Goal: Information Seeking & Learning: Check status

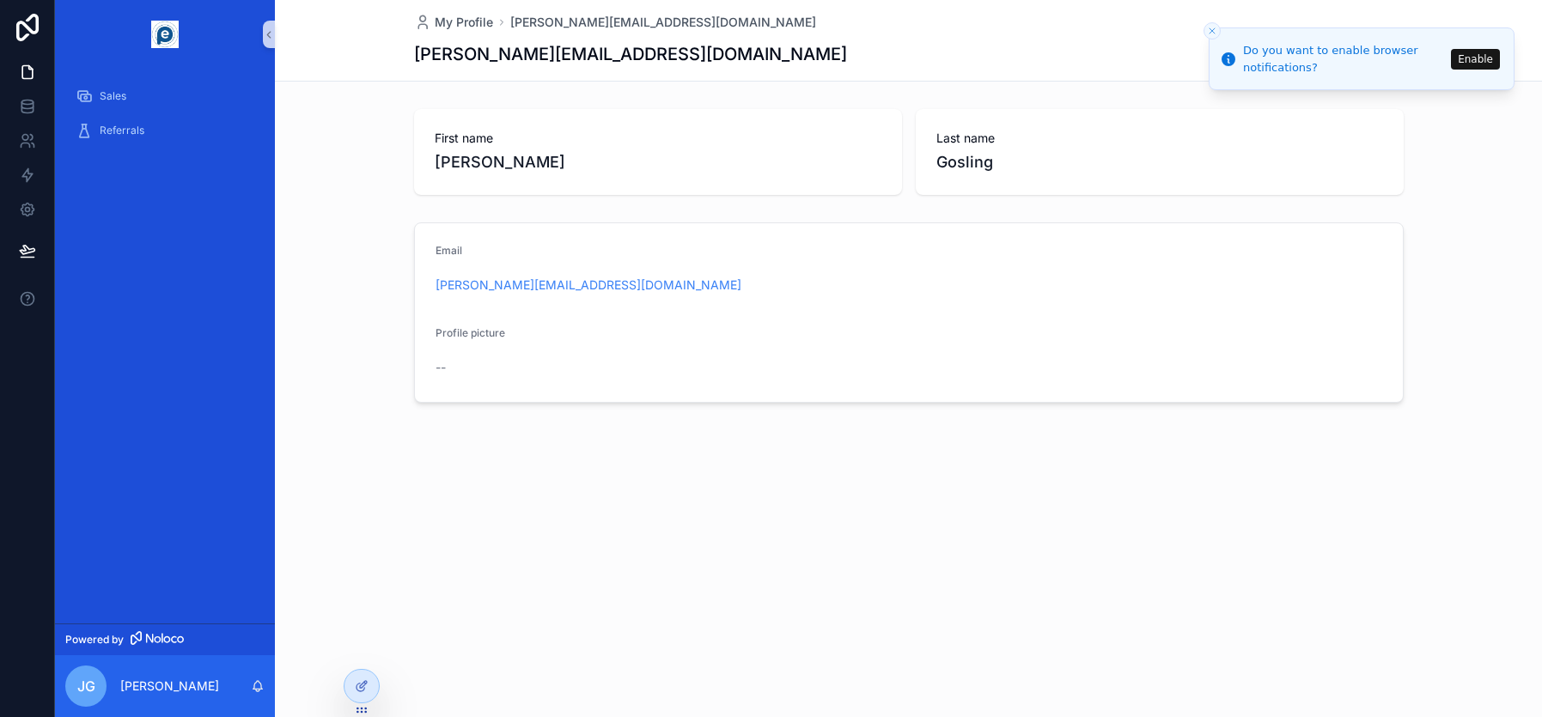
click at [1209, 31] on icon "Close toast" at bounding box center [1212, 31] width 10 height 10
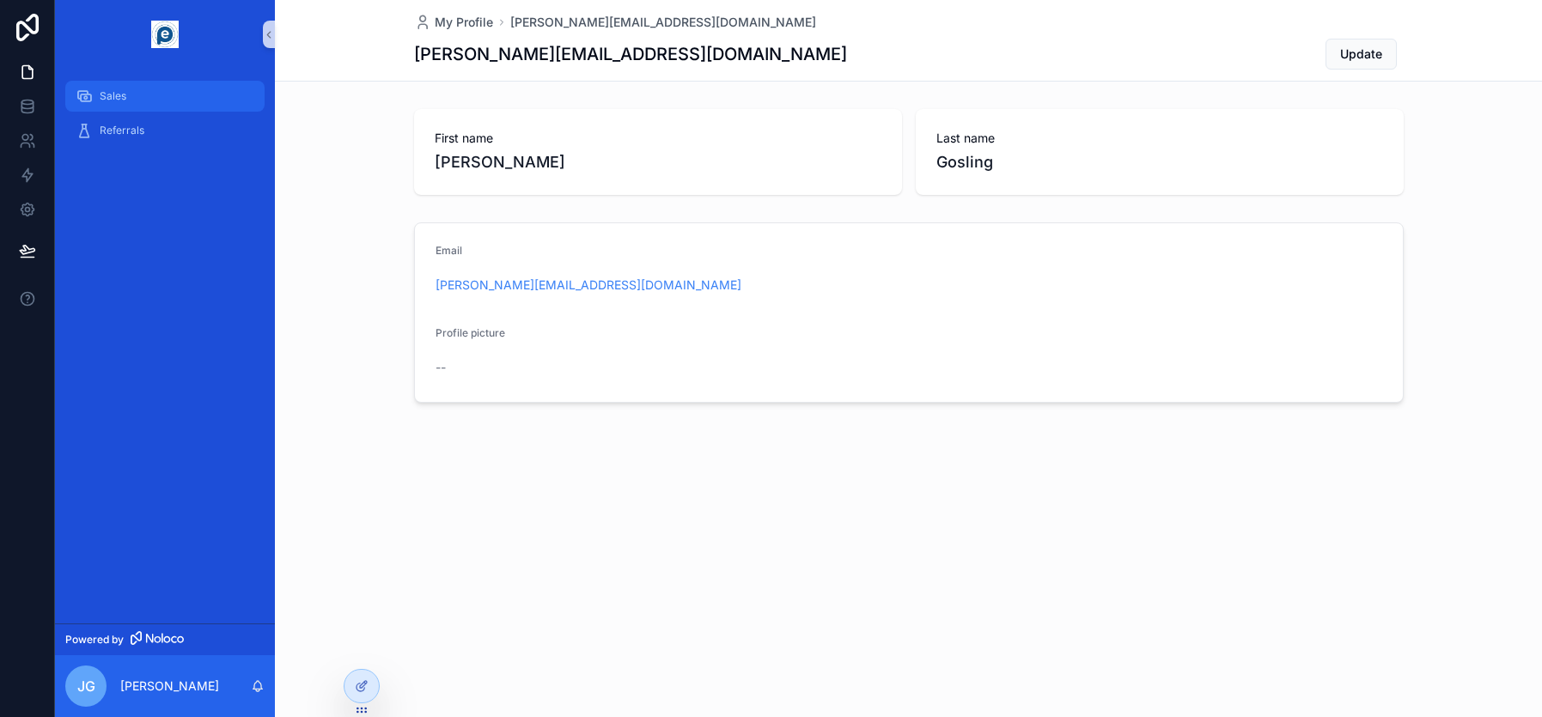
click at [109, 100] on span "Sales" at bounding box center [113, 96] width 27 height 14
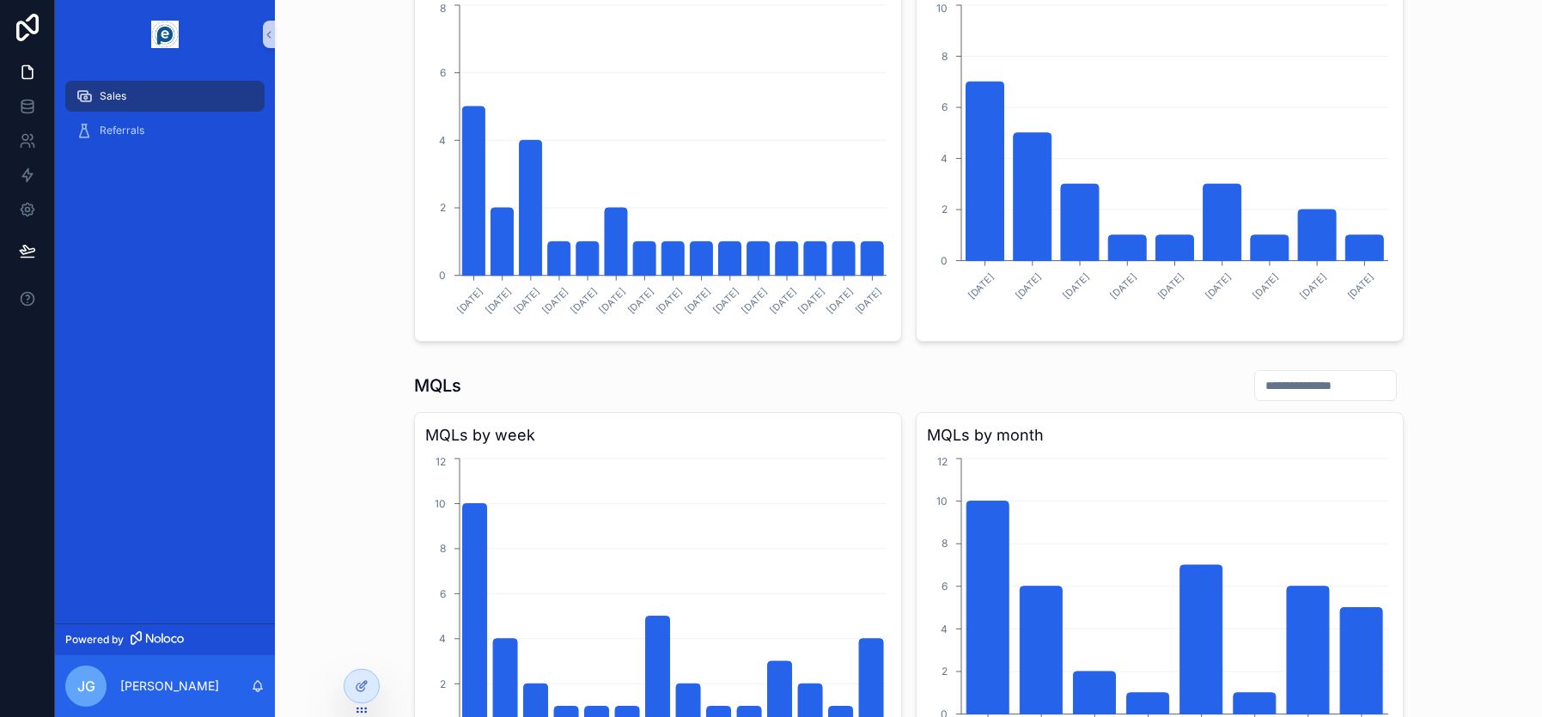
scroll to position [773, 0]
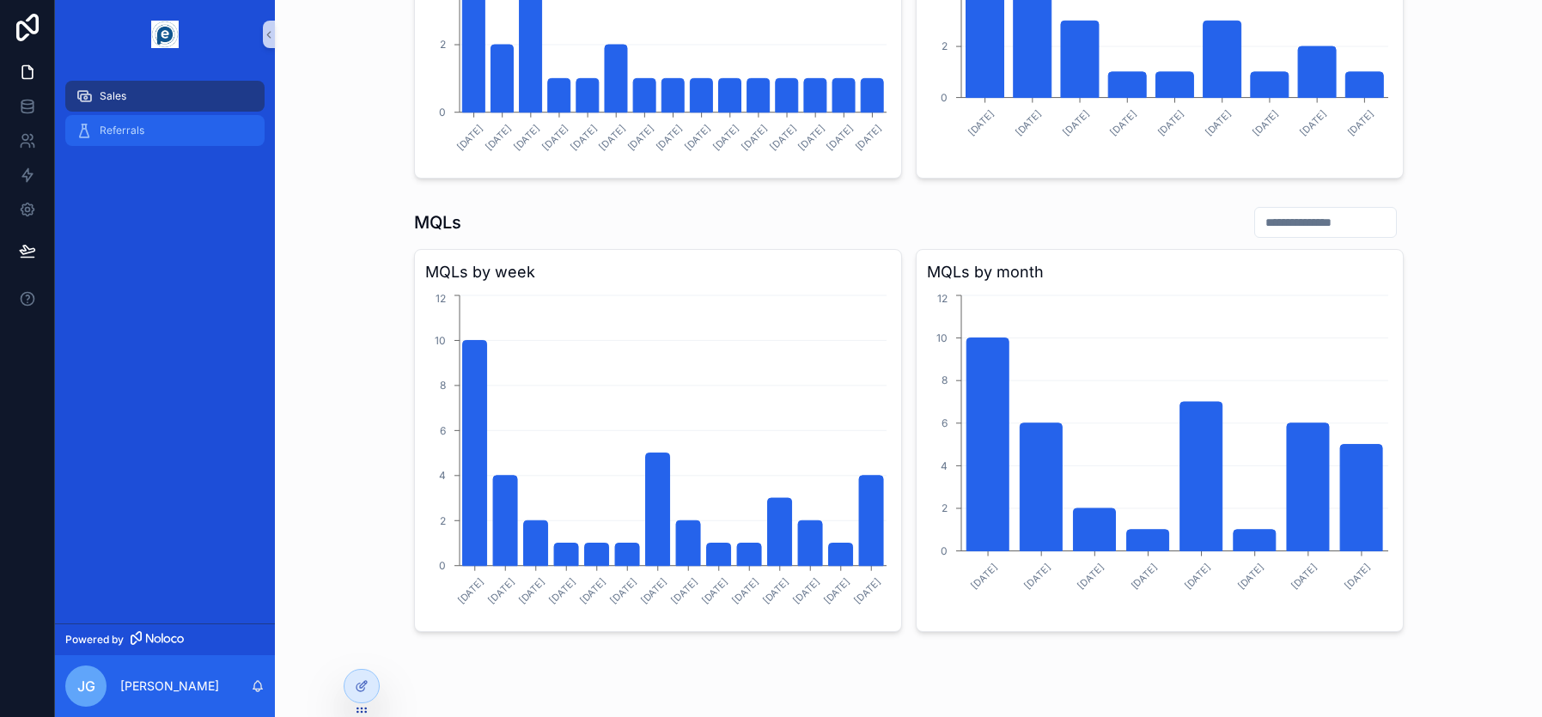
click at [131, 126] on span "Referrals" at bounding box center [122, 131] width 45 height 14
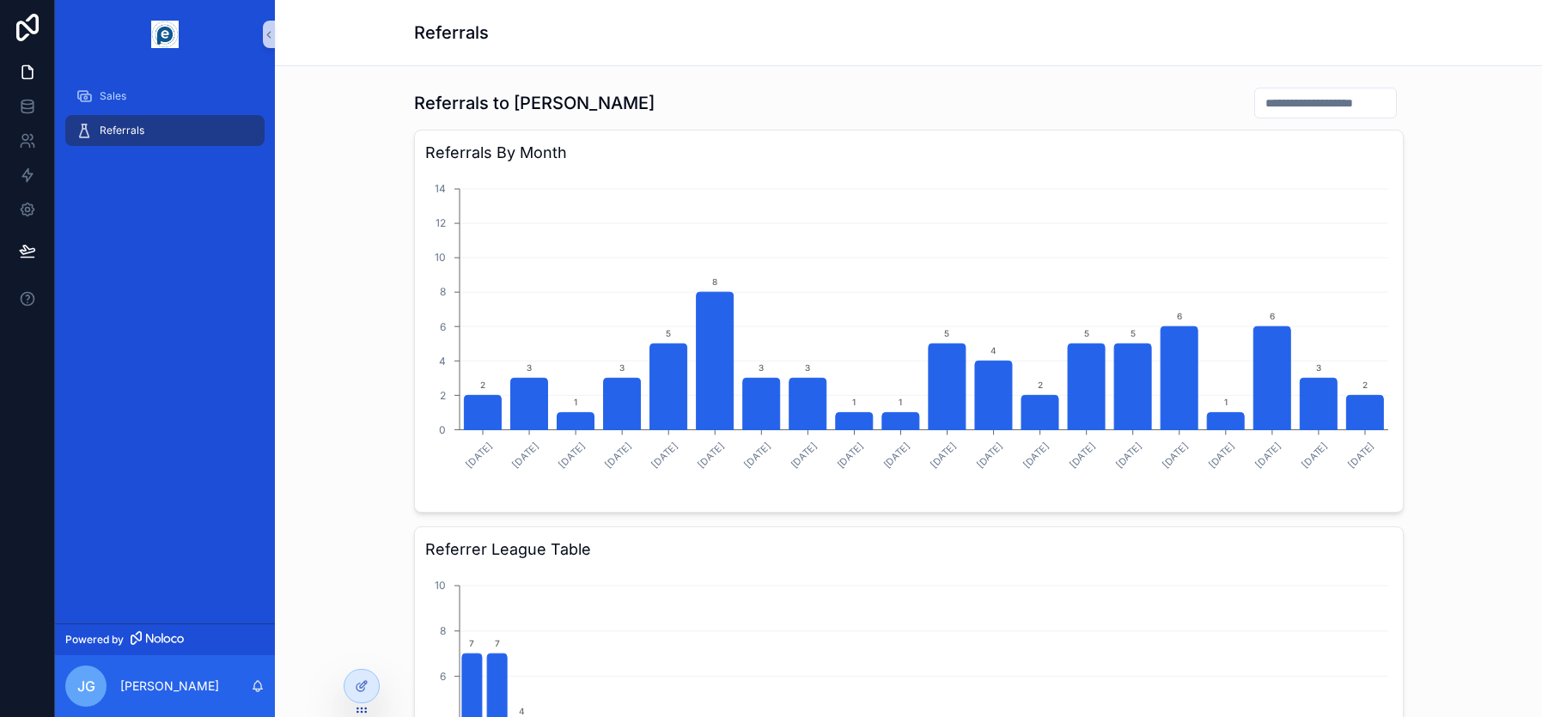
click at [1215, 100] on input "scrollable content" at bounding box center [1325, 103] width 141 height 24
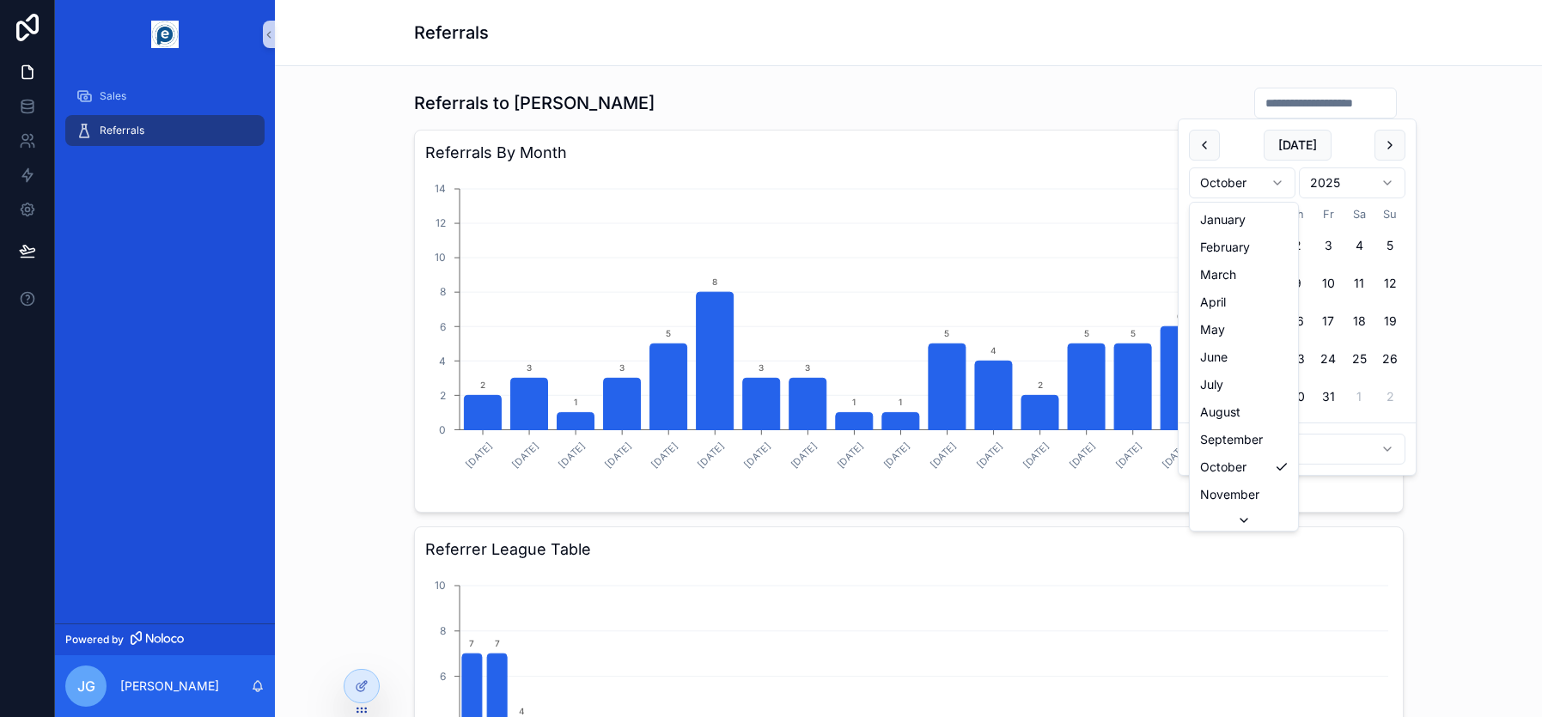
click at [1215, 184] on html "Sales Referrals Powered by [PERSON_NAME] Referrals Referrals to [PERSON_NAME] B…" at bounding box center [771, 358] width 1542 height 717
click at [1215, 143] on html "Sales Referrals Powered by [PERSON_NAME] Referrals Referrals to [PERSON_NAME] B…" at bounding box center [771, 358] width 1542 height 717
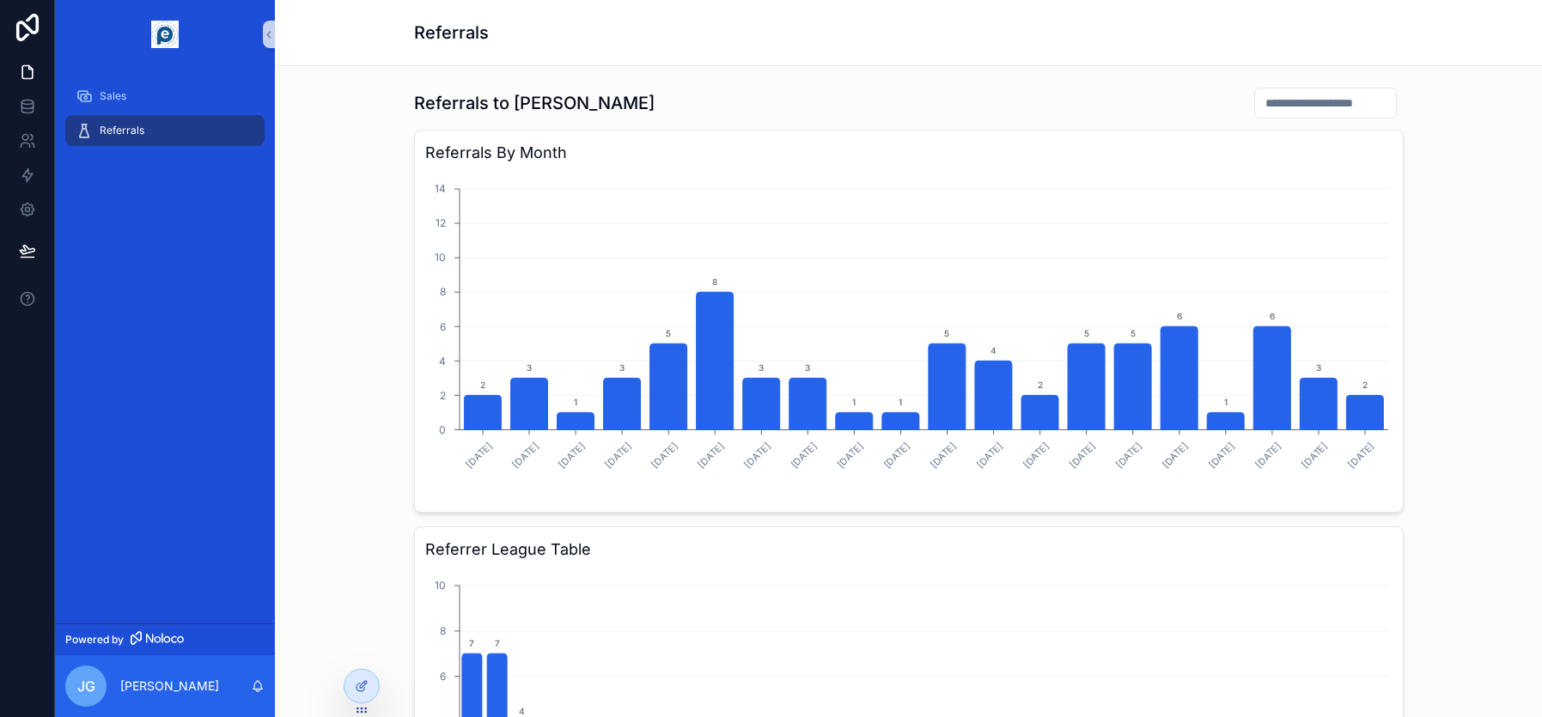
click at [1215, 109] on input "scrollable content" at bounding box center [1325, 103] width 141 height 24
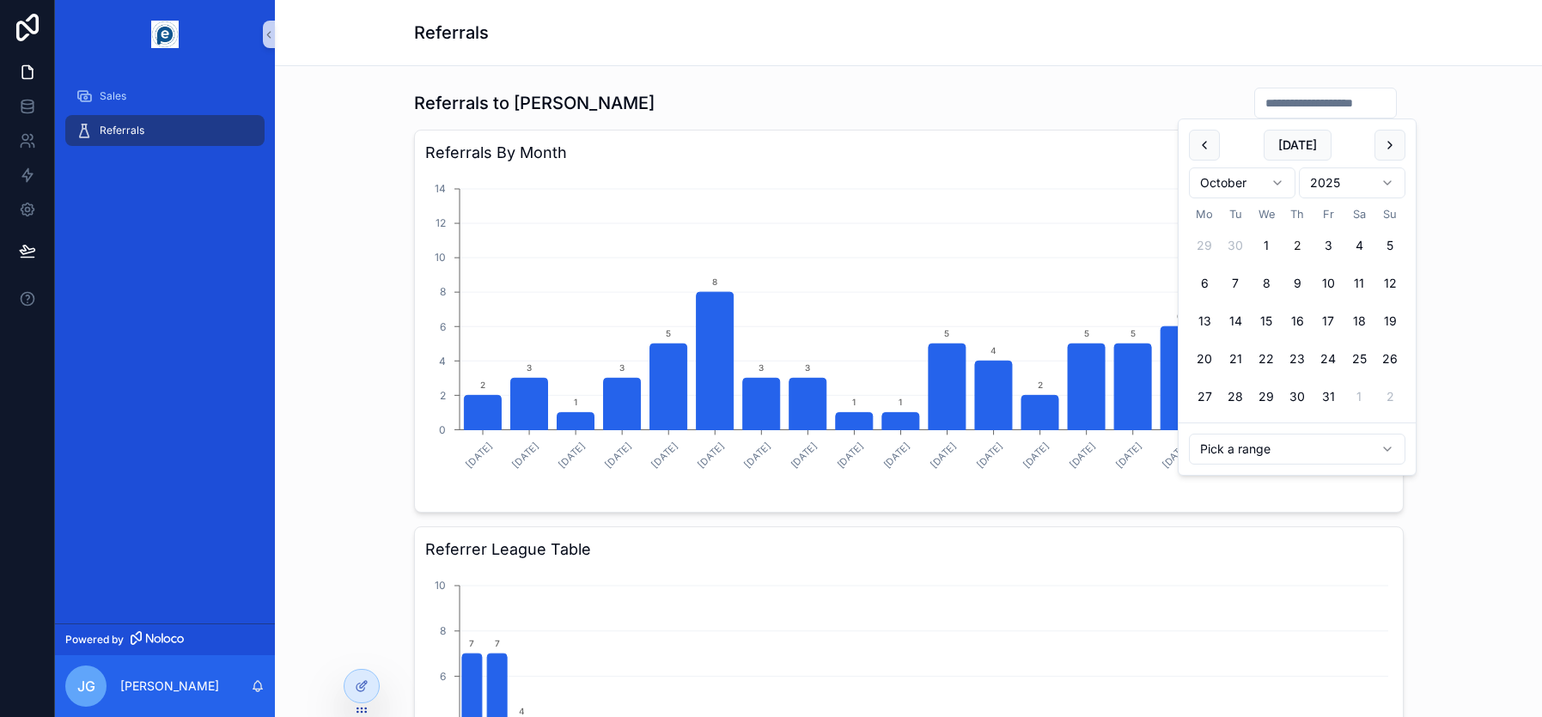
click at [1215, 442] on html "Sales Referrals Powered by [PERSON_NAME] Referrals Referrals to [PERSON_NAME] B…" at bounding box center [771, 358] width 1542 height 717
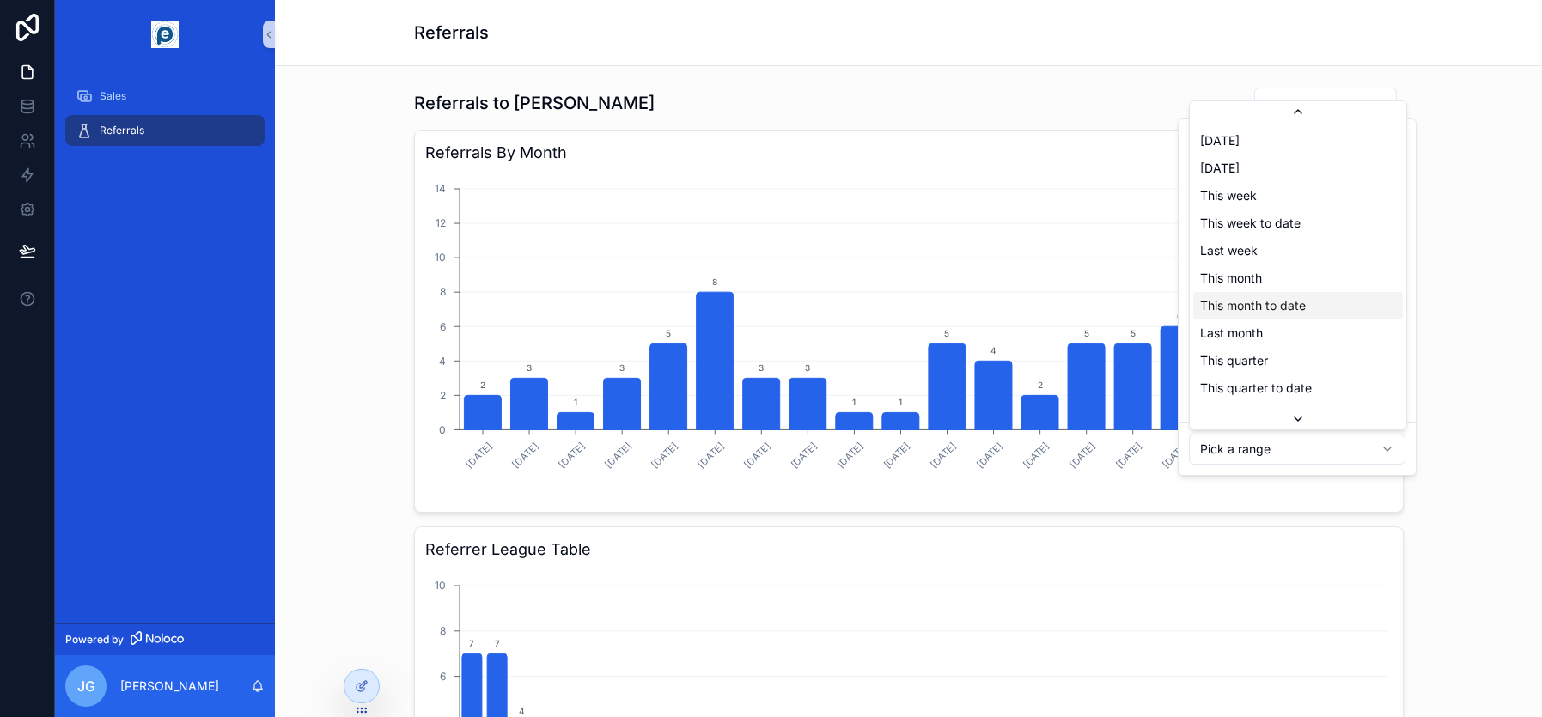
scroll to position [194, 0]
type input "**********"
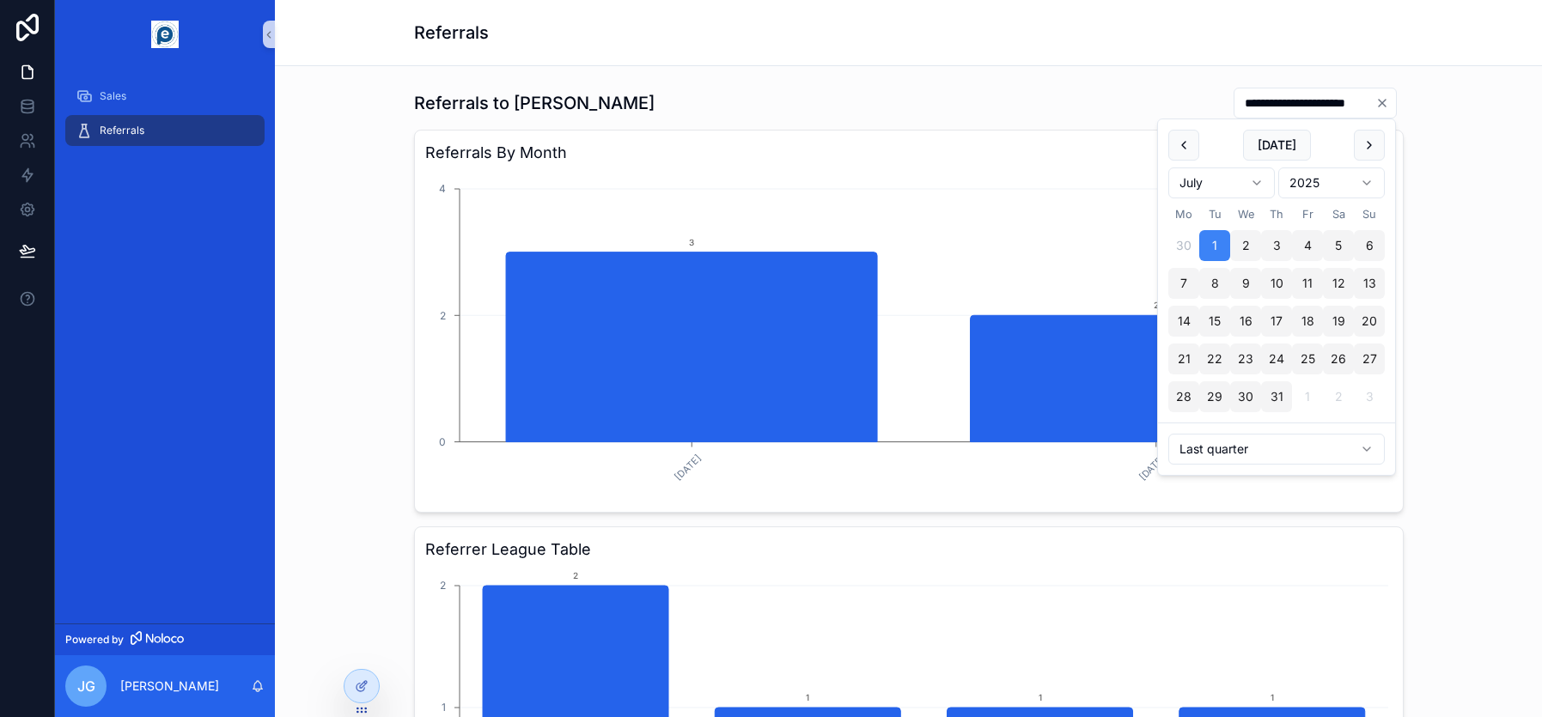
click at [1215, 103] on div "**********" at bounding box center [909, 498] width 1240 height 837
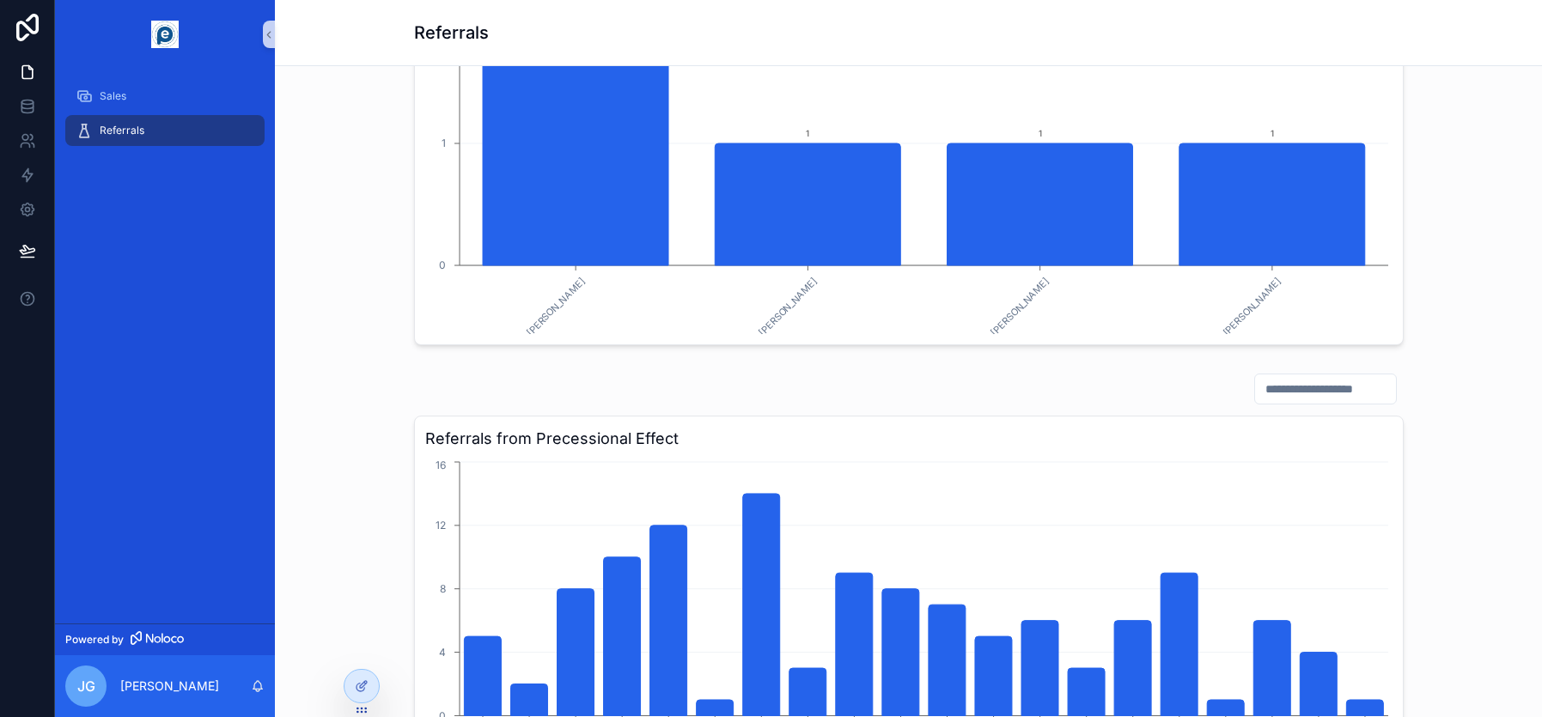
scroll to position [601, 0]
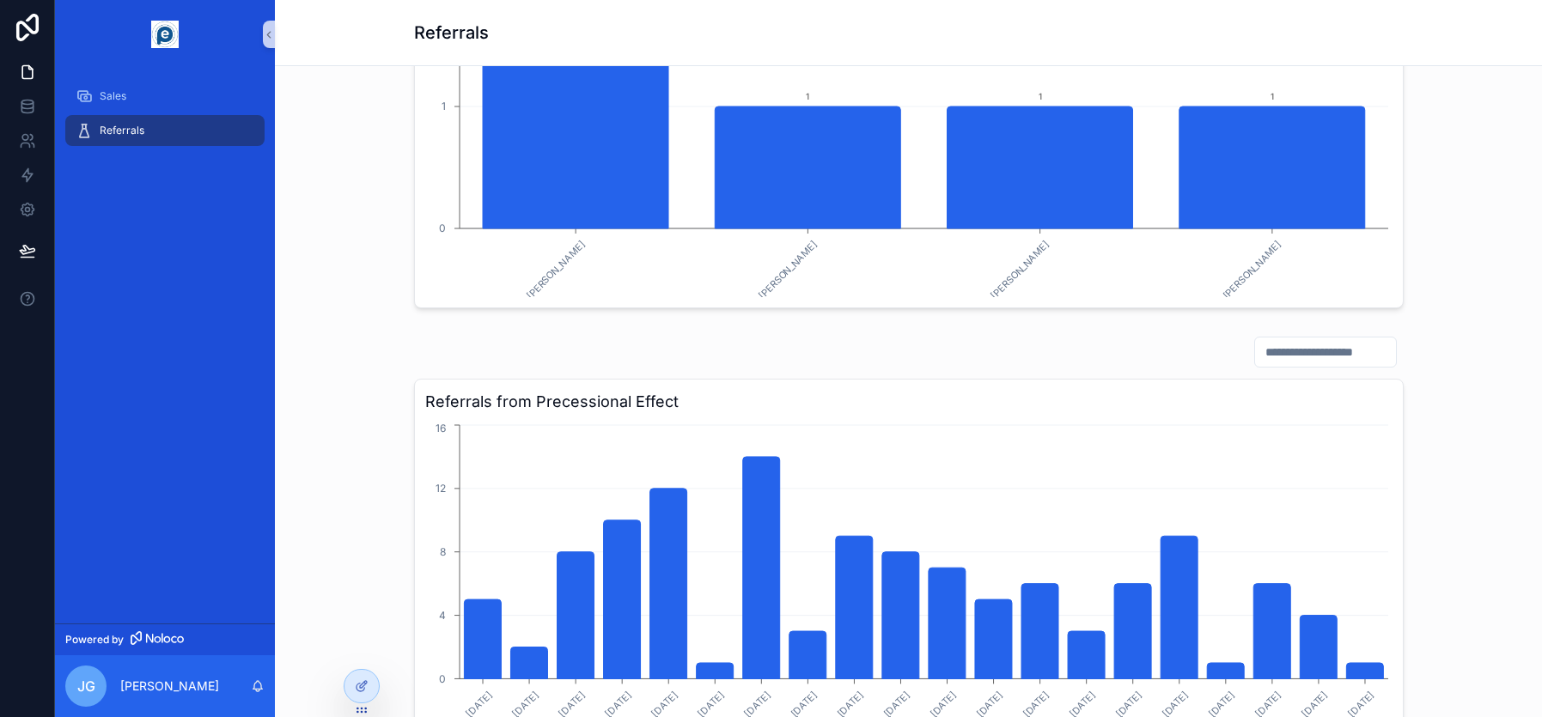
click at [1215, 357] on input "scrollable content" at bounding box center [1325, 352] width 141 height 24
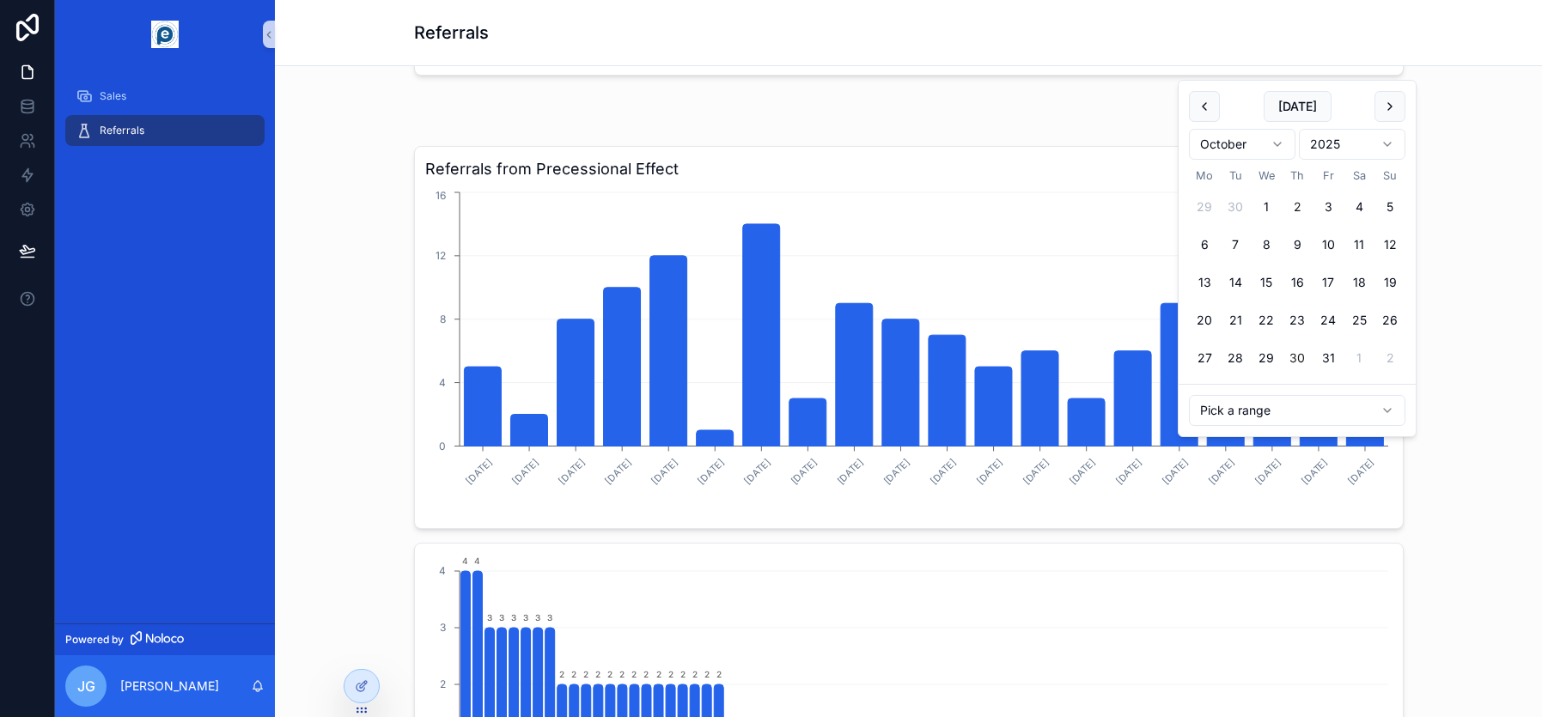
scroll to position [945, 0]
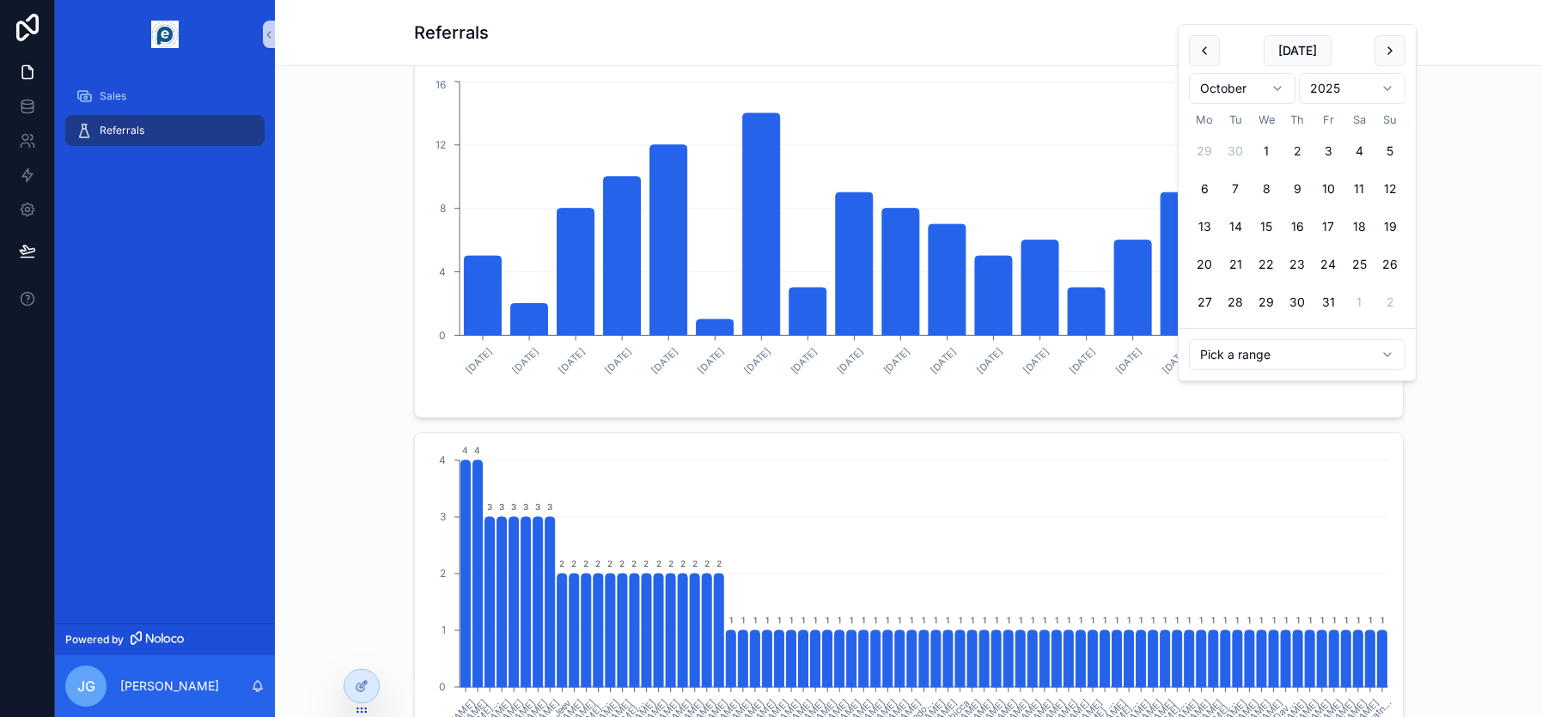
click at [1215, 360] on html "**********" at bounding box center [771, 358] width 1542 height 717
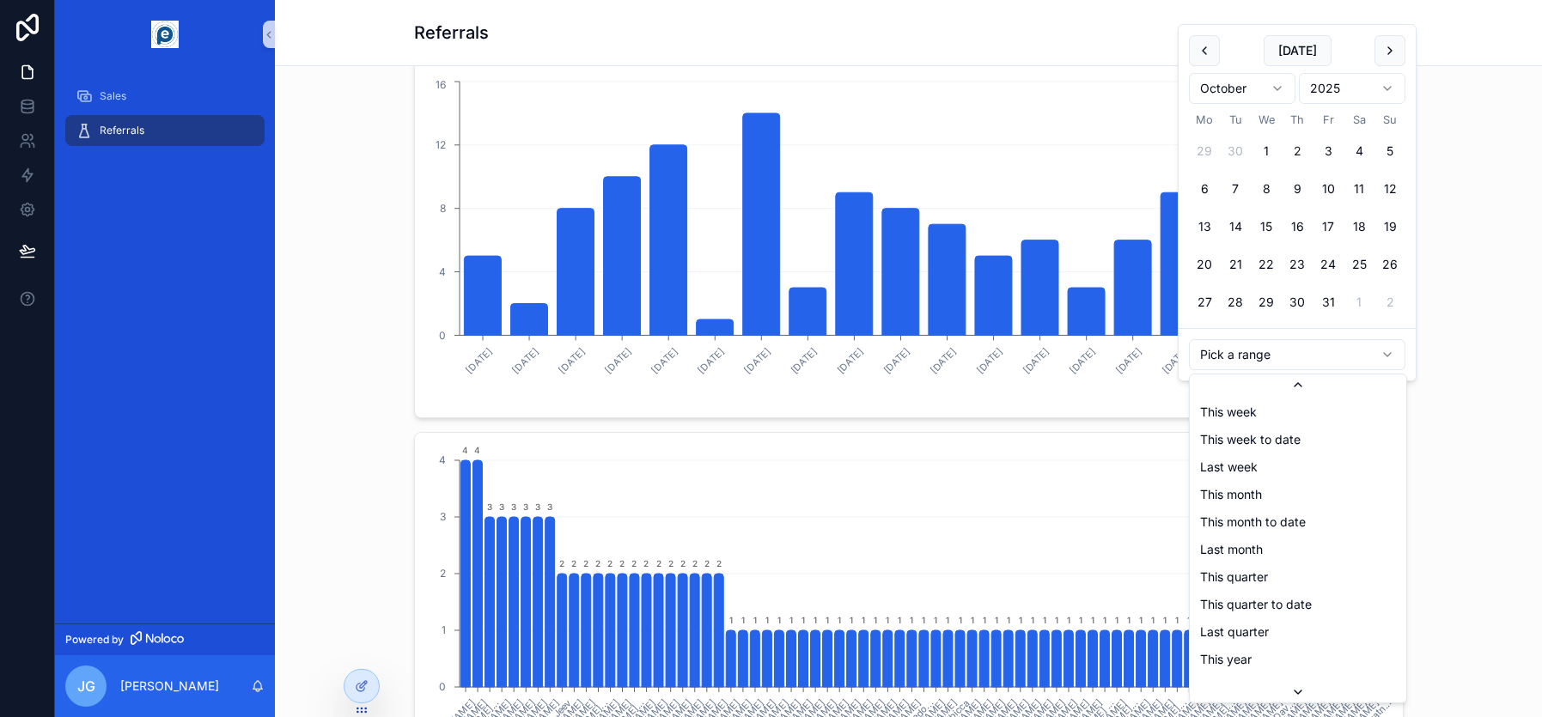
scroll to position [194, 0]
type input "**********"
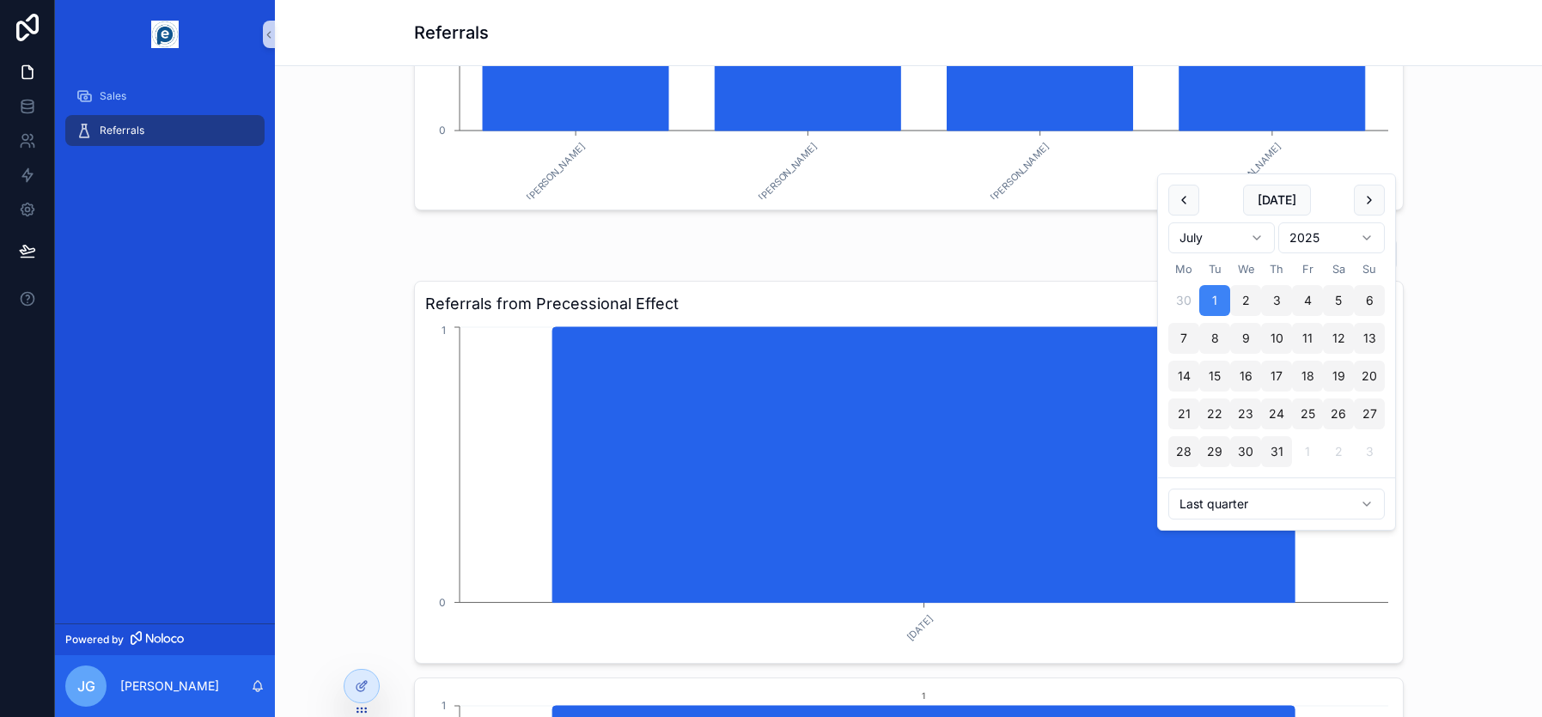
scroll to position [687, 0]
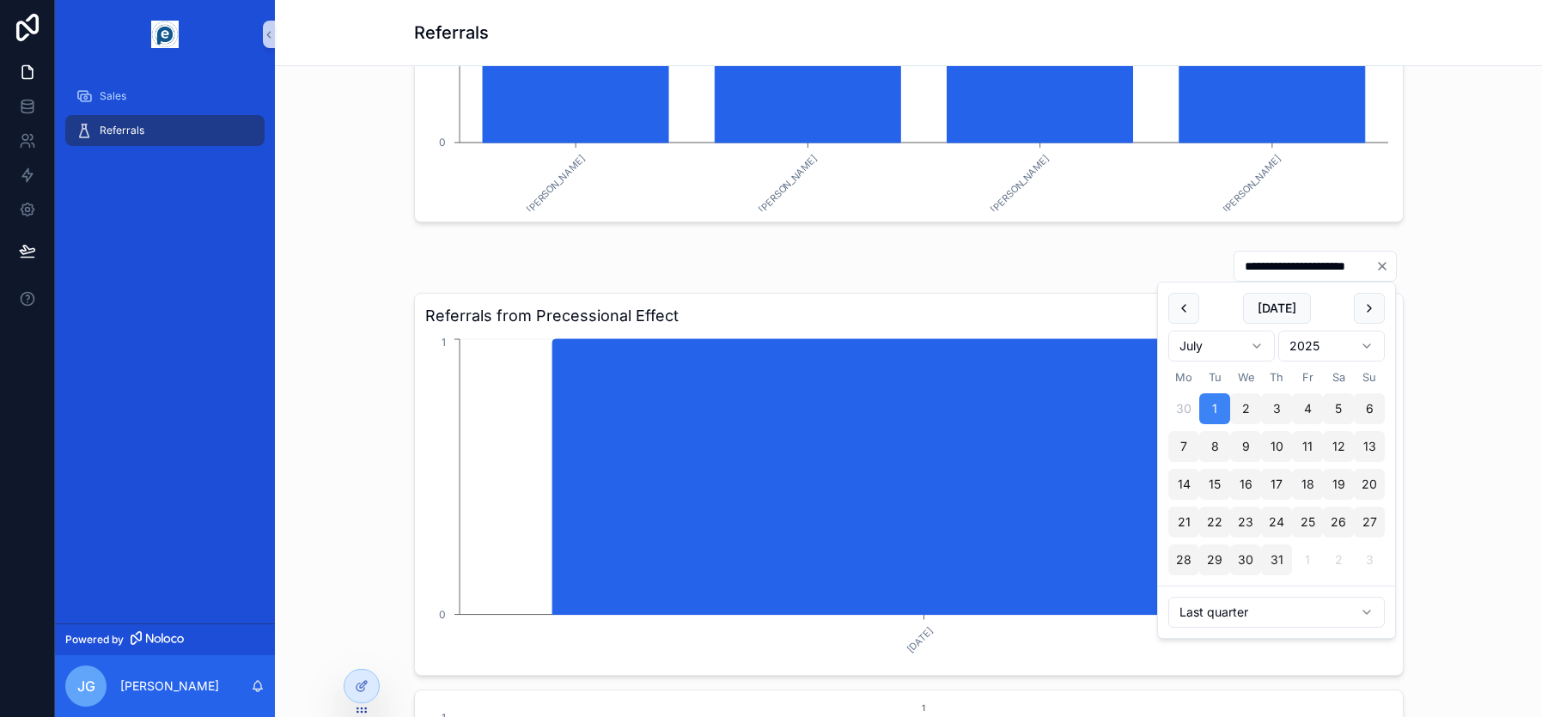
click at [1215, 416] on div "**********" at bounding box center [909, 646] width 1240 height 806
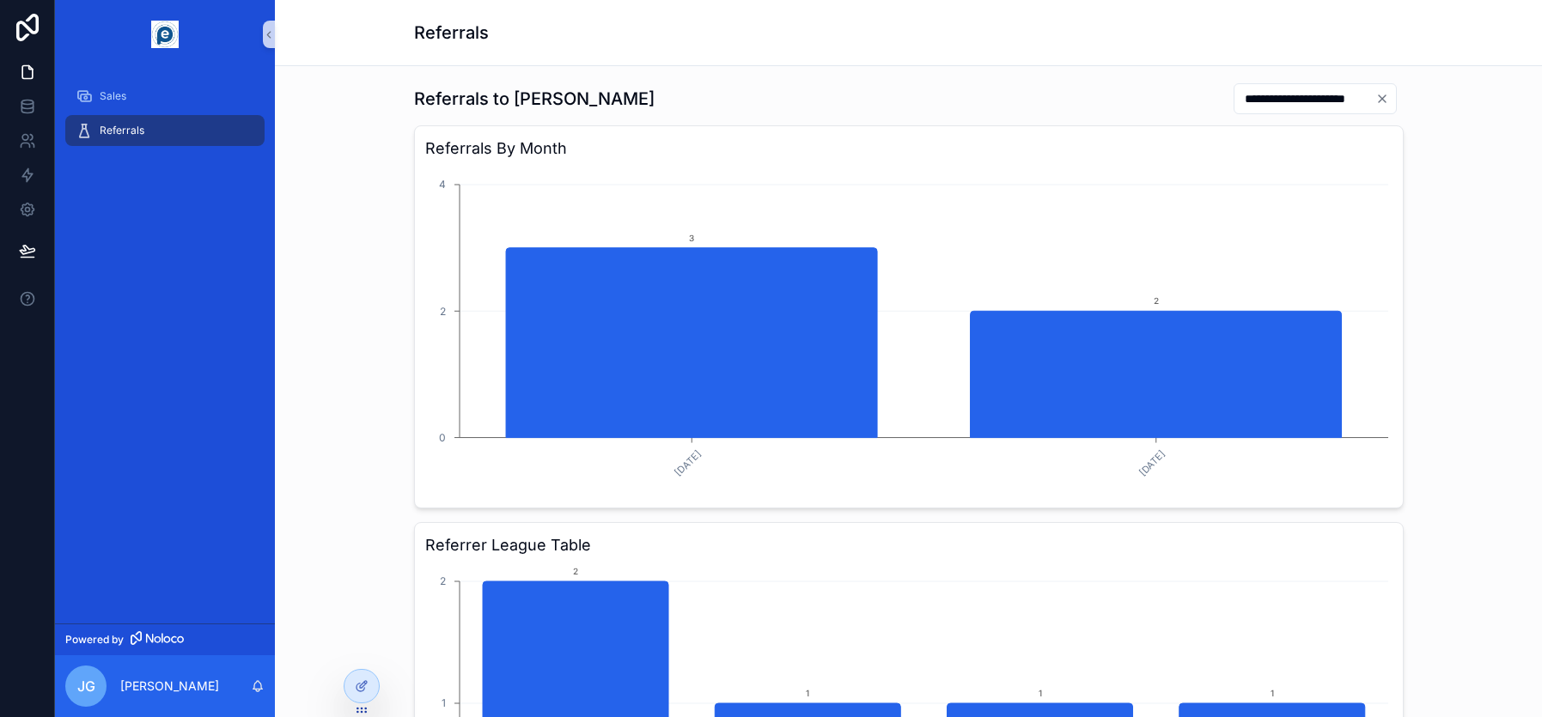
scroll to position [0, 0]
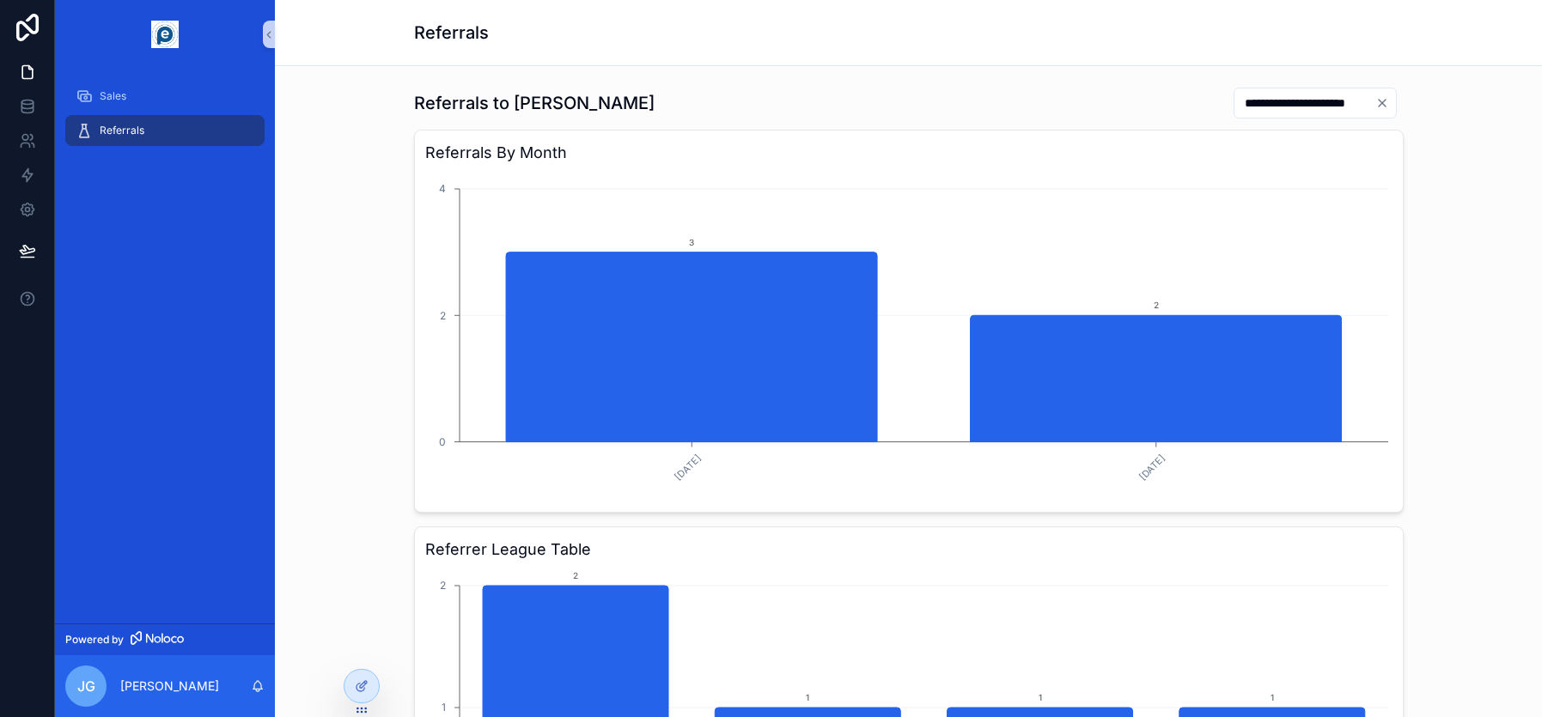
click at [1215, 101] on icon "Clear" at bounding box center [1382, 103] width 14 height 14
click at [1215, 101] on input "scrollable content" at bounding box center [1325, 103] width 141 height 24
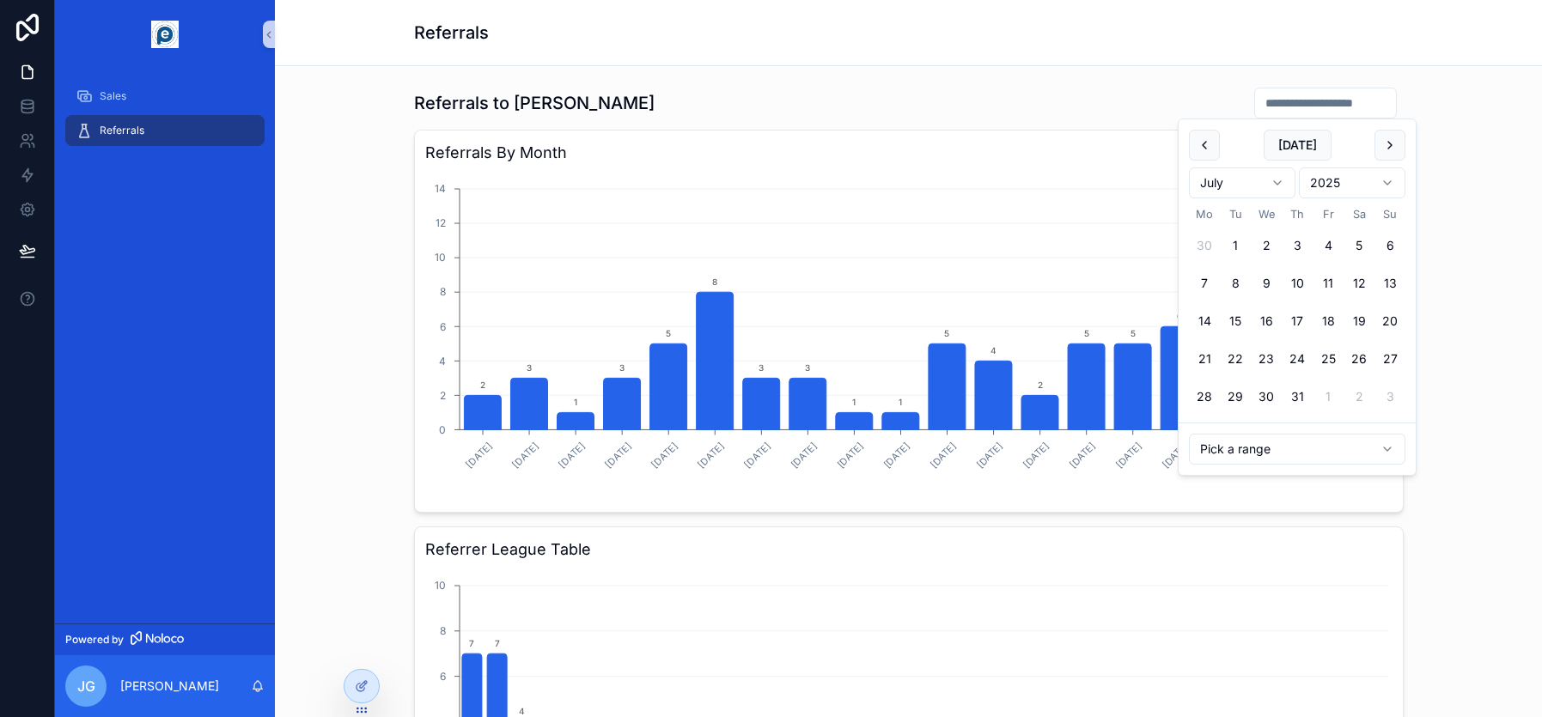
click at [1215, 453] on html "Sales Referrals Powered by [PERSON_NAME] Referrals Referrals to [PERSON_NAME] B…" at bounding box center [771, 358] width 1542 height 717
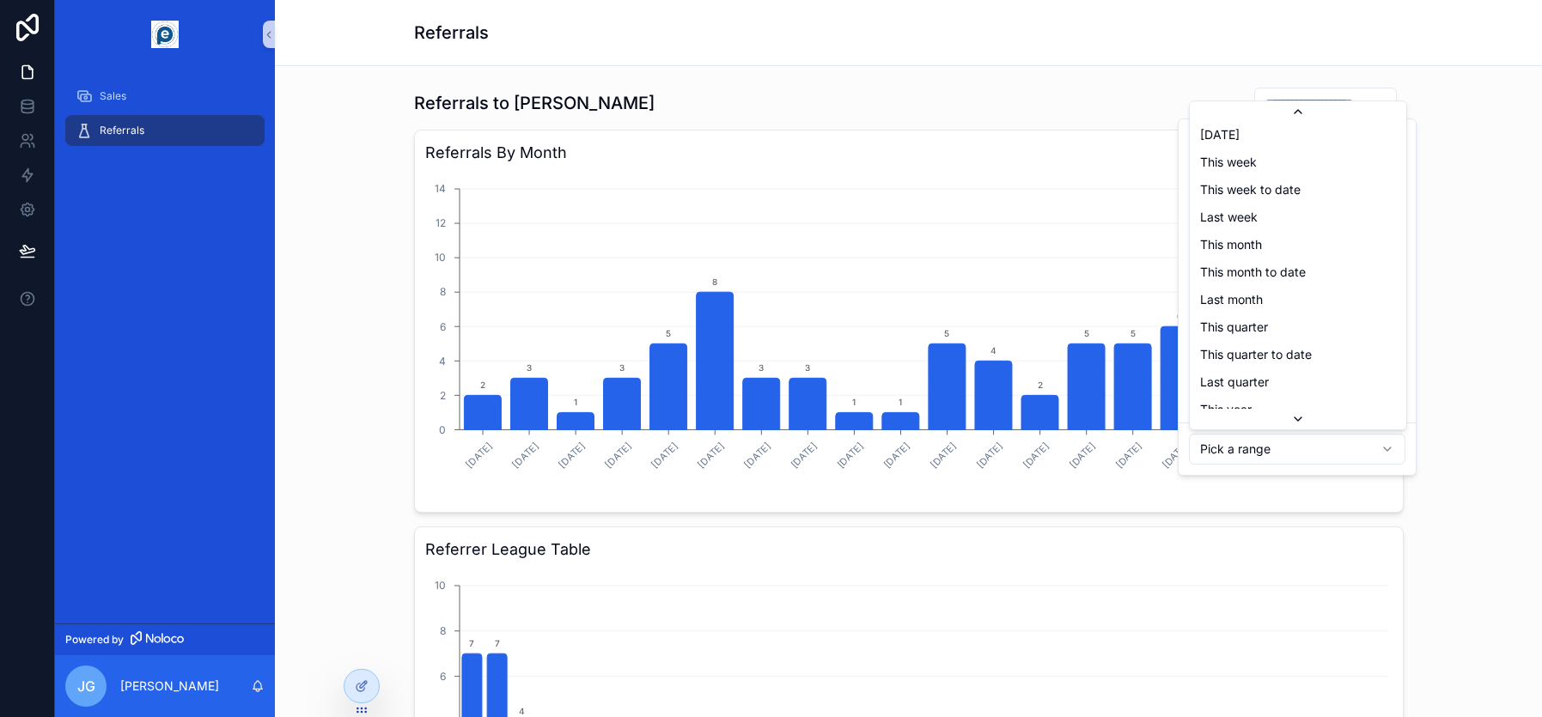
scroll to position [172, 0]
type input "**********"
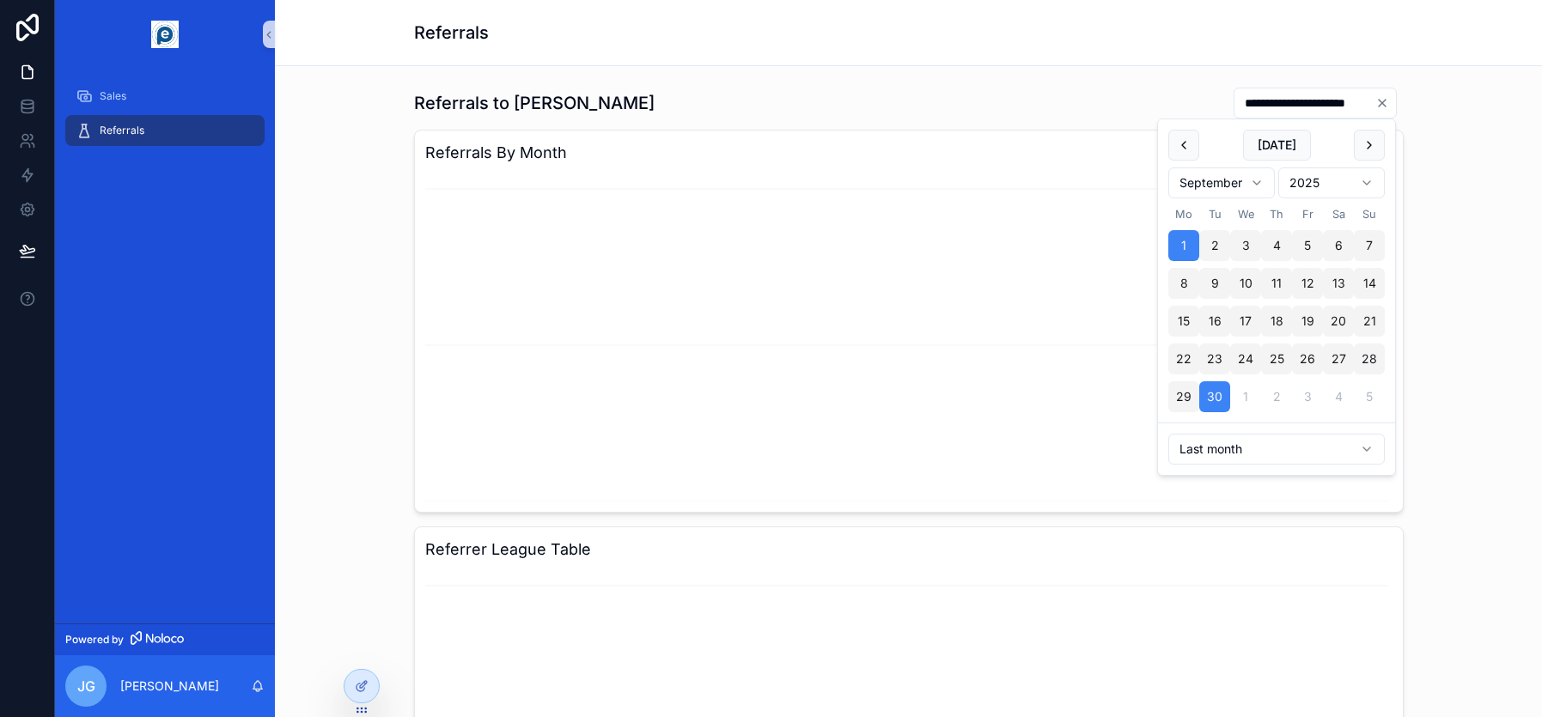
click at [1215, 320] on div "**********" at bounding box center [909, 498] width 1240 height 837
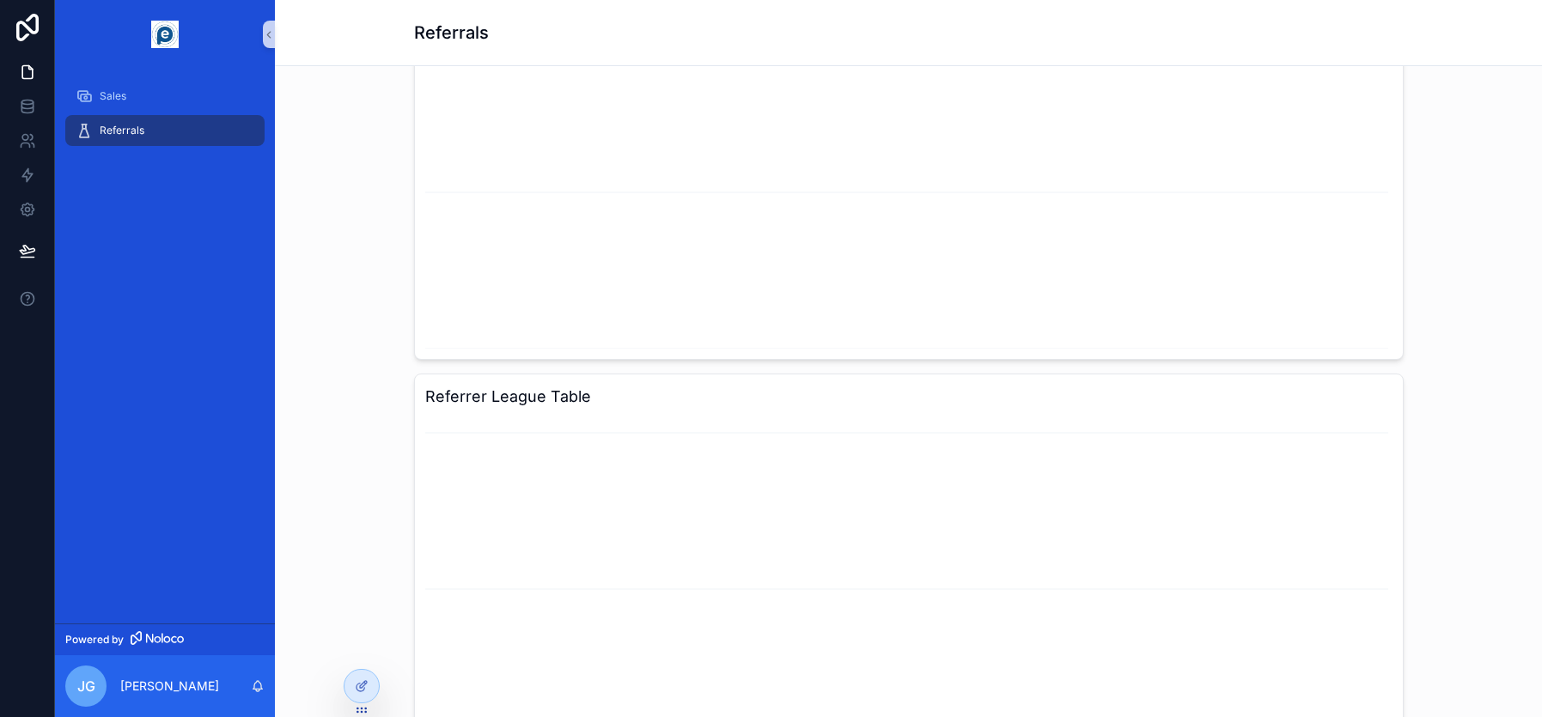
scroll to position [172, 0]
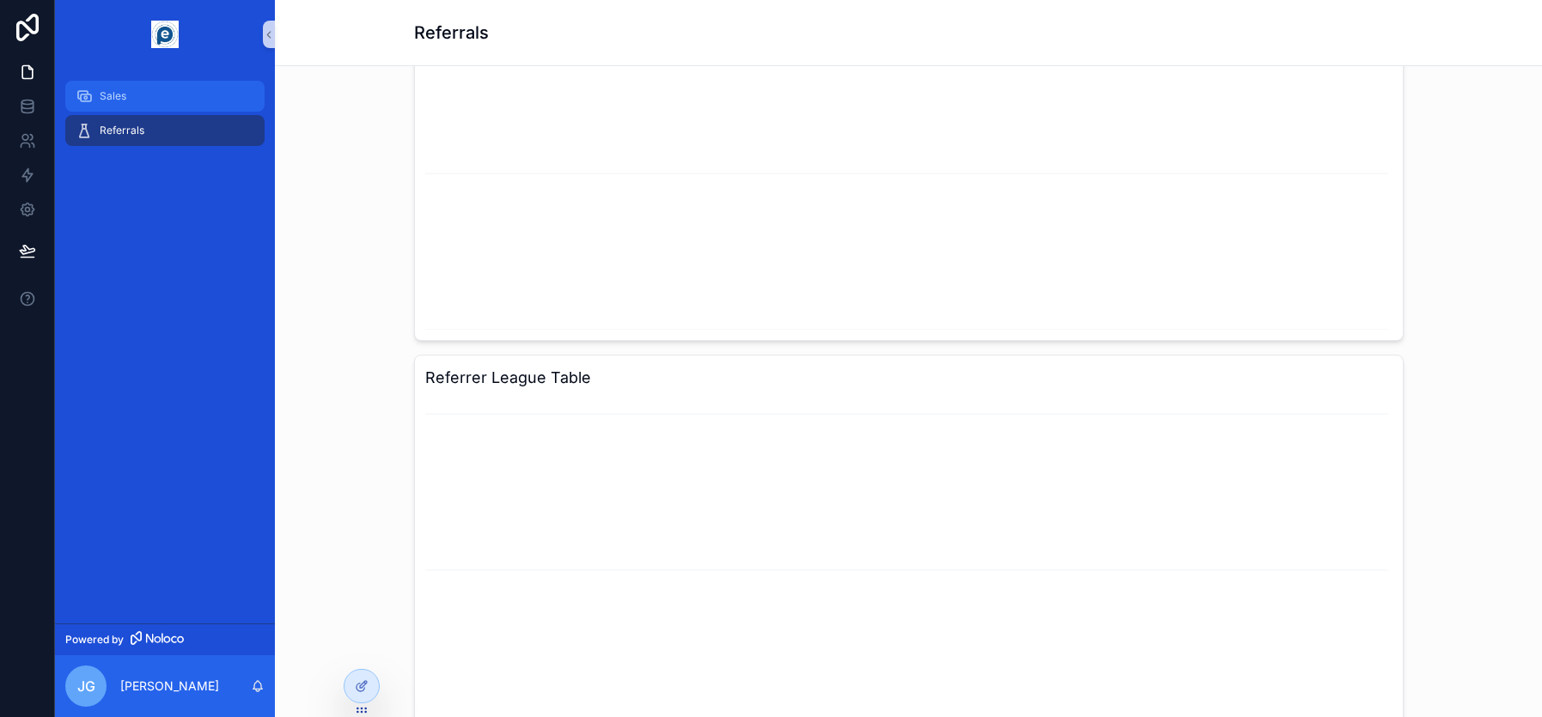
click at [123, 98] on span "Sales" at bounding box center [113, 96] width 27 height 14
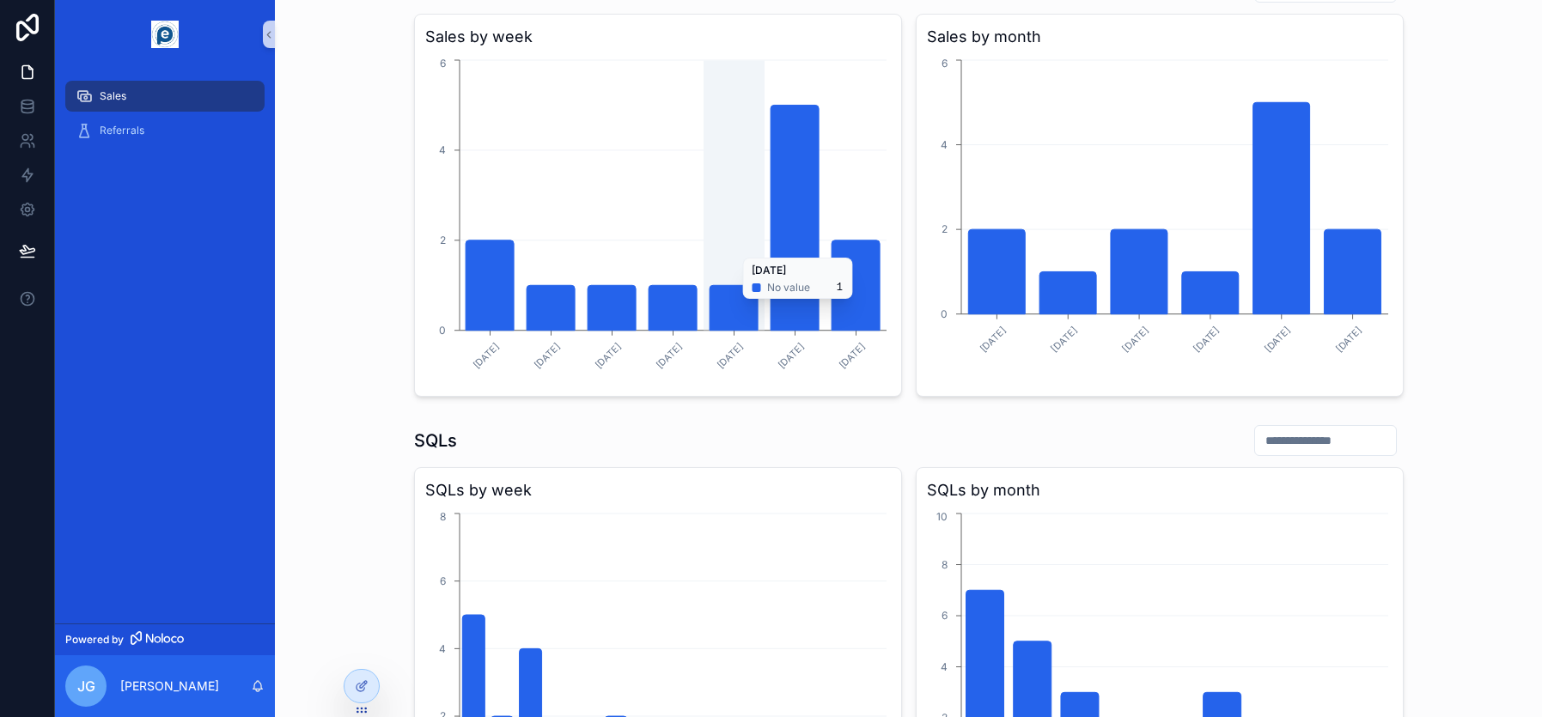
scroll to position [59, 0]
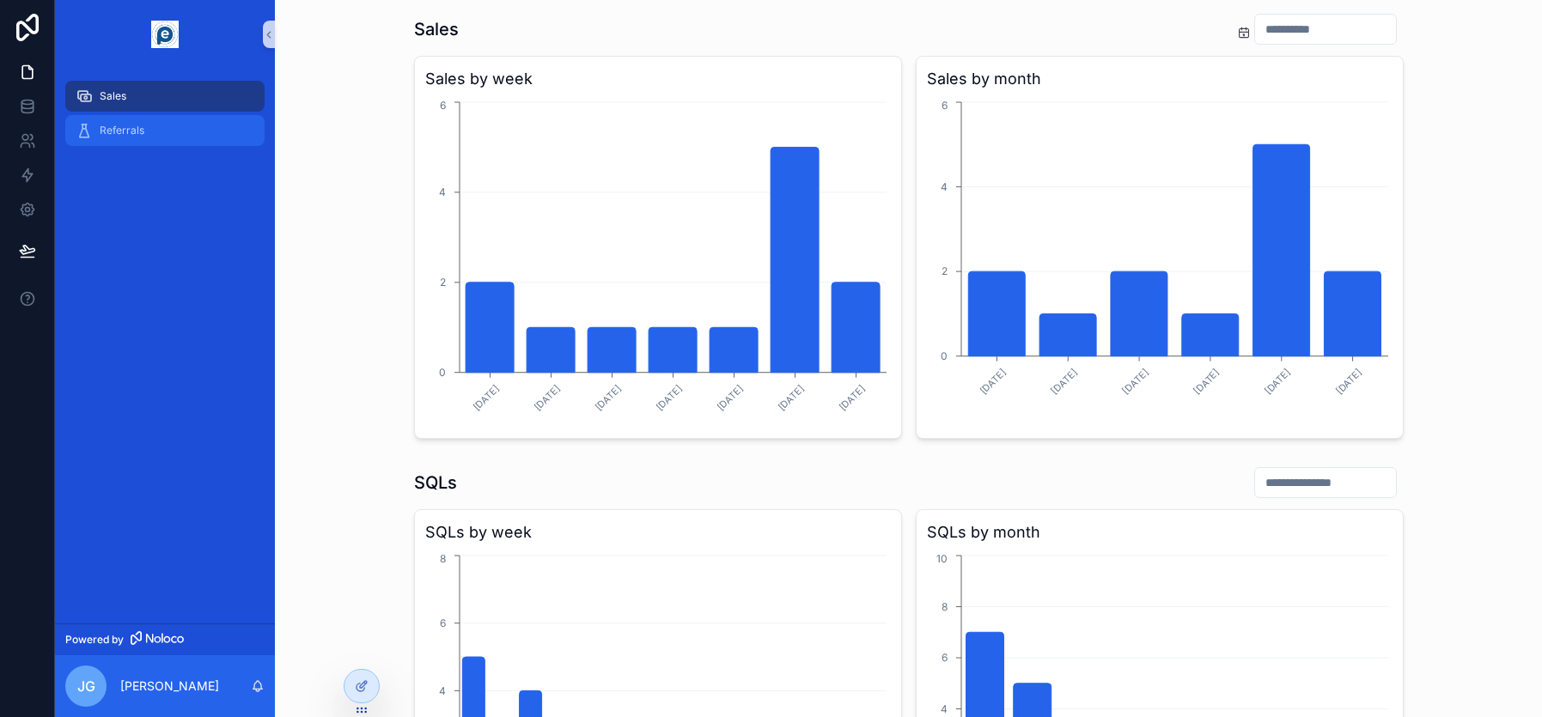
click at [103, 125] on span "Referrals" at bounding box center [122, 131] width 45 height 14
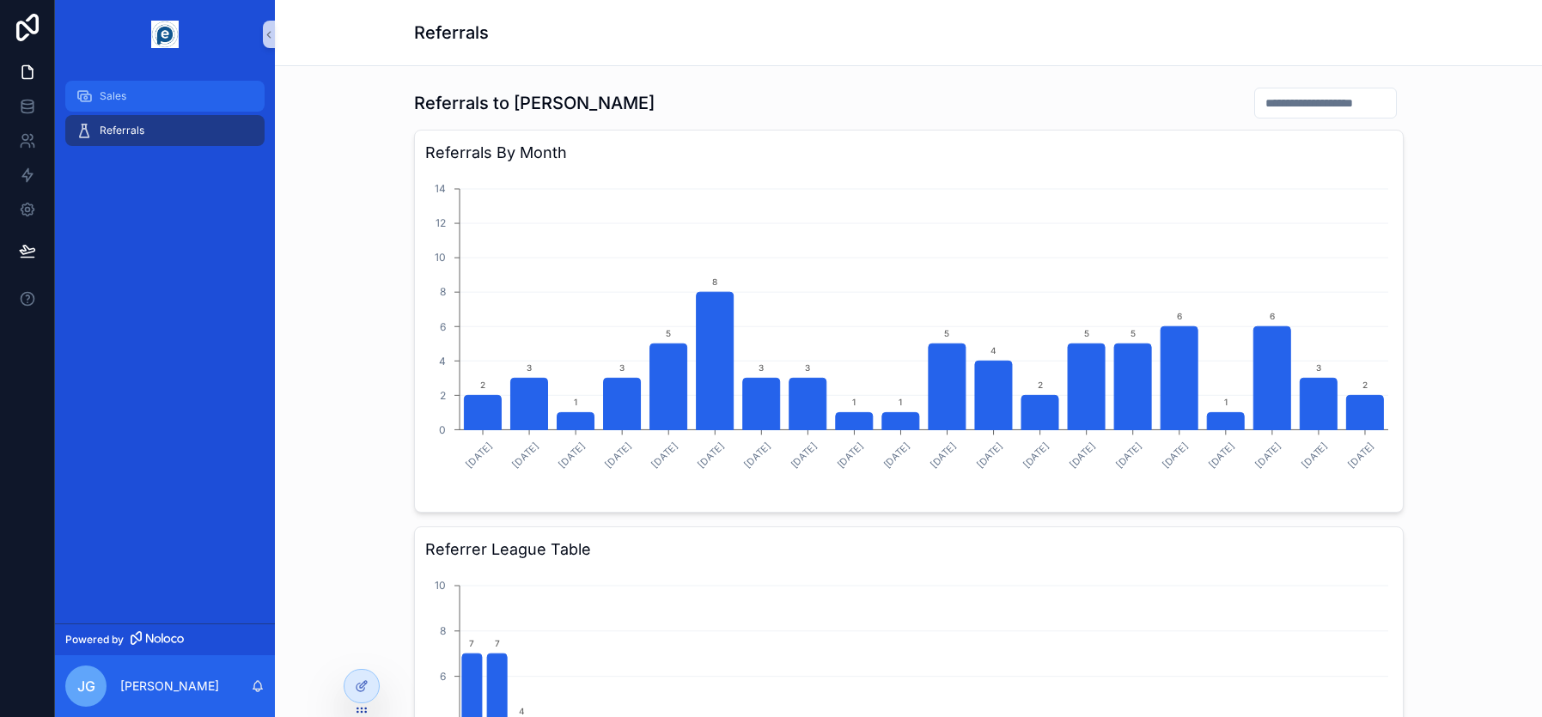
click at [123, 95] on span "Sales" at bounding box center [113, 96] width 27 height 14
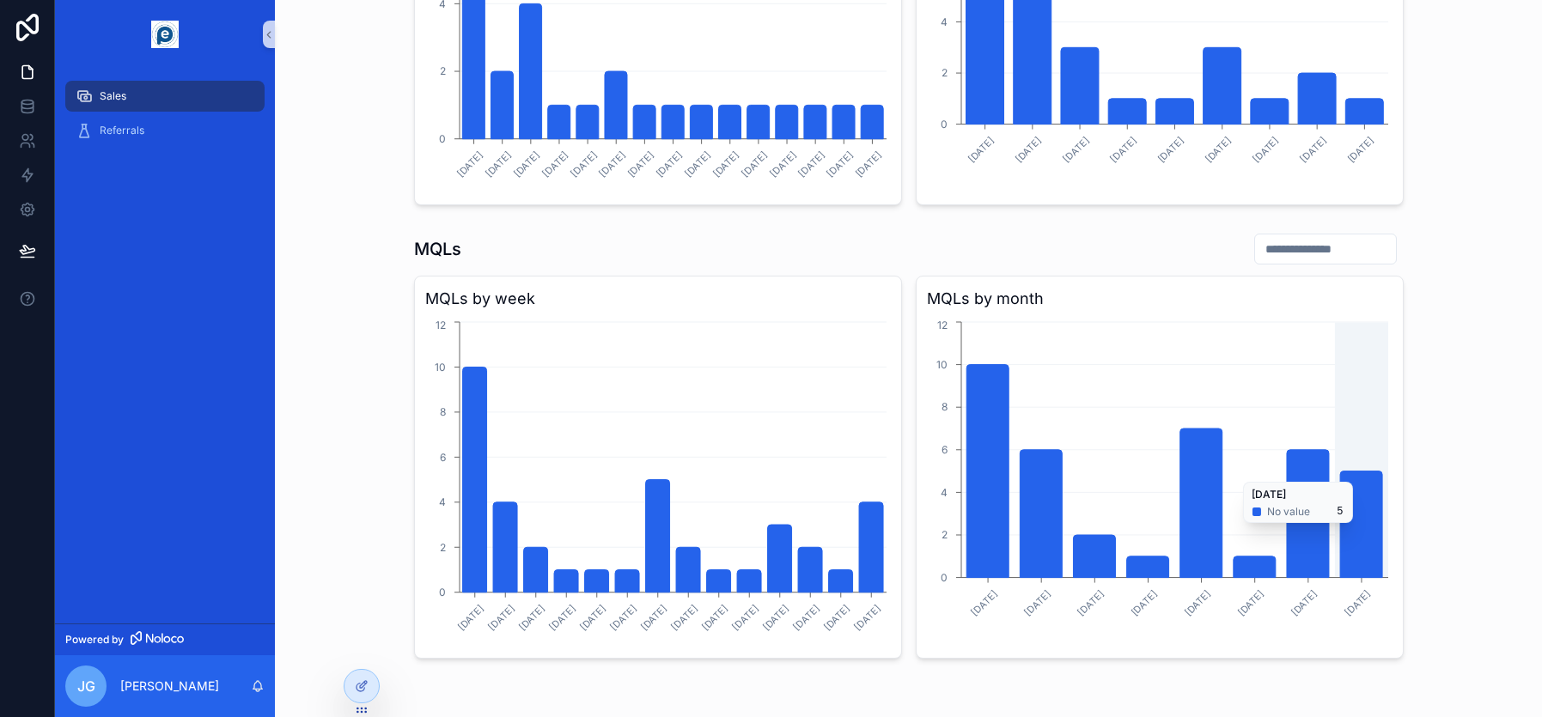
scroll to position [575, 0]
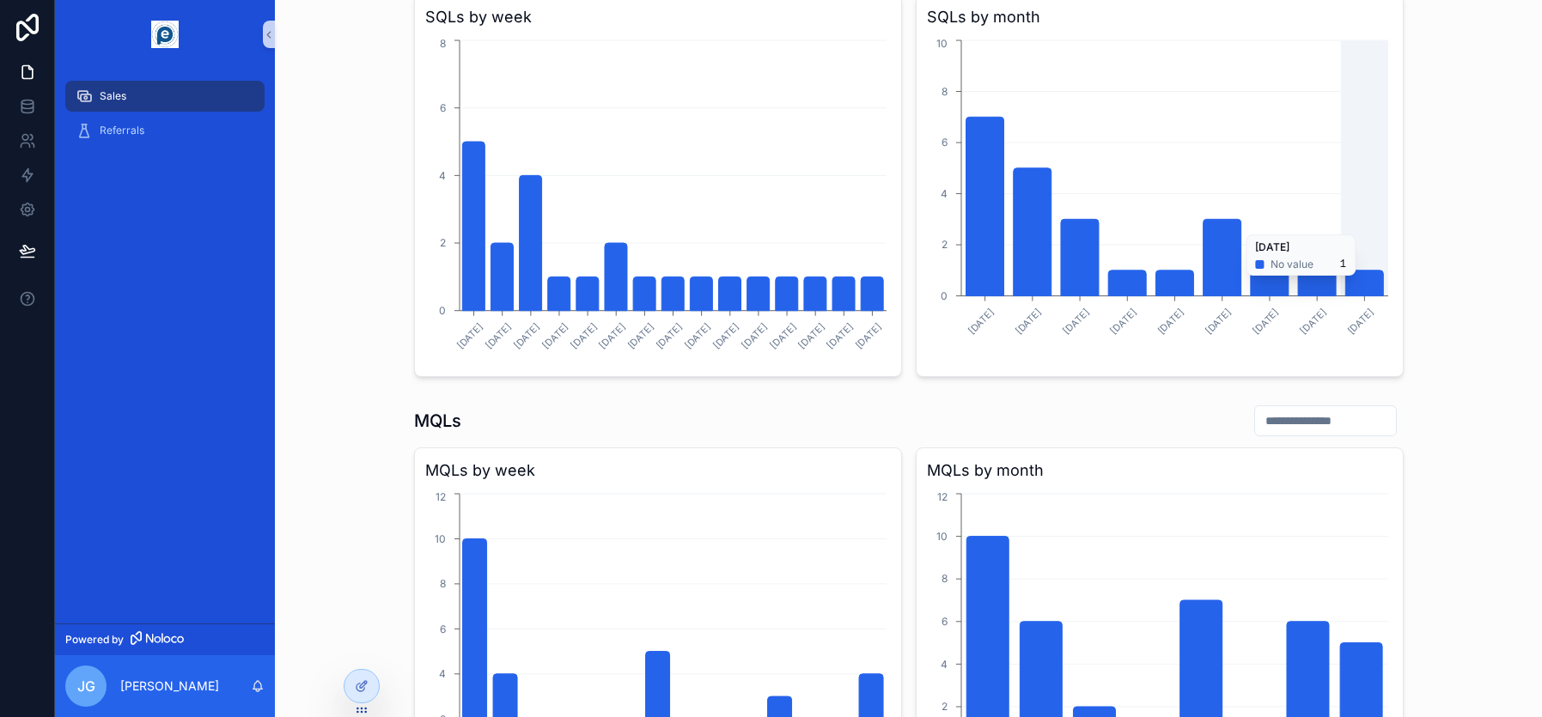
click at [1215, 284] on icon "chart" at bounding box center [1364, 284] width 38 height 26
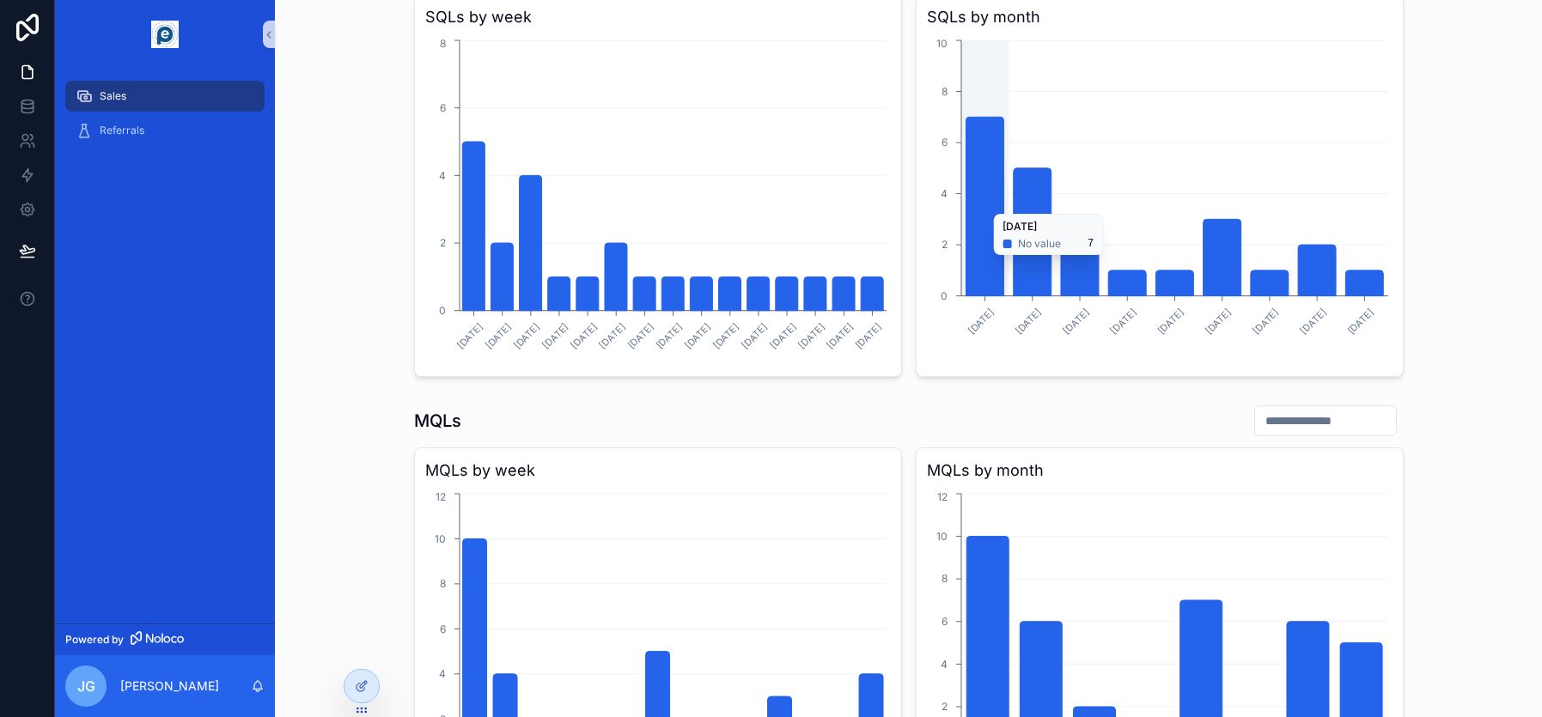
click at [1215, 284] on icon "chart" at bounding box center [1364, 284] width 38 height 26
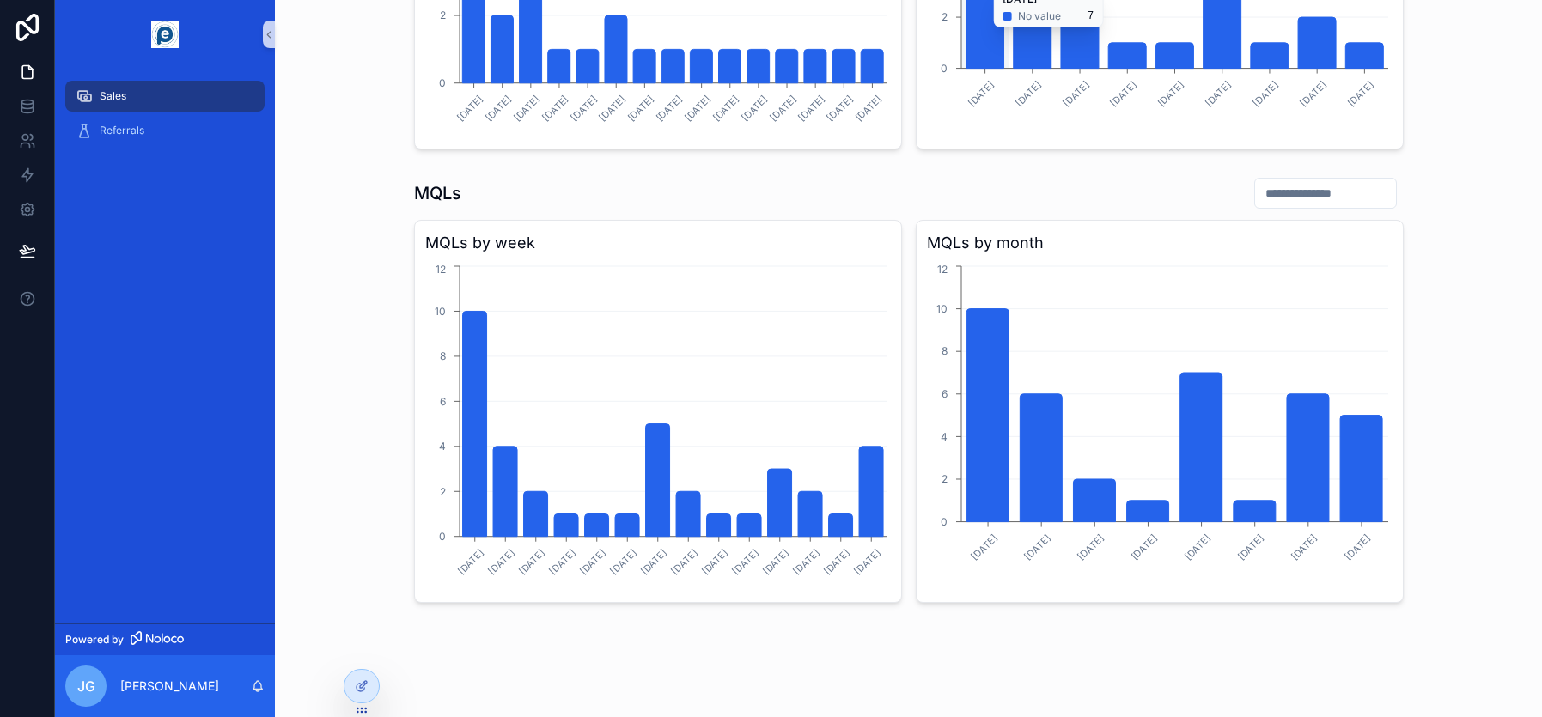
scroll to position [832, 0]
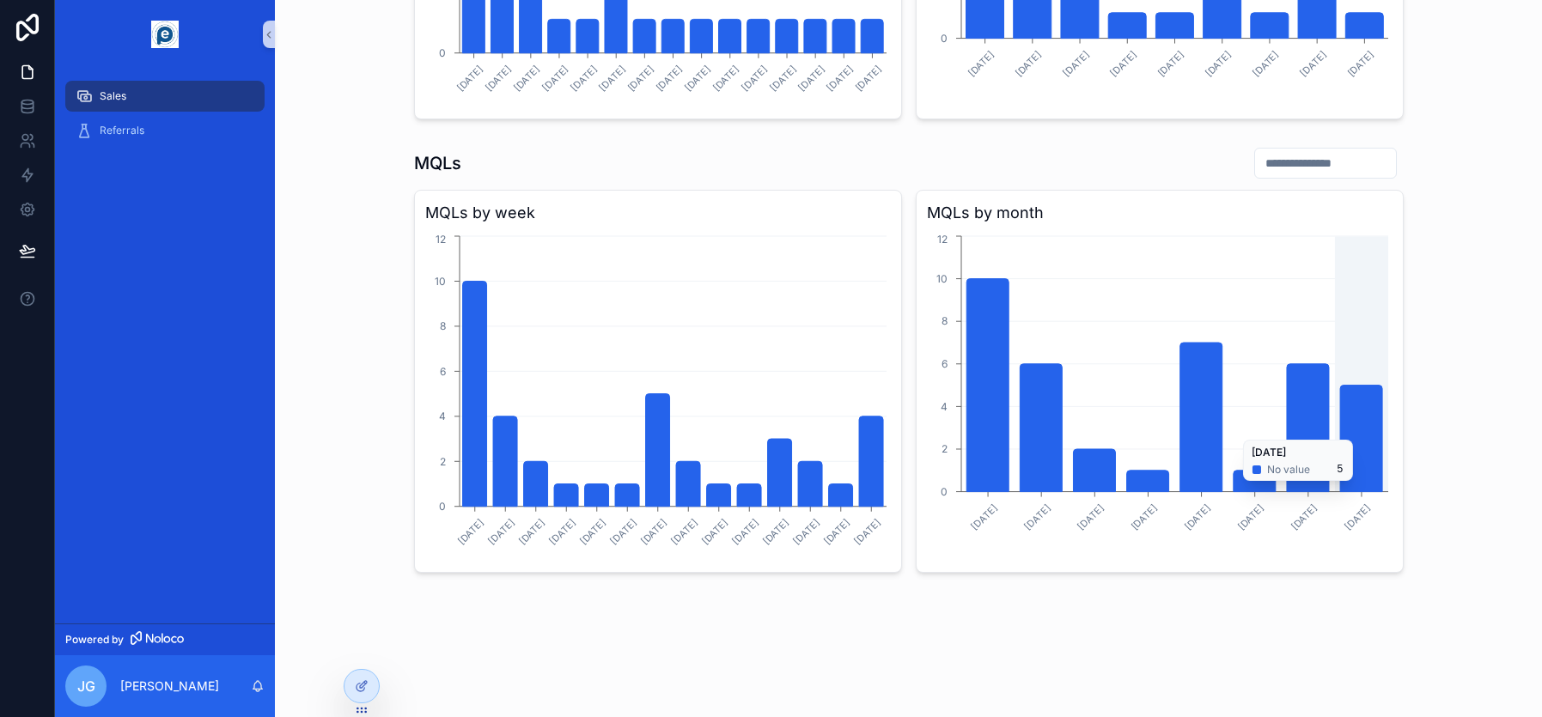
click at [1215, 431] on icon "chart" at bounding box center [1361, 439] width 42 height 107
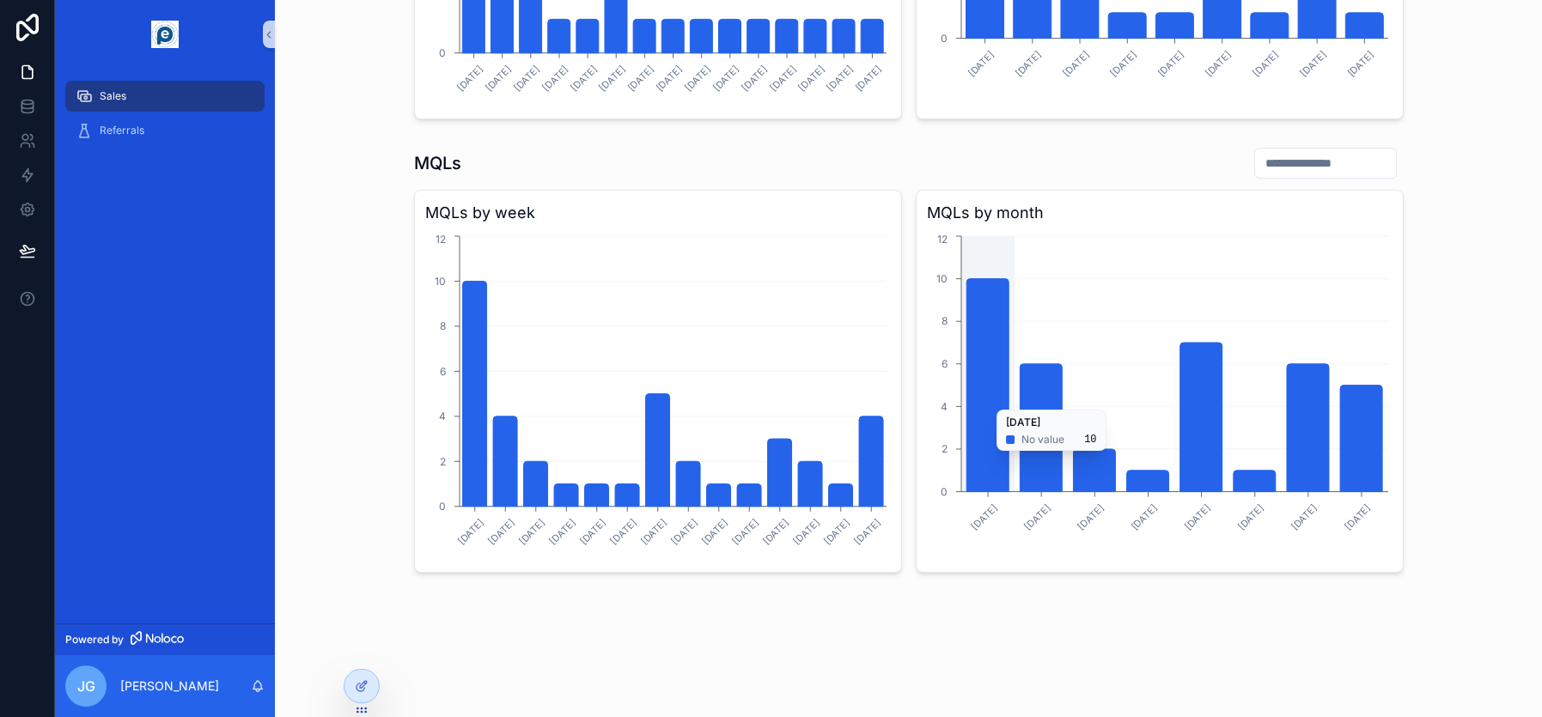
click at [1215, 431] on icon "chart" at bounding box center [1361, 439] width 42 height 107
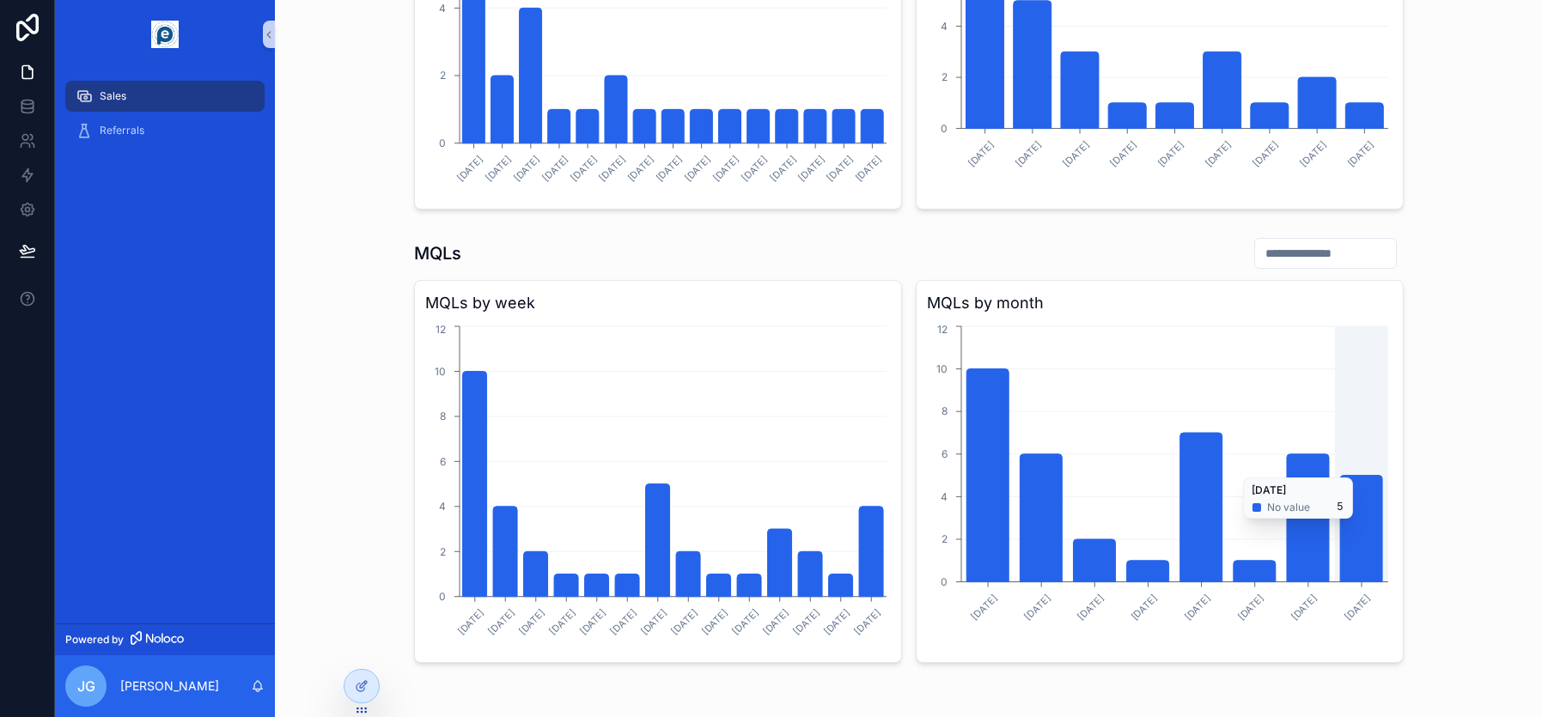
scroll to position [773, 0]
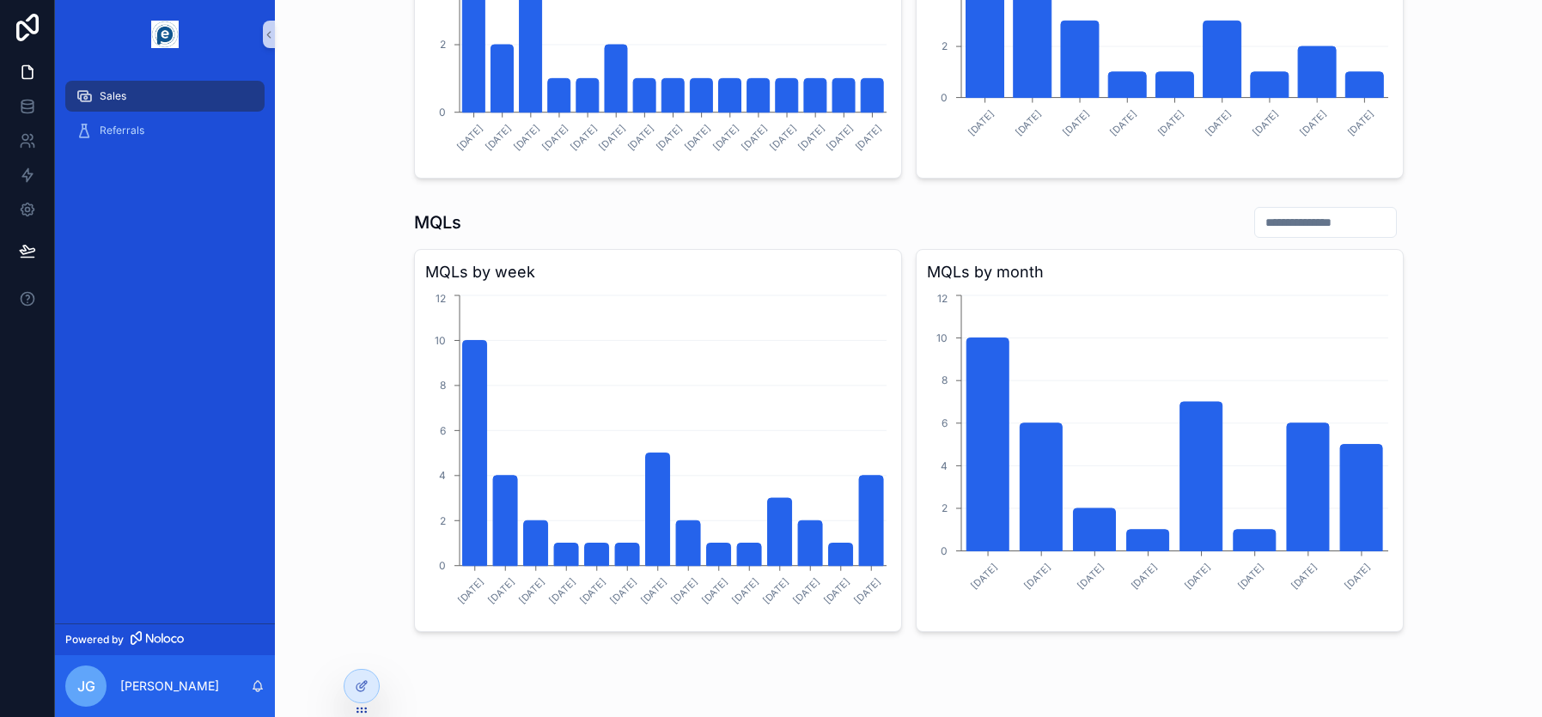
click at [1215, 558] on text "[DATE]" at bounding box center [1357, 576] width 31 height 31
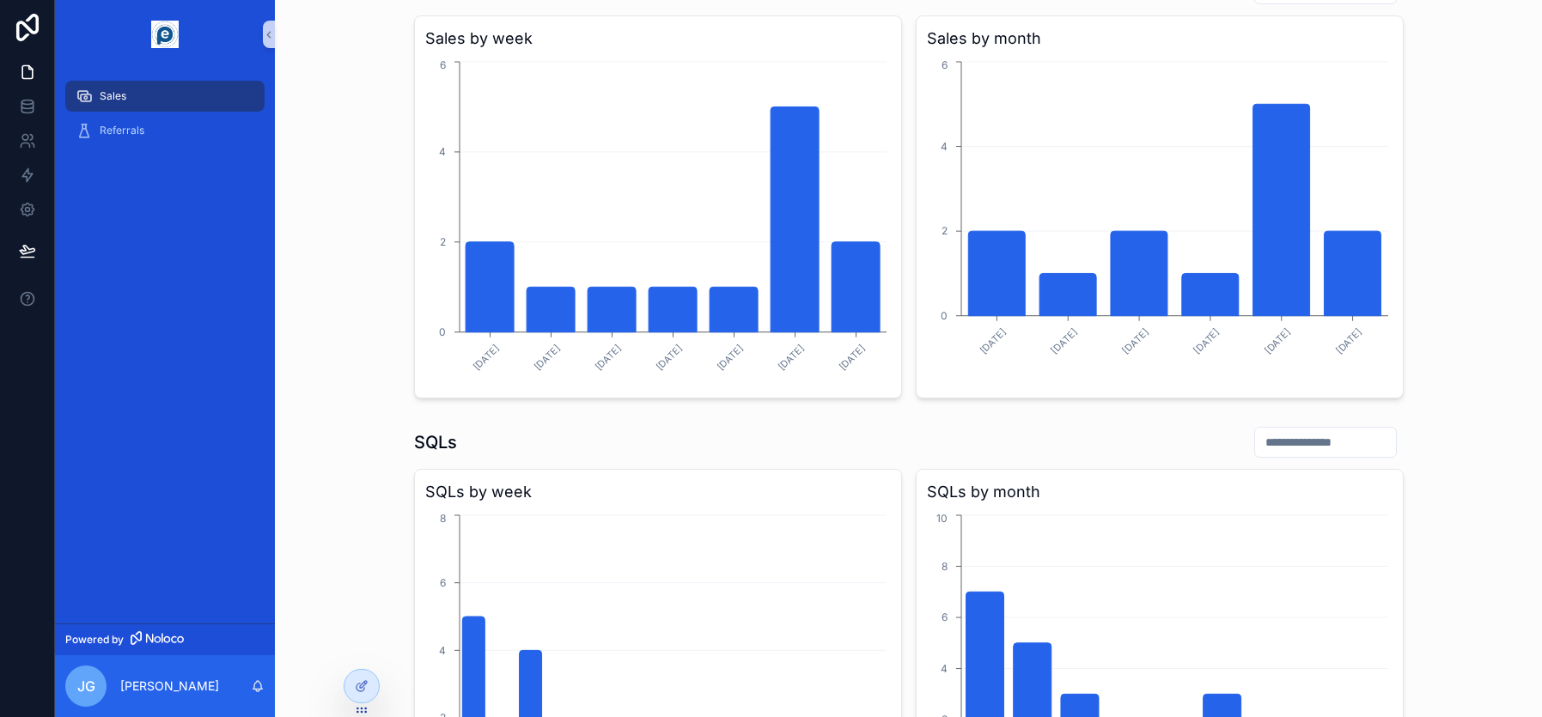
scroll to position [0, 0]
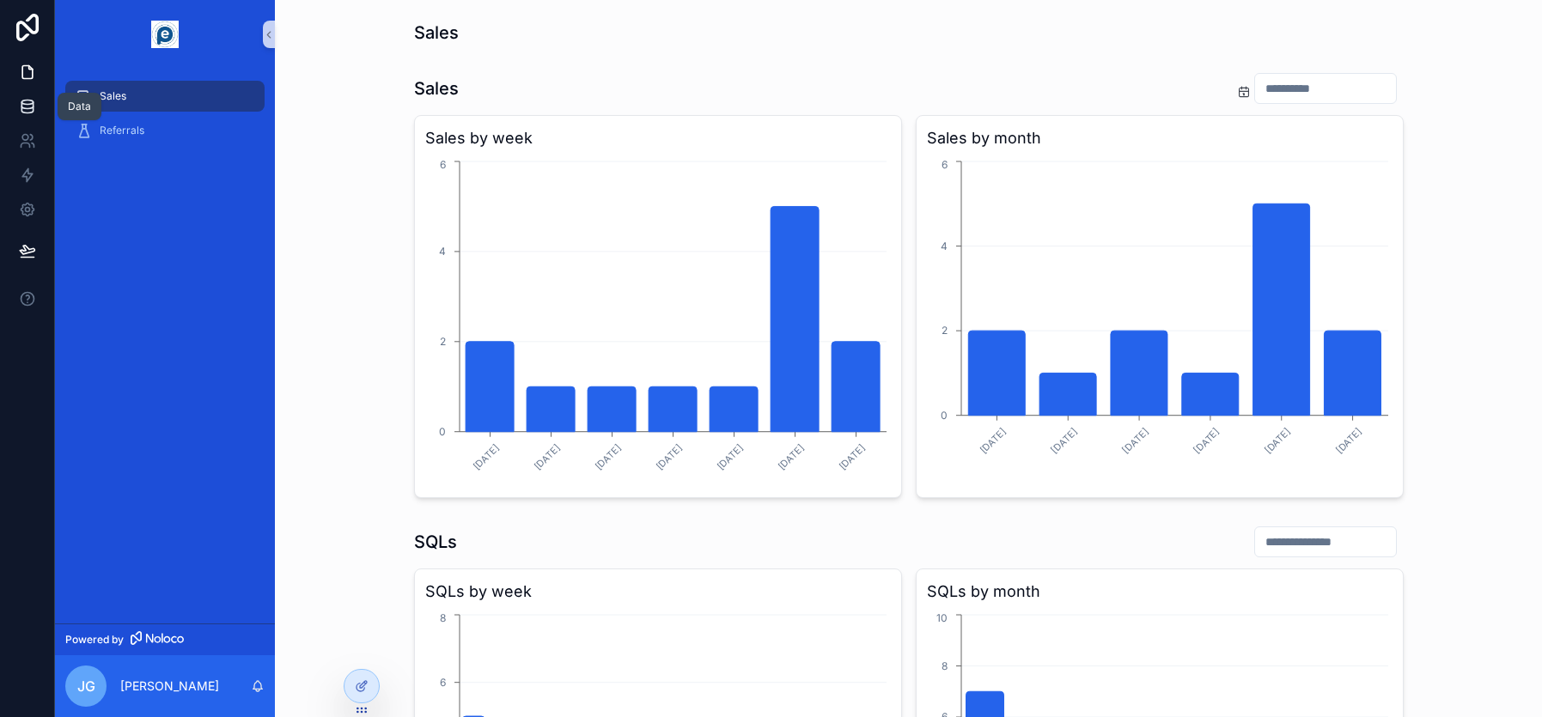
click at [27, 101] on icon at bounding box center [27, 106] width 17 height 17
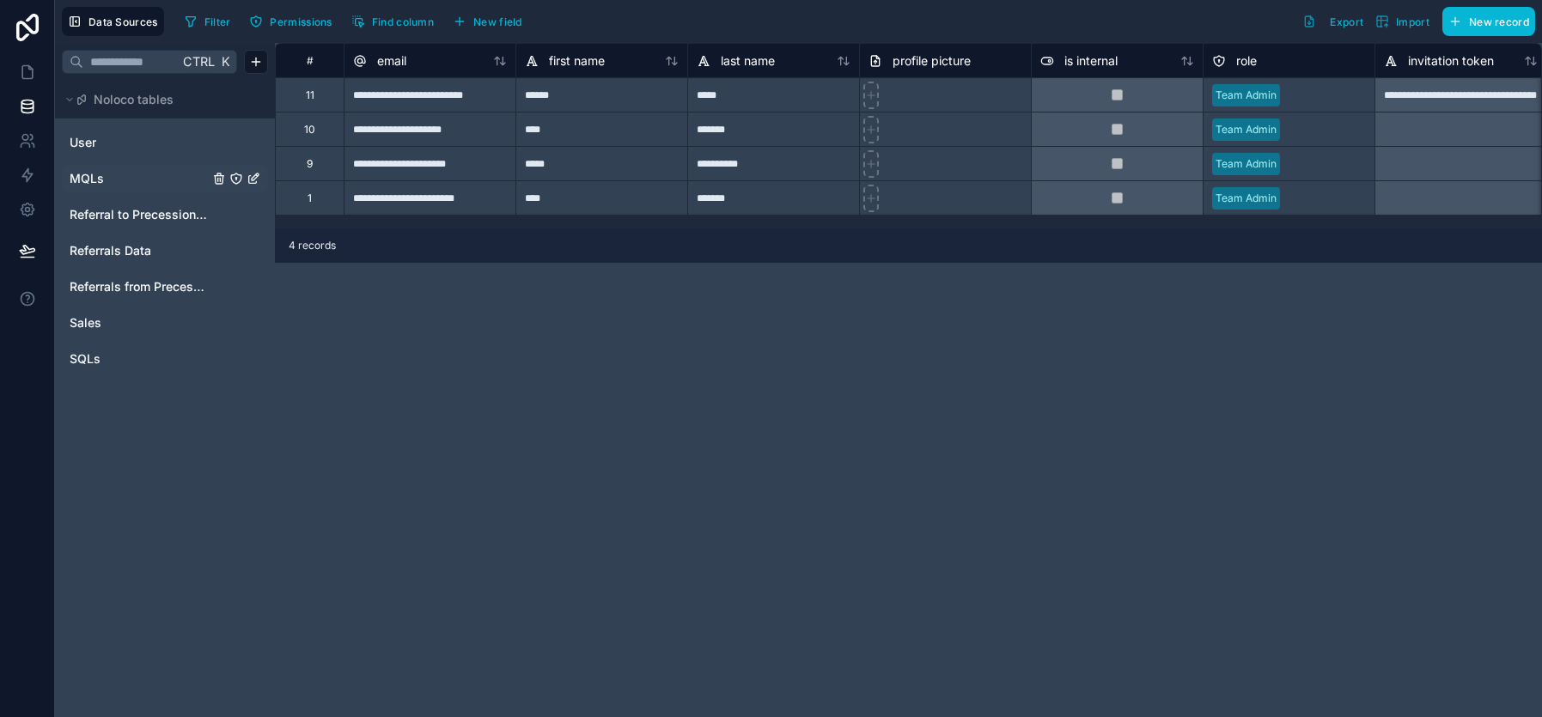
click at [90, 176] on span "MQLs" at bounding box center [87, 178] width 34 height 17
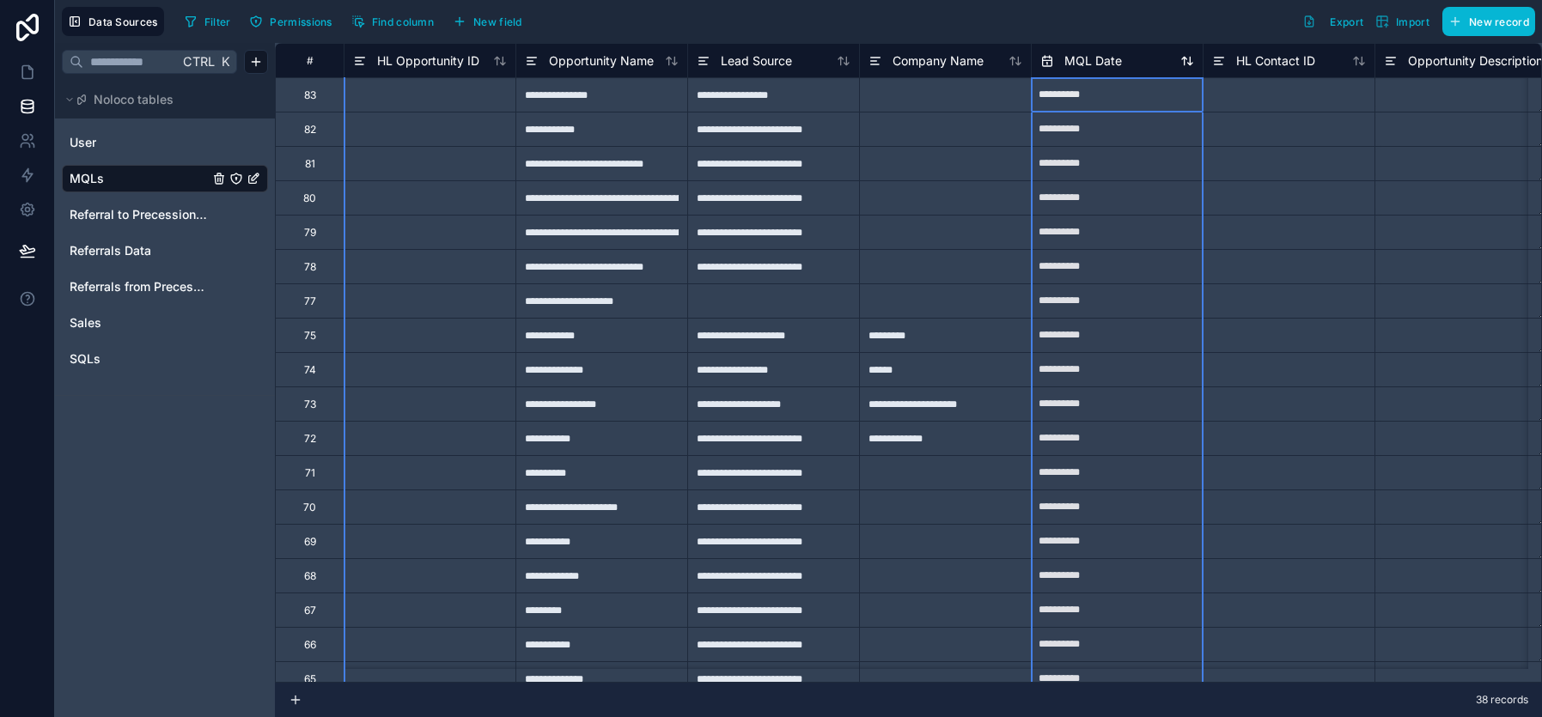
click at [1185, 66] on icon at bounding box center [1187, 61] width 14 height 14
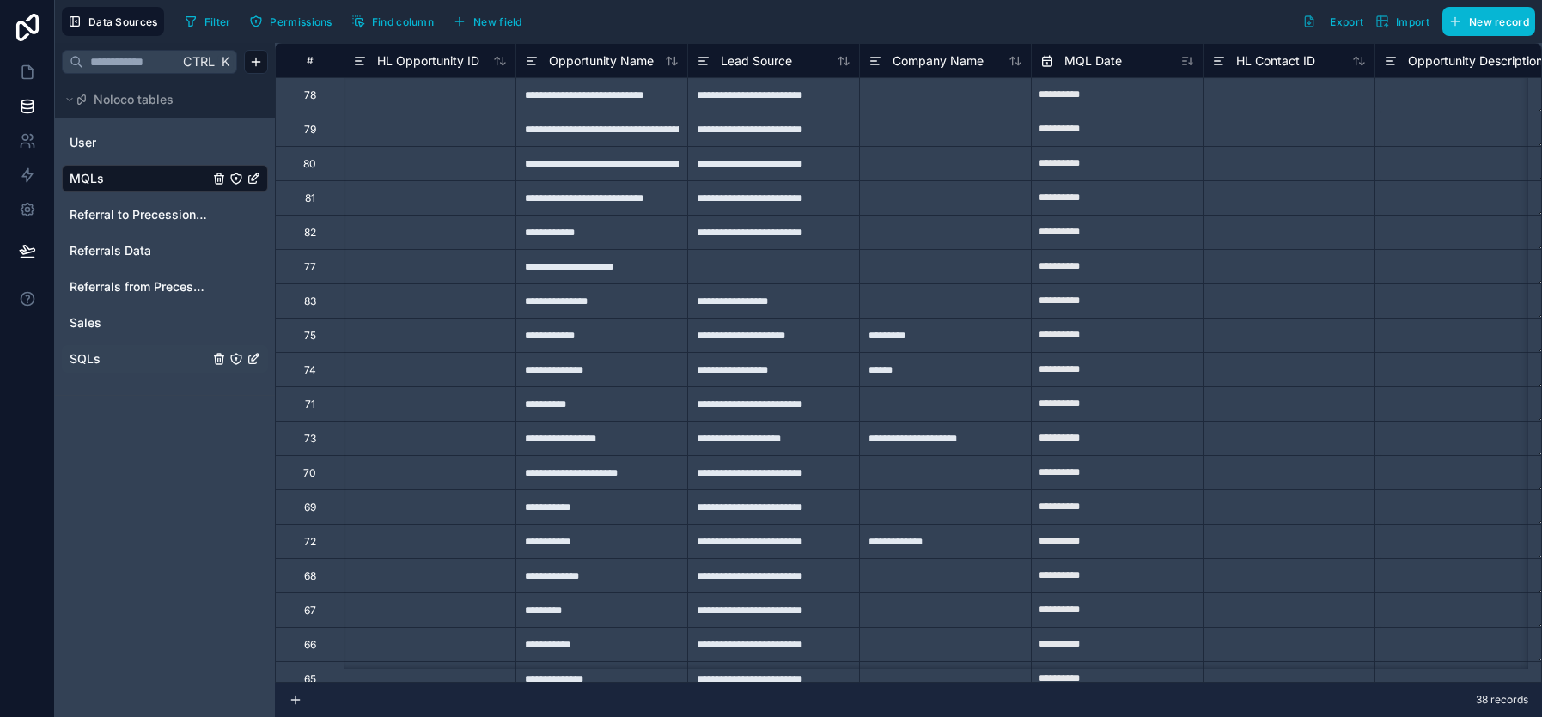
click at [76, 350] on span "SQLs" at bounding box center [85, 358] width 31 height 17
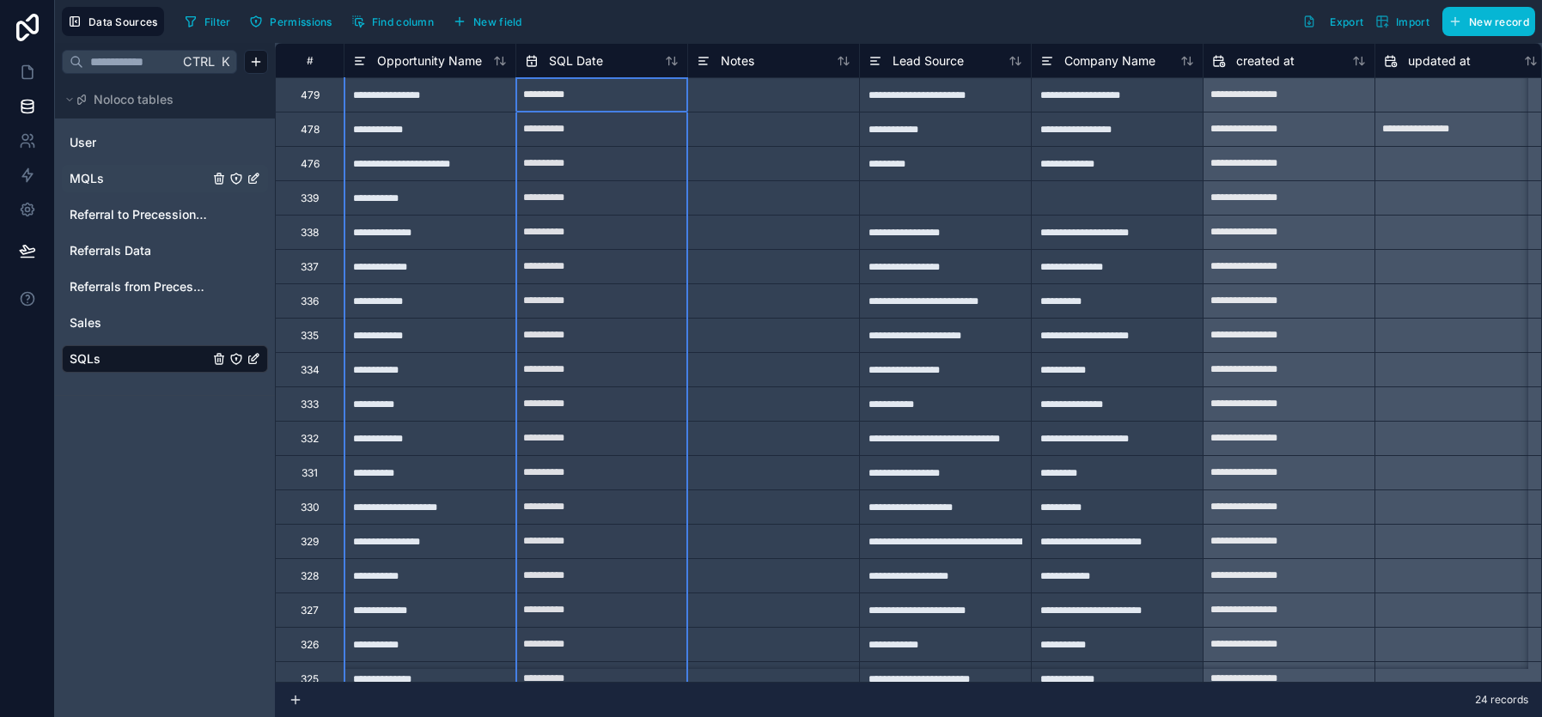
click at [570, 71] on div "SQL Date" at bounding box center [601, 60] width 172 height 34
click at [672, 67] on icon at bounding box center [672, 61] width 14 height 14
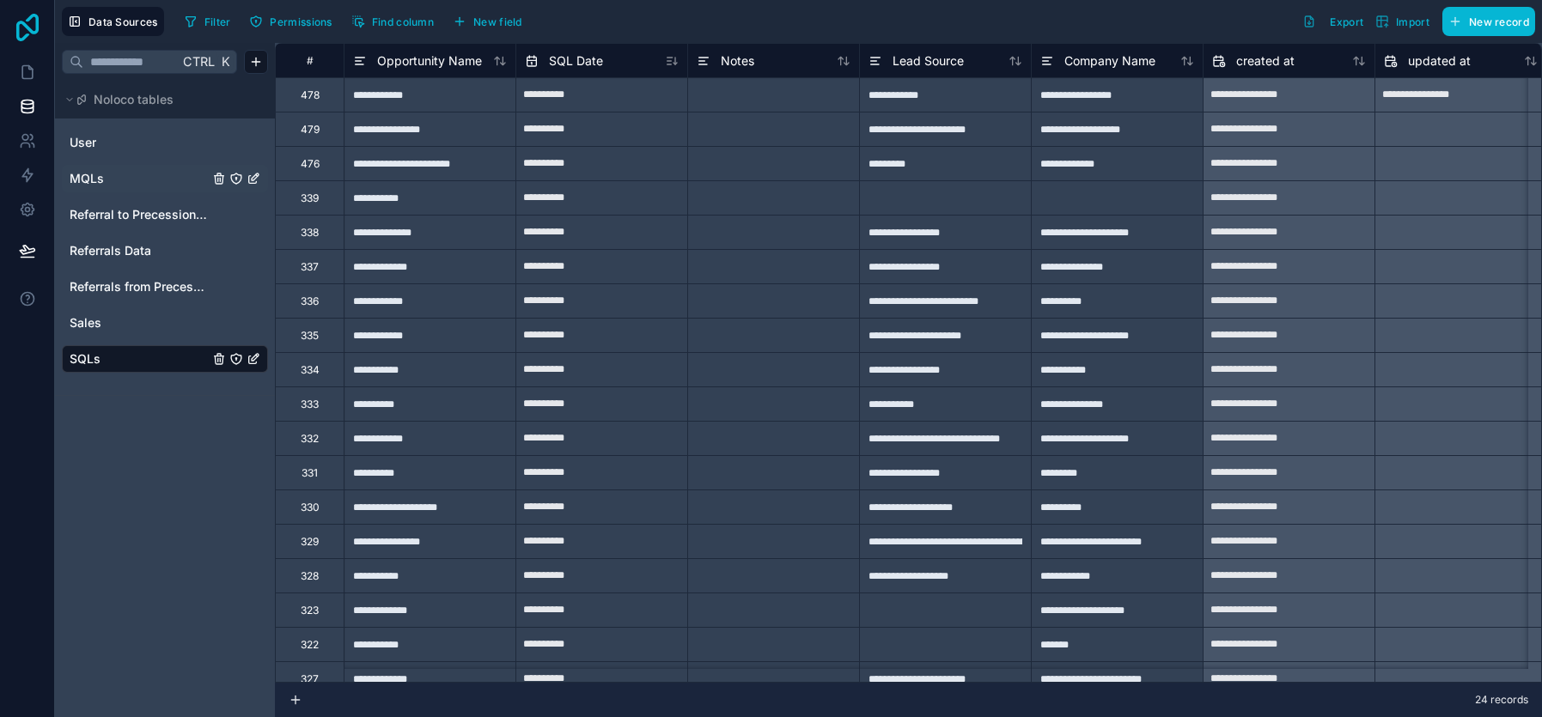
click at [29, 27] on icon at bounding box center [27, 27] width 22 height 27
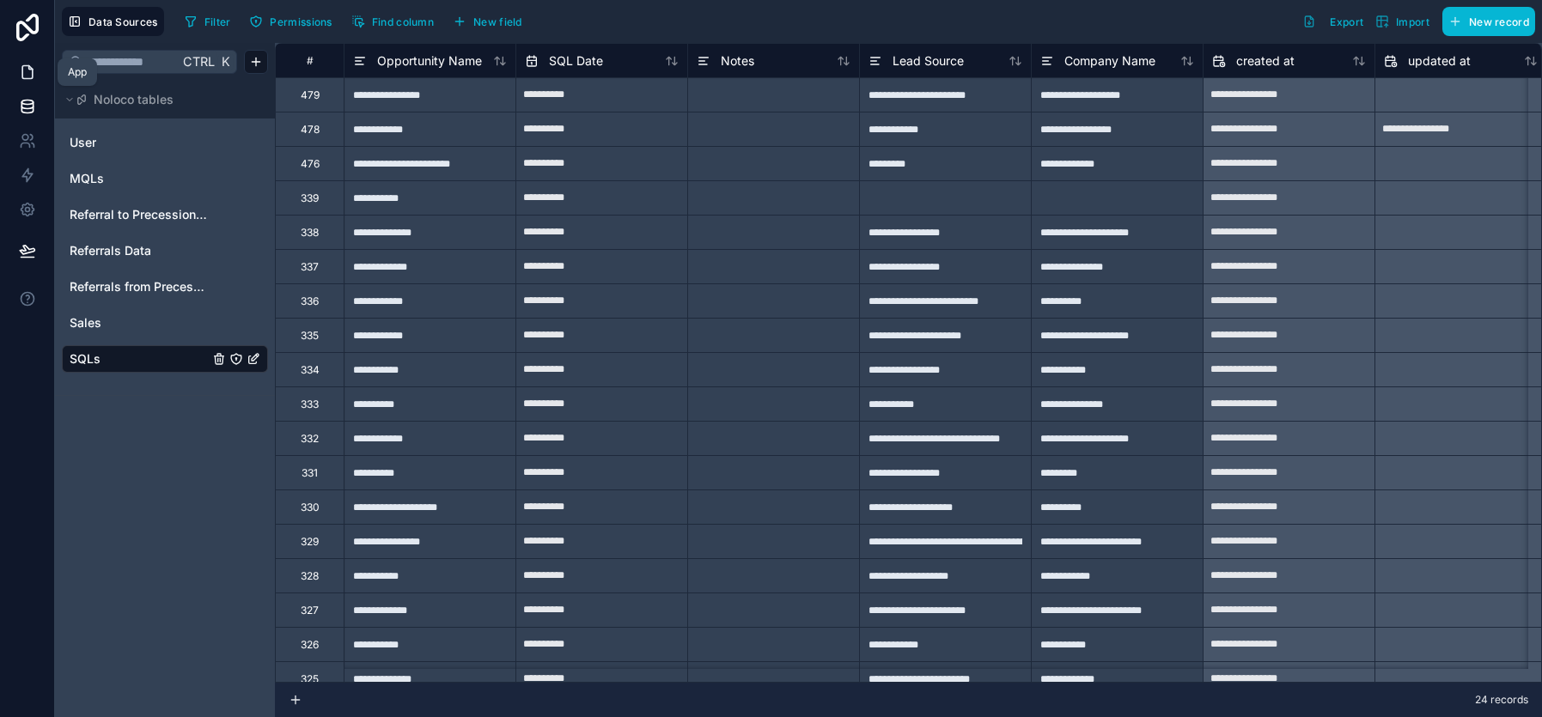
click at [22, 73] on icon at bounding box center [27, 72] width 10 height 13
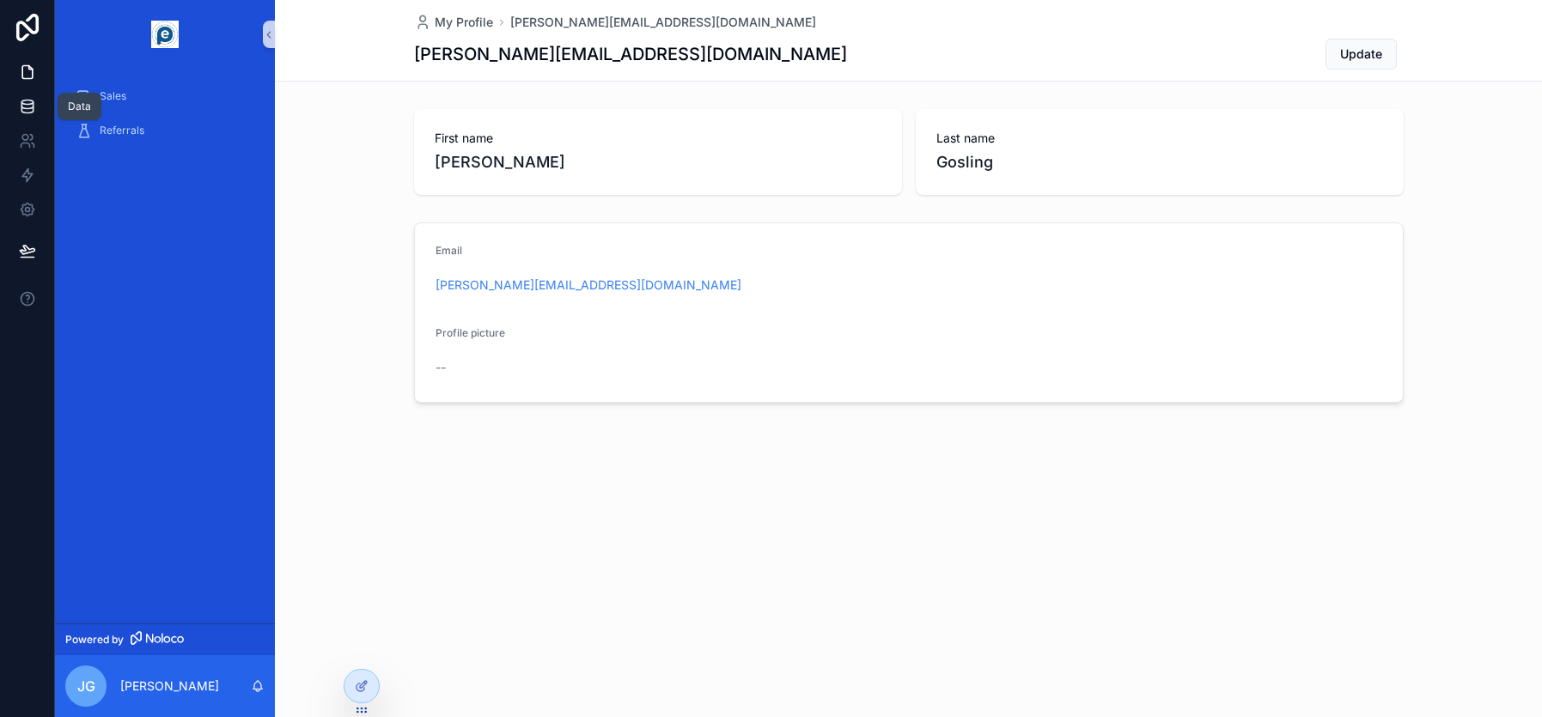
click at [23, 103] on icon at bounding box center [26, 103] width 11 height 4
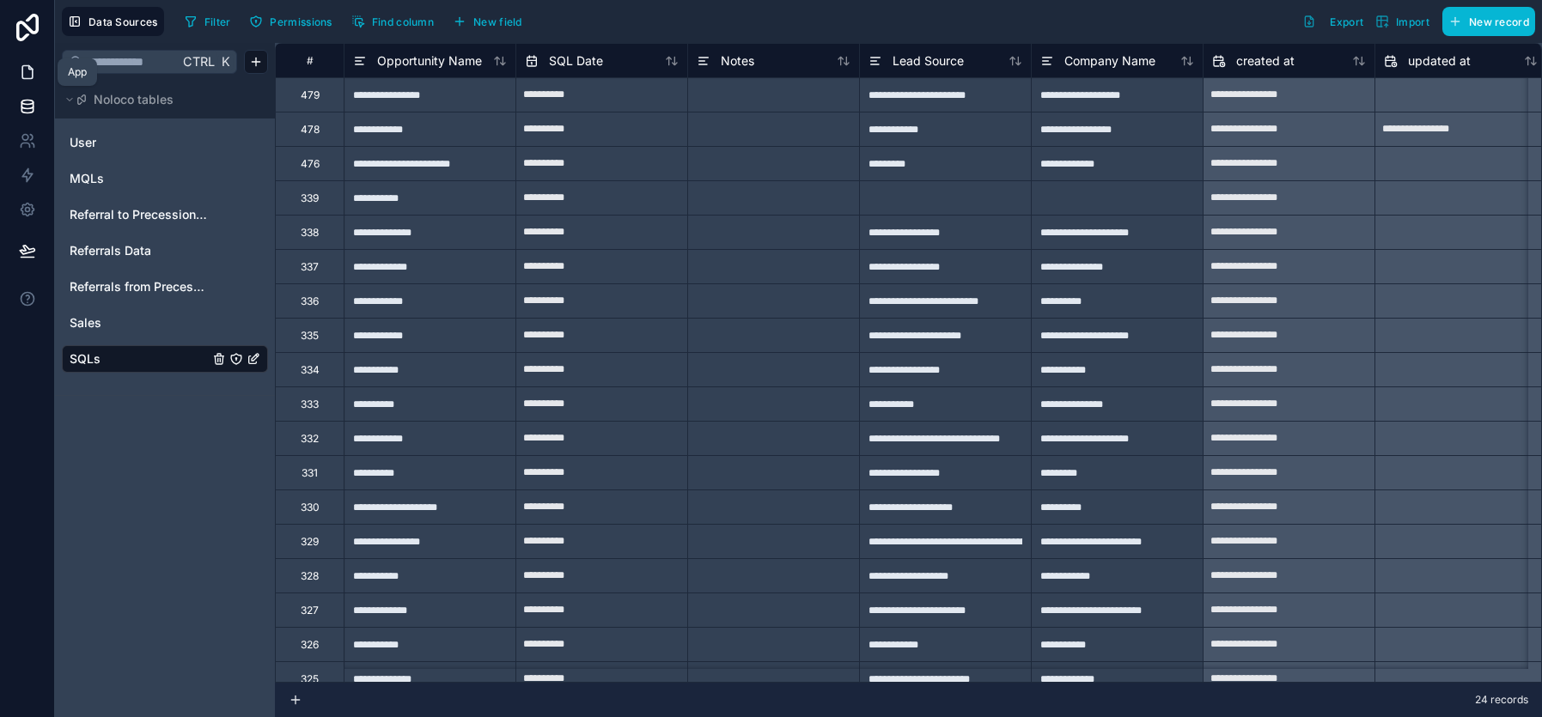
click at [22, 70] on icon at bounding box center [27, 72] width 10 height 13
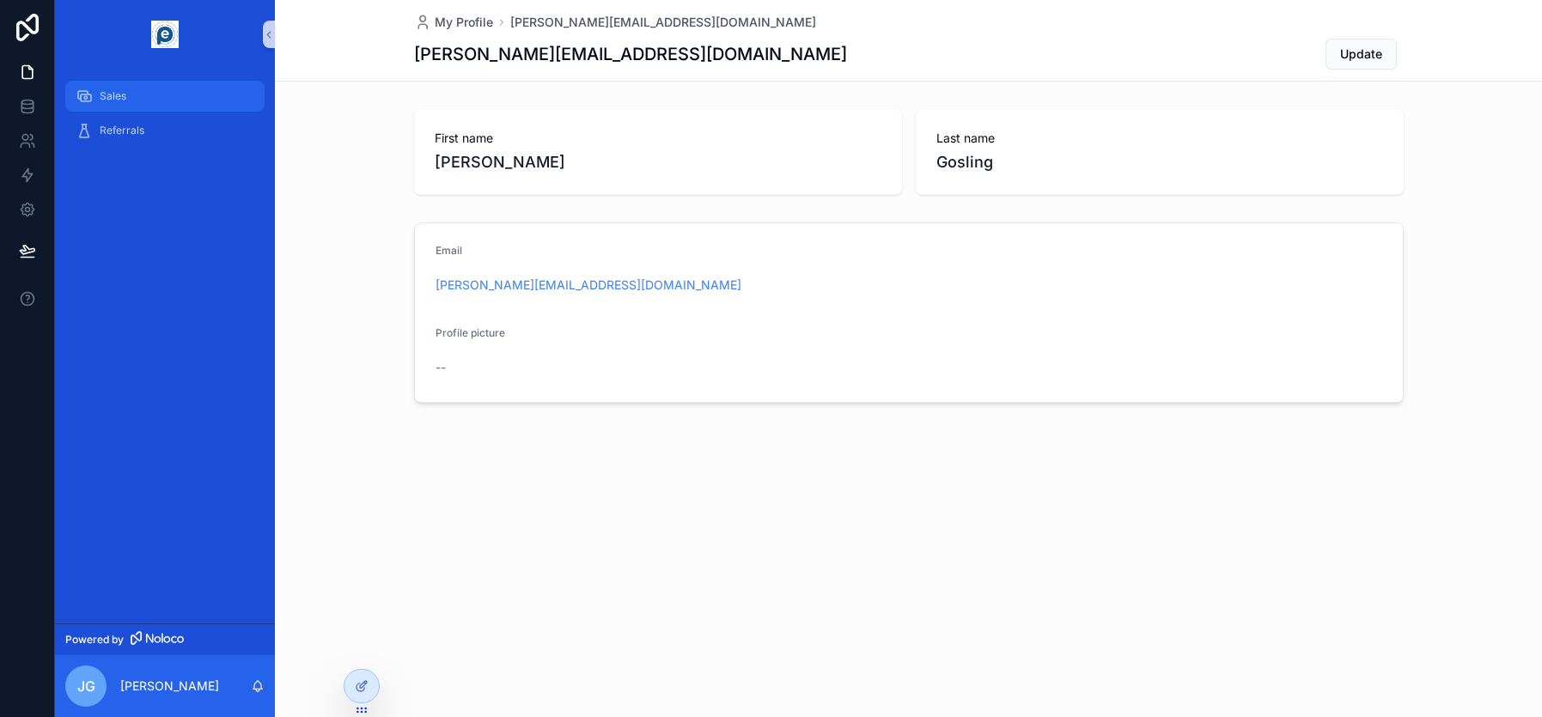
click at [103, 95] on span "Sales" at bounding box center [113, 96] width 27 height 14
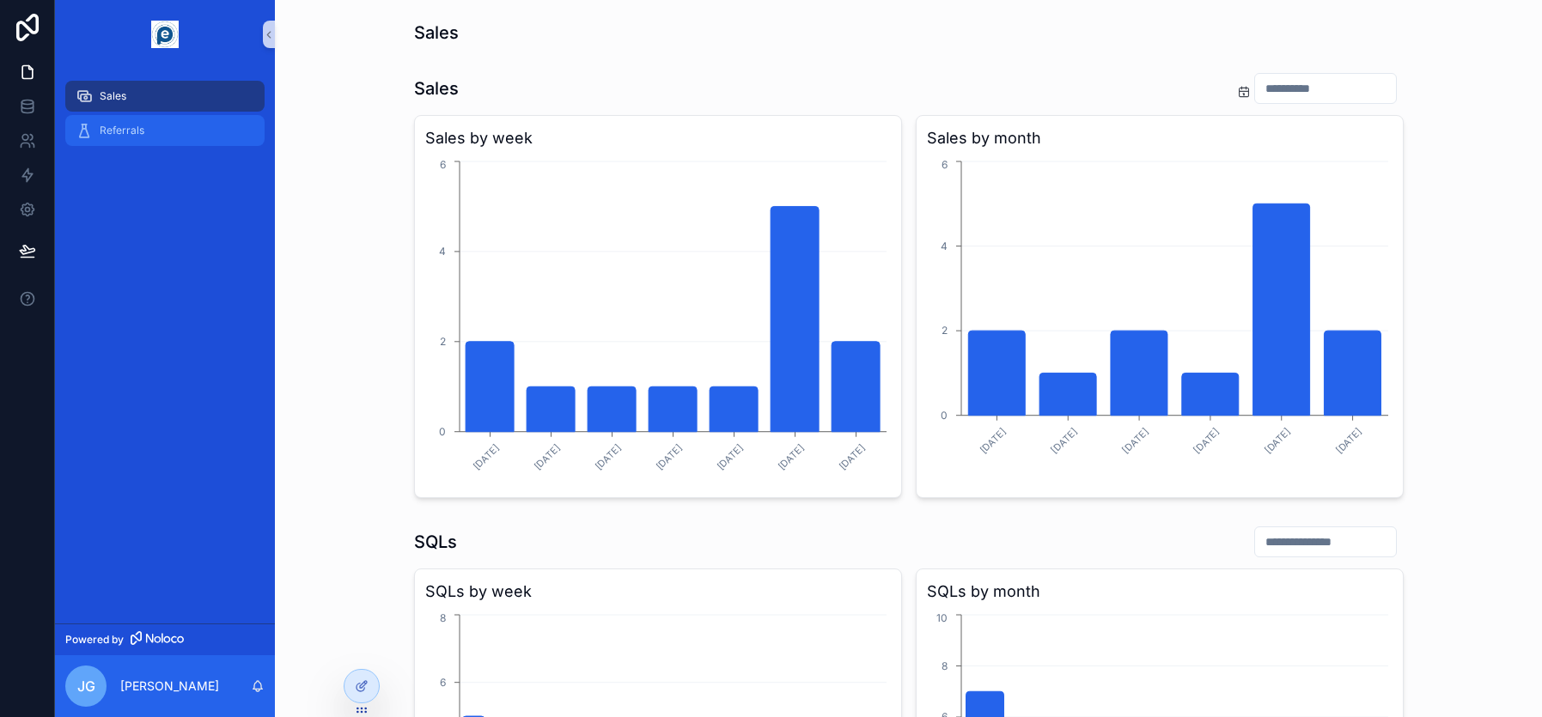
click at [145, 129] on div "Referrals" at bounding box center [165, 130] width 179 height 27
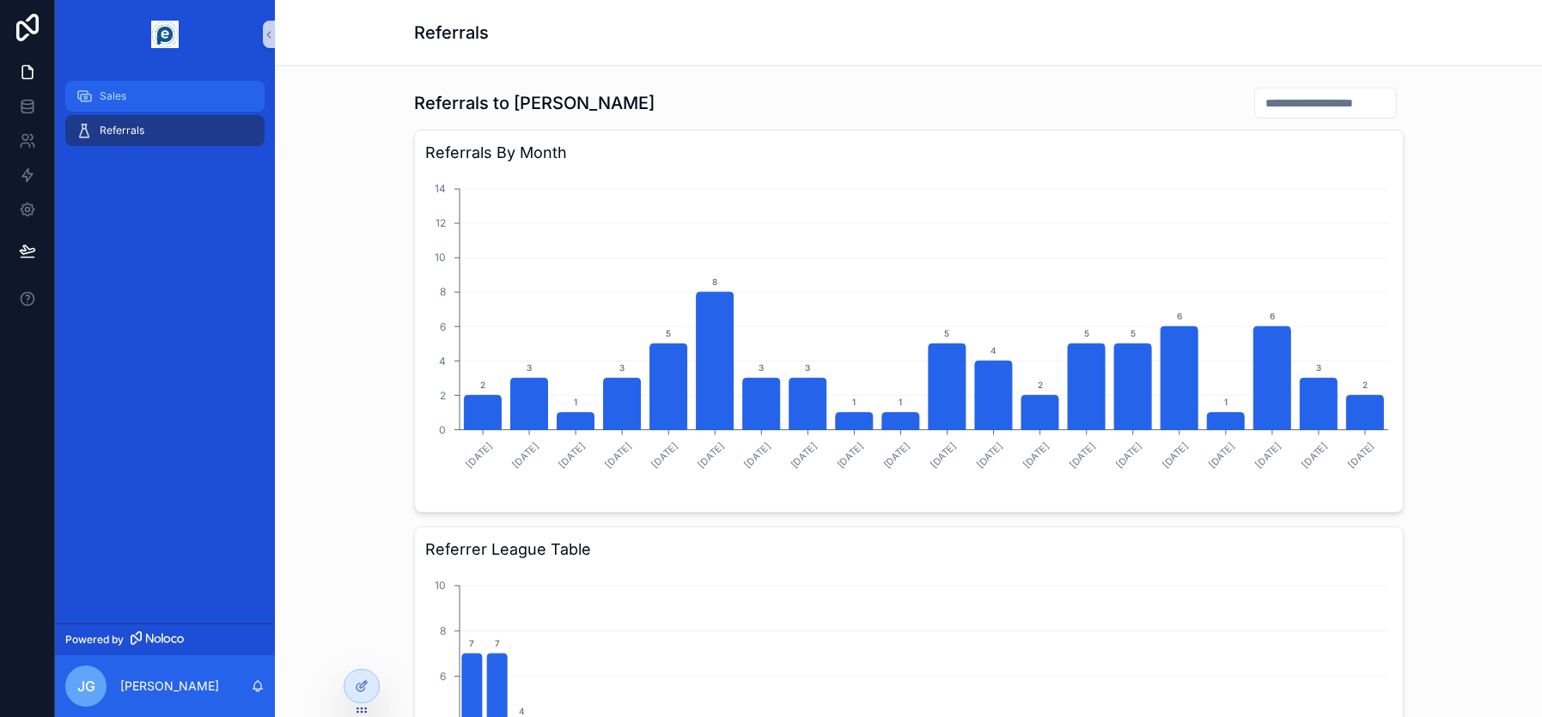
click at [102, 96] on span "Sales" at bounding box center [113, 96] width 27 height 14
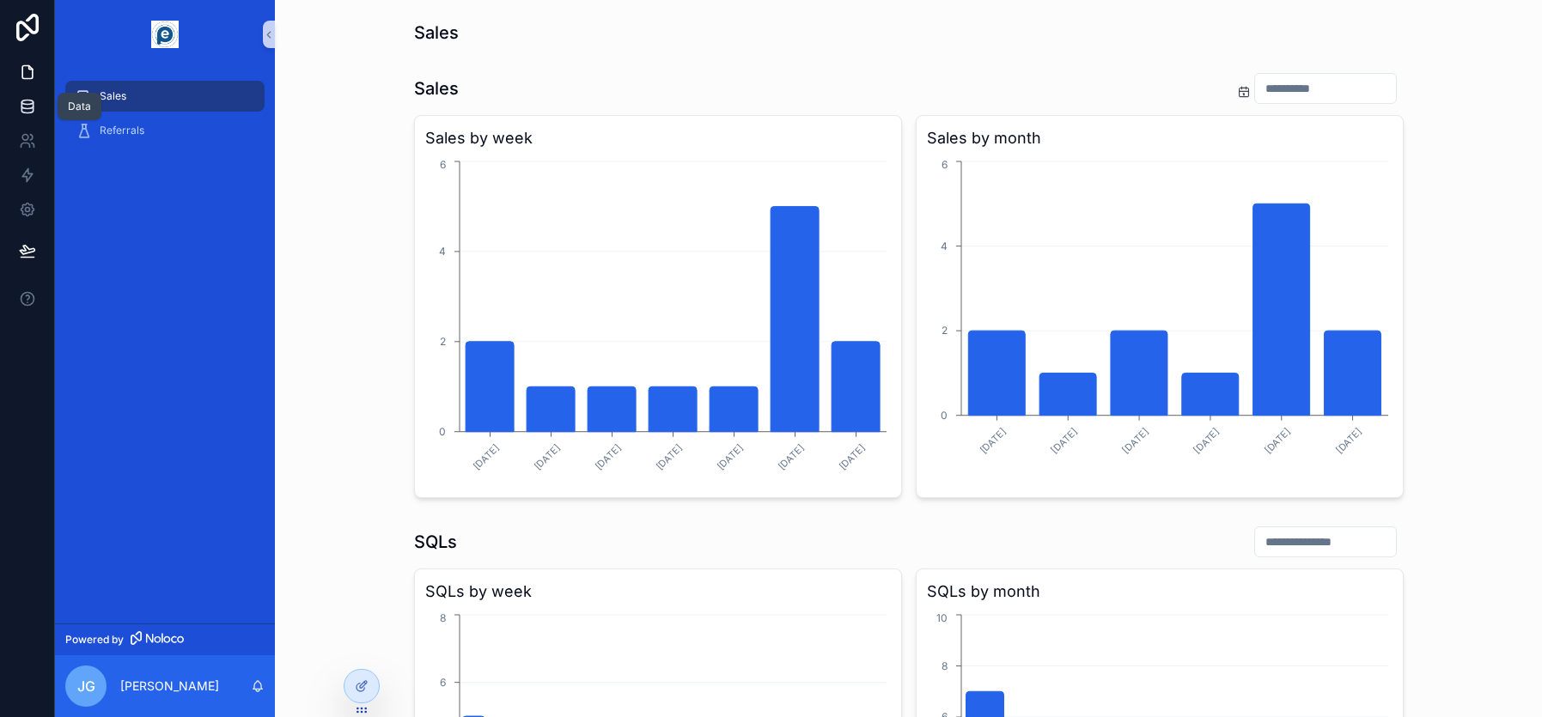
click at [22, 105] on icon at bounding box center [27, 106] width 17 height 17
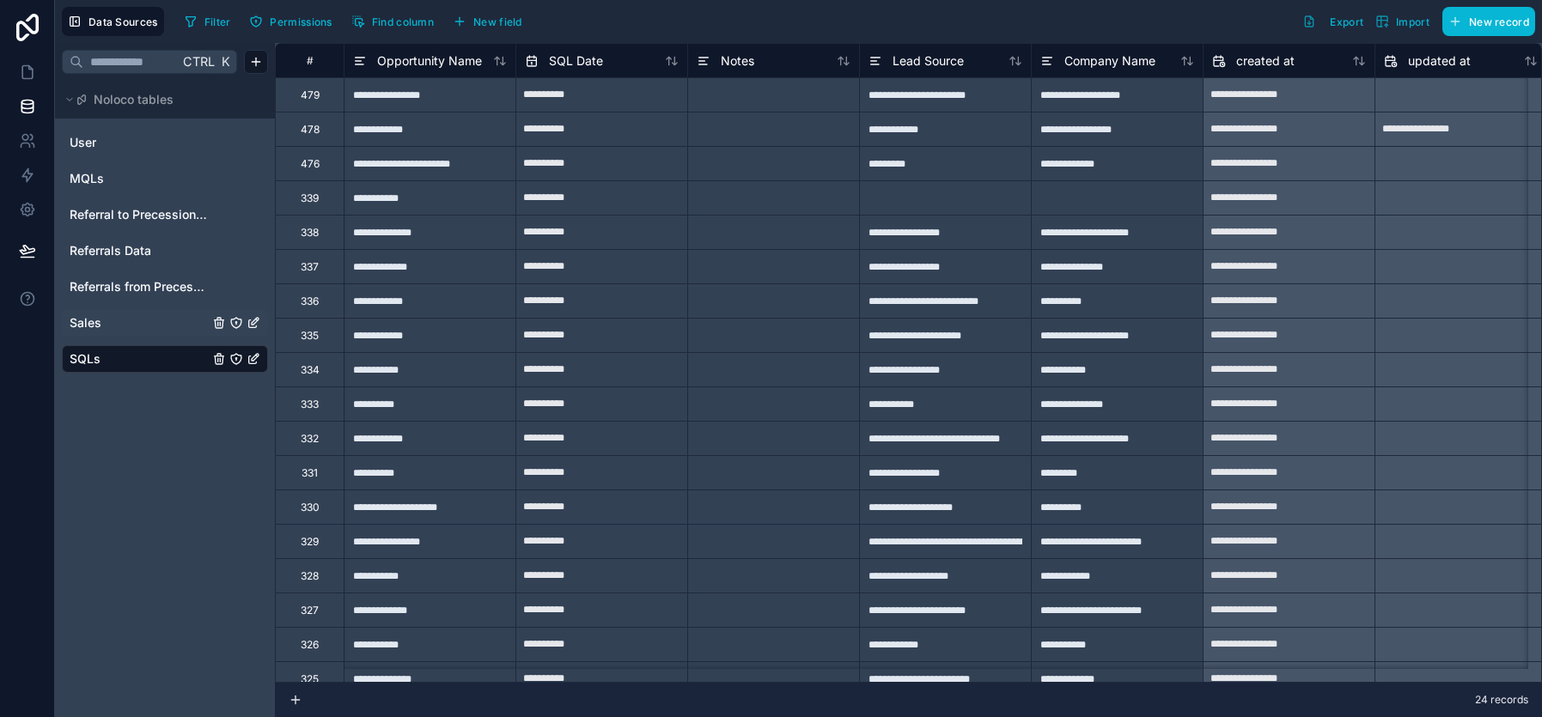
click at [90, 318] on span "Sales" at bounding box center [86, 322] width 32 height 17
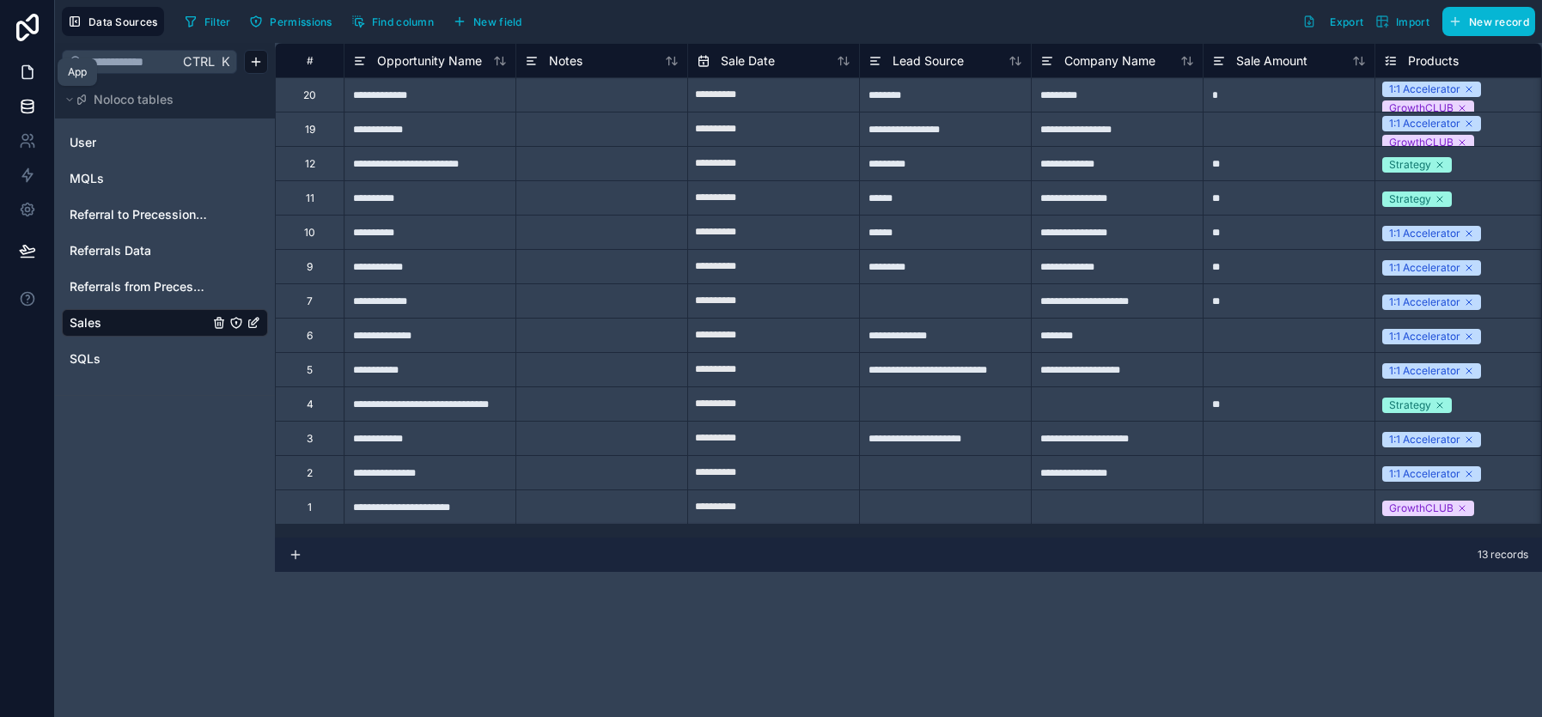
click at [23, 69] on icon at bounding box center [27, 72] width 17 height 17
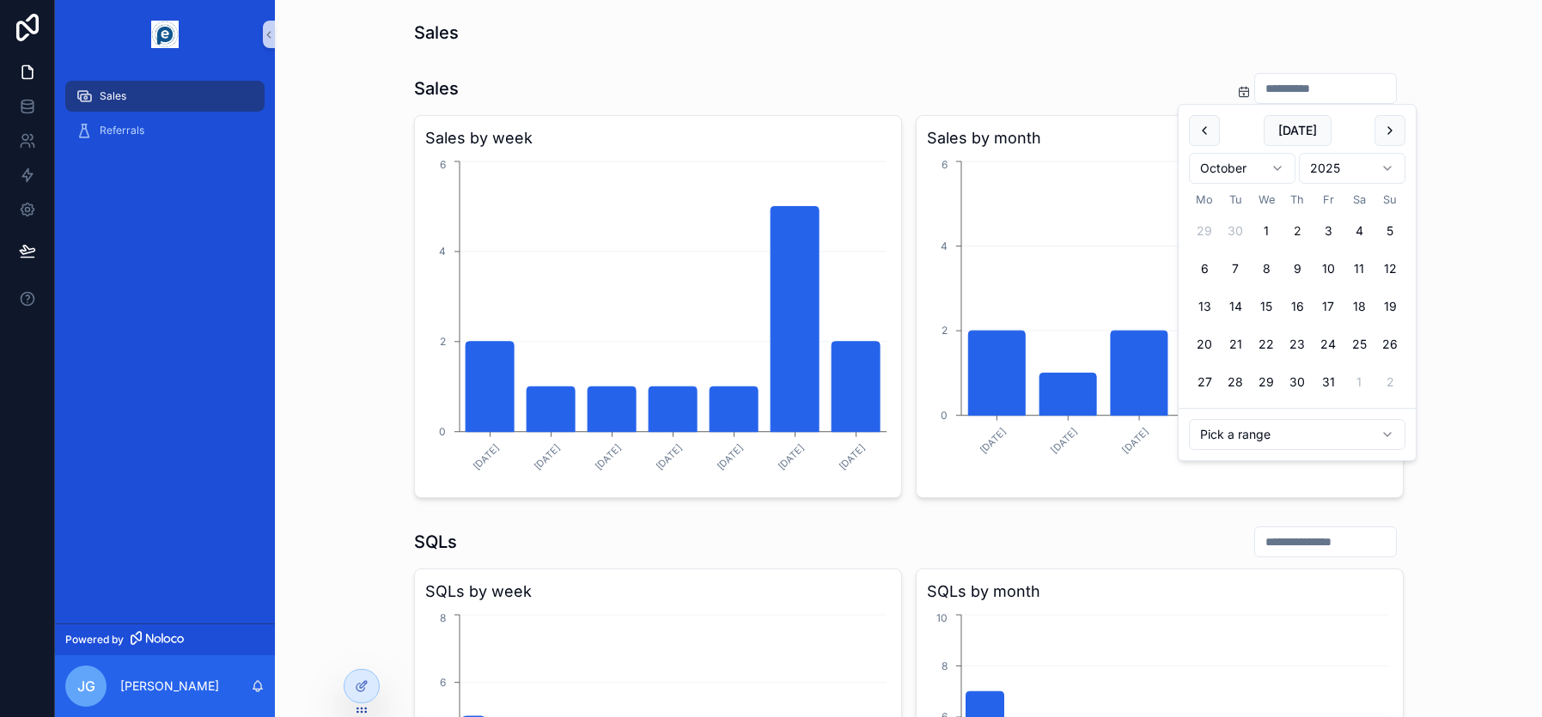
click at [1329, 87] on input "scrollable content" at bounding box center [1325, 88] width 141 height 24
click at [1376, 429] on html "Sales Referrals Powered by JG Jeff Gosling Sales Sales Sales by week 31/03/2025…" at bounding box center [771, 358] width 1542 height 717
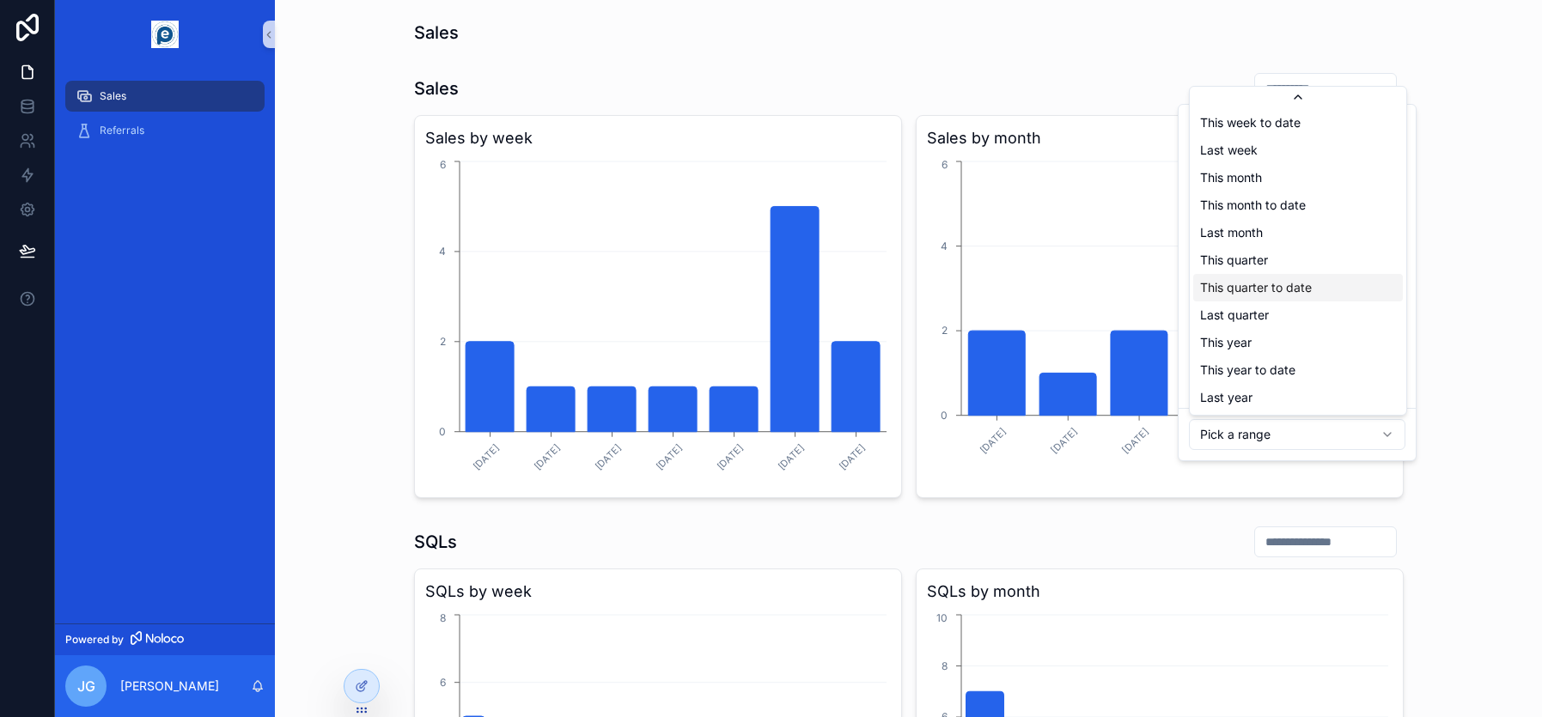
scroll to position [194, 0]
type input "**********"
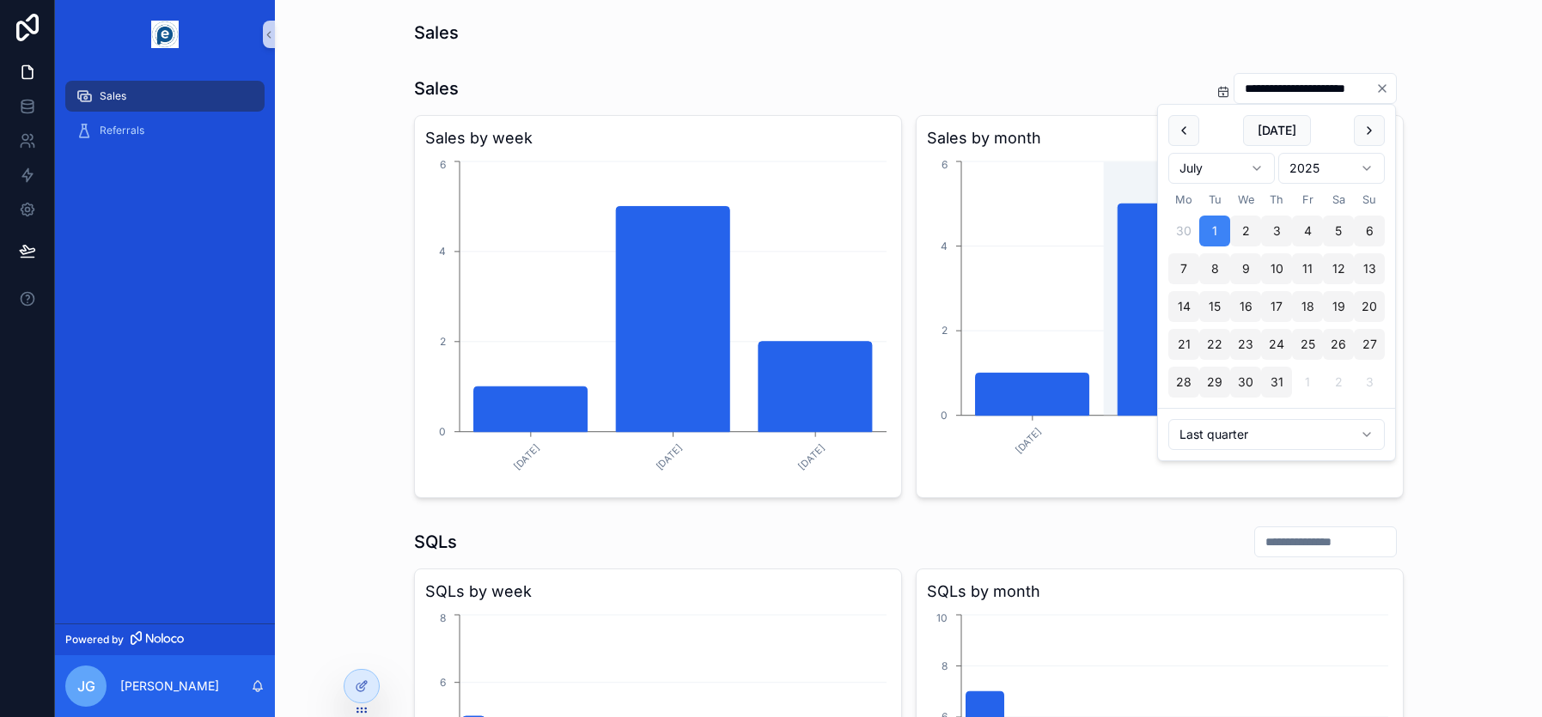
click at [1477, 384] on div "**********" at bounding box center [909, 285] width 1240 height 440
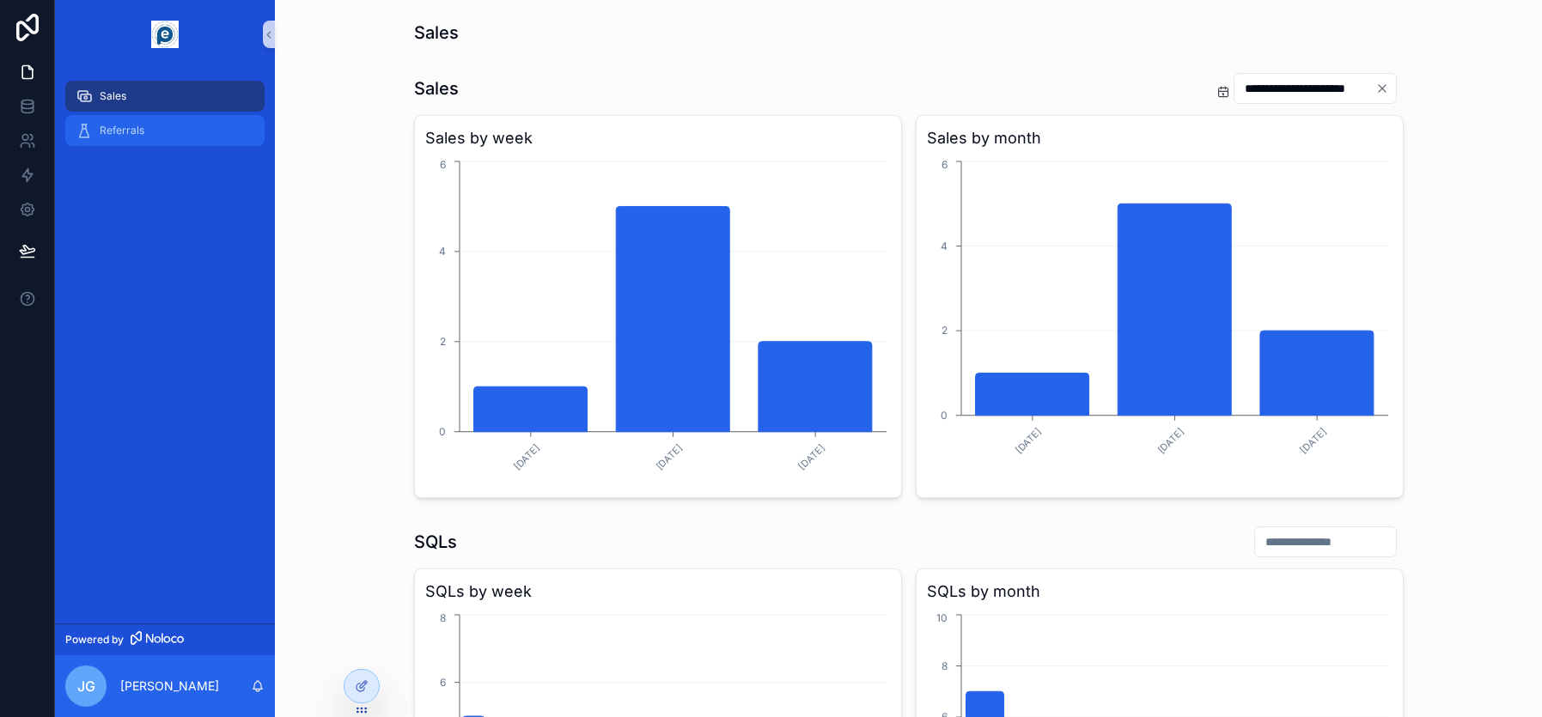
click at [137, 130] on span "Referrals" at bounding box center [122, 131] width 45 height 14
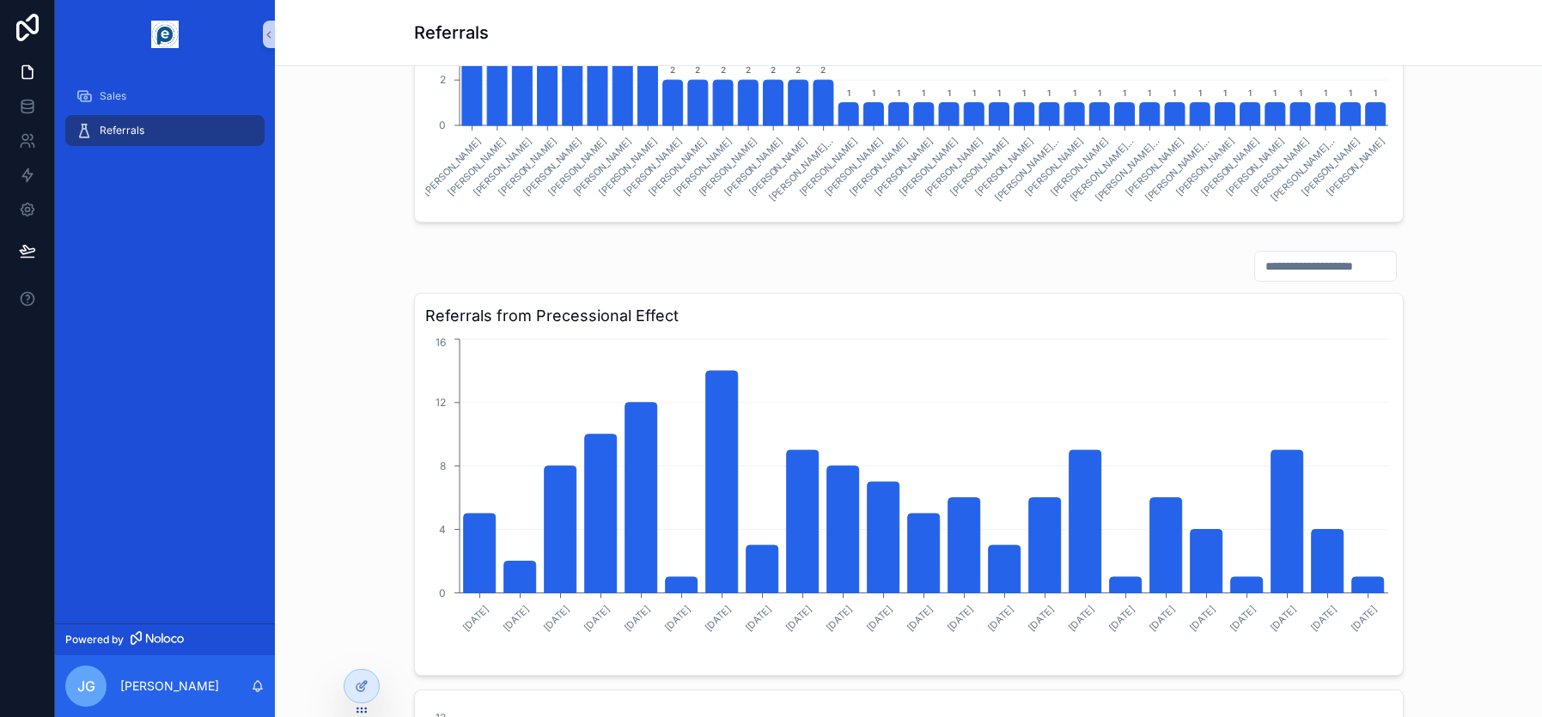
scroll to position [1156, 0]
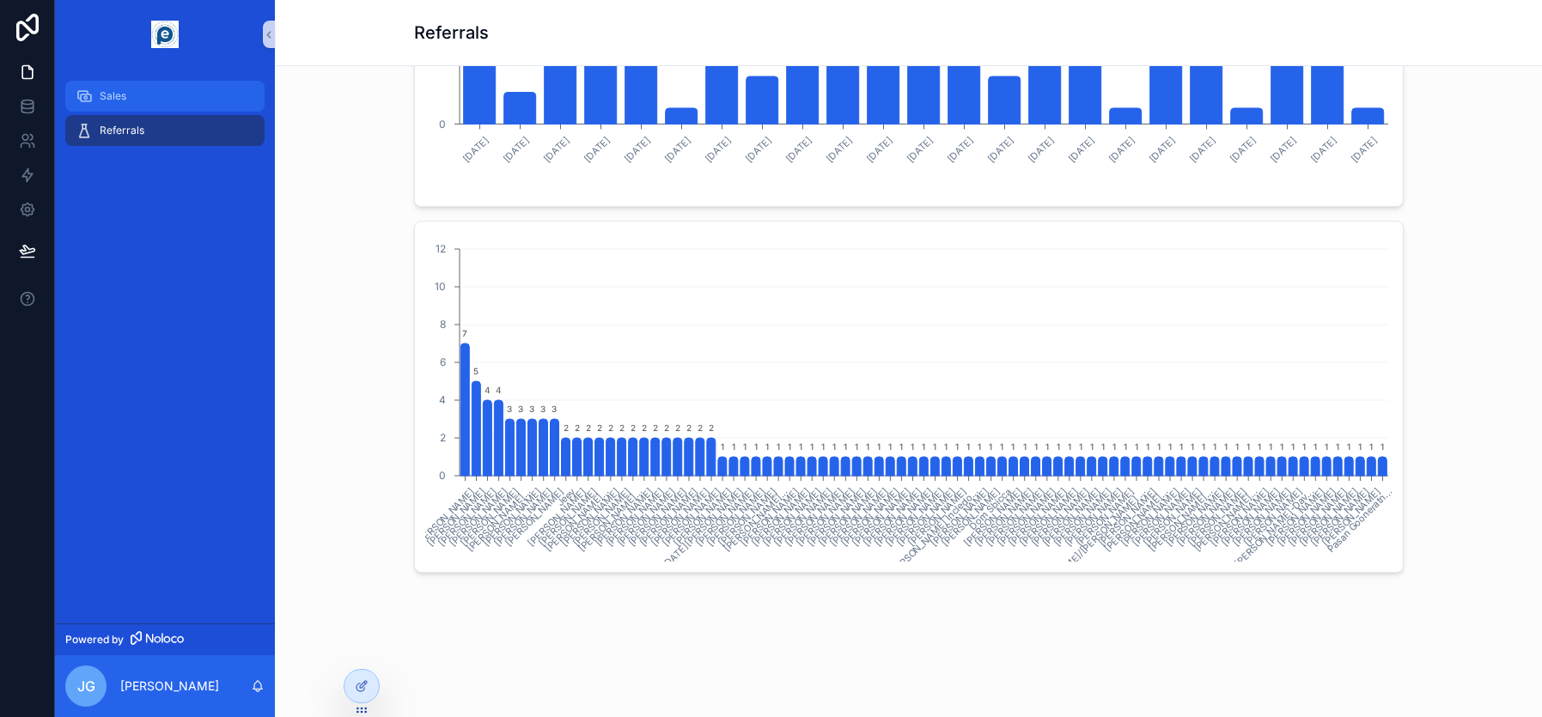
click at [155, 95] on div "Sales" at bounding box center [165, 95] width 179 height 27
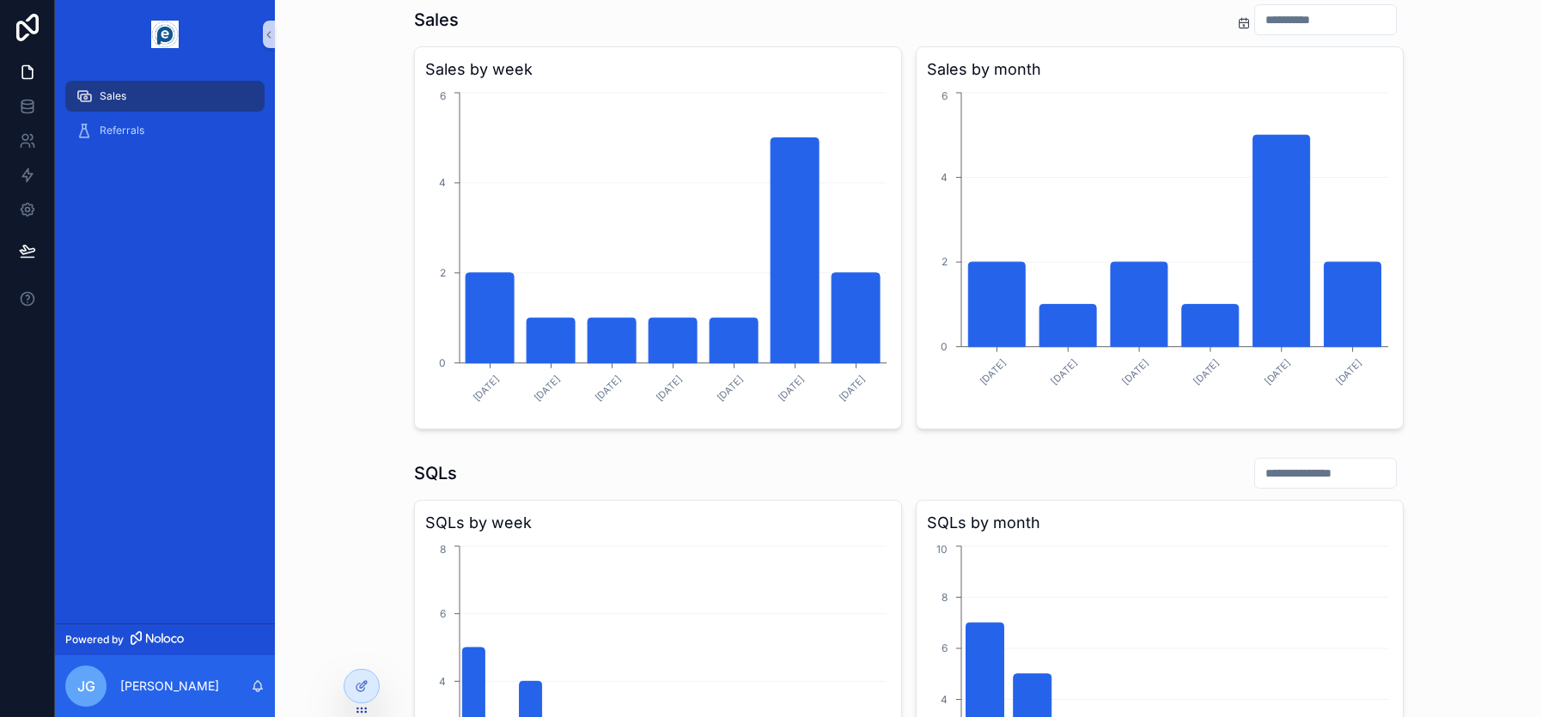
scroll to position [59, 0]
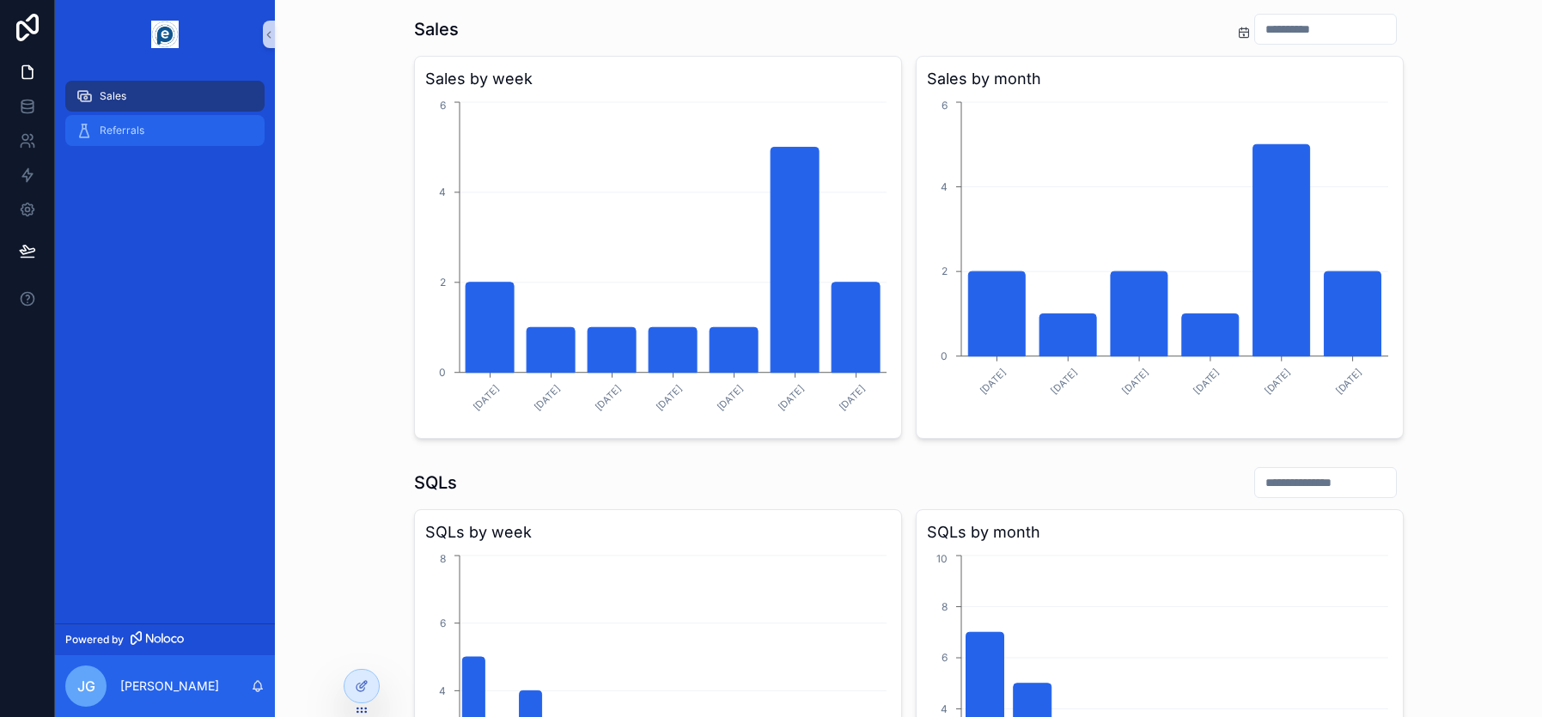
click at [125, 129] on span "Referrals" at bounding box center [122, 131] width 45 height 14
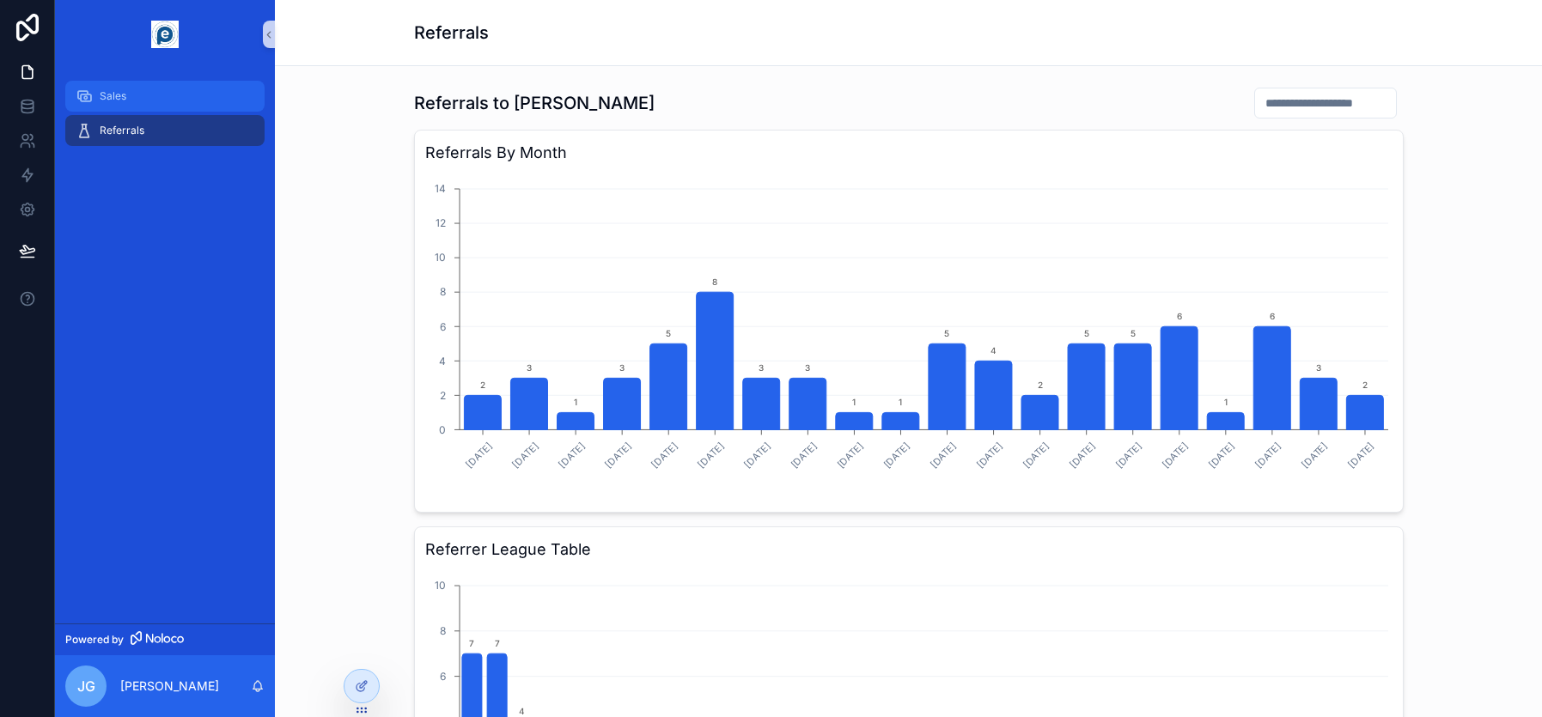
click at [114, 91] on span "Sales" at bounding box center [113, 96] width 27 height 14
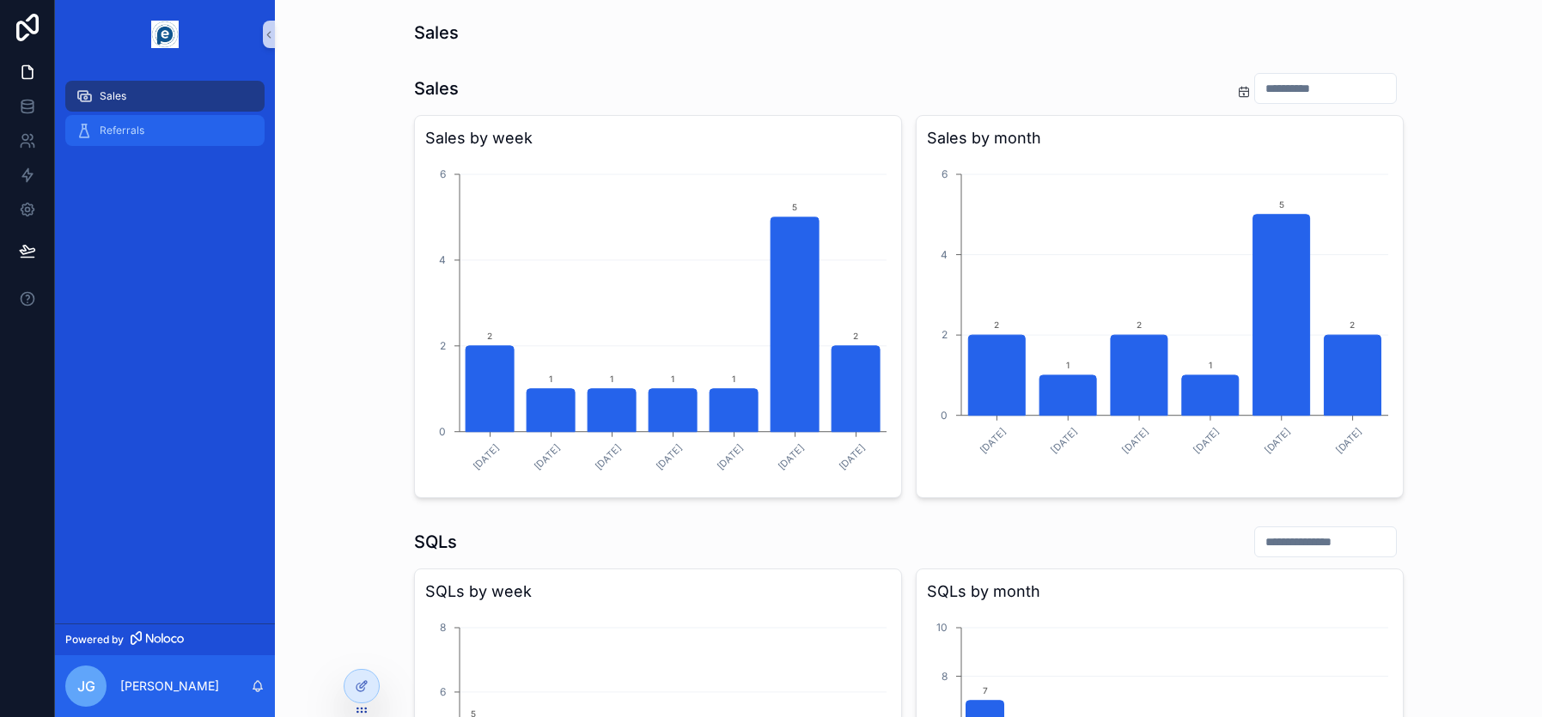
click at [128, 131] on span "Referrals" at bounding box center [122, 131] width 45 height 14
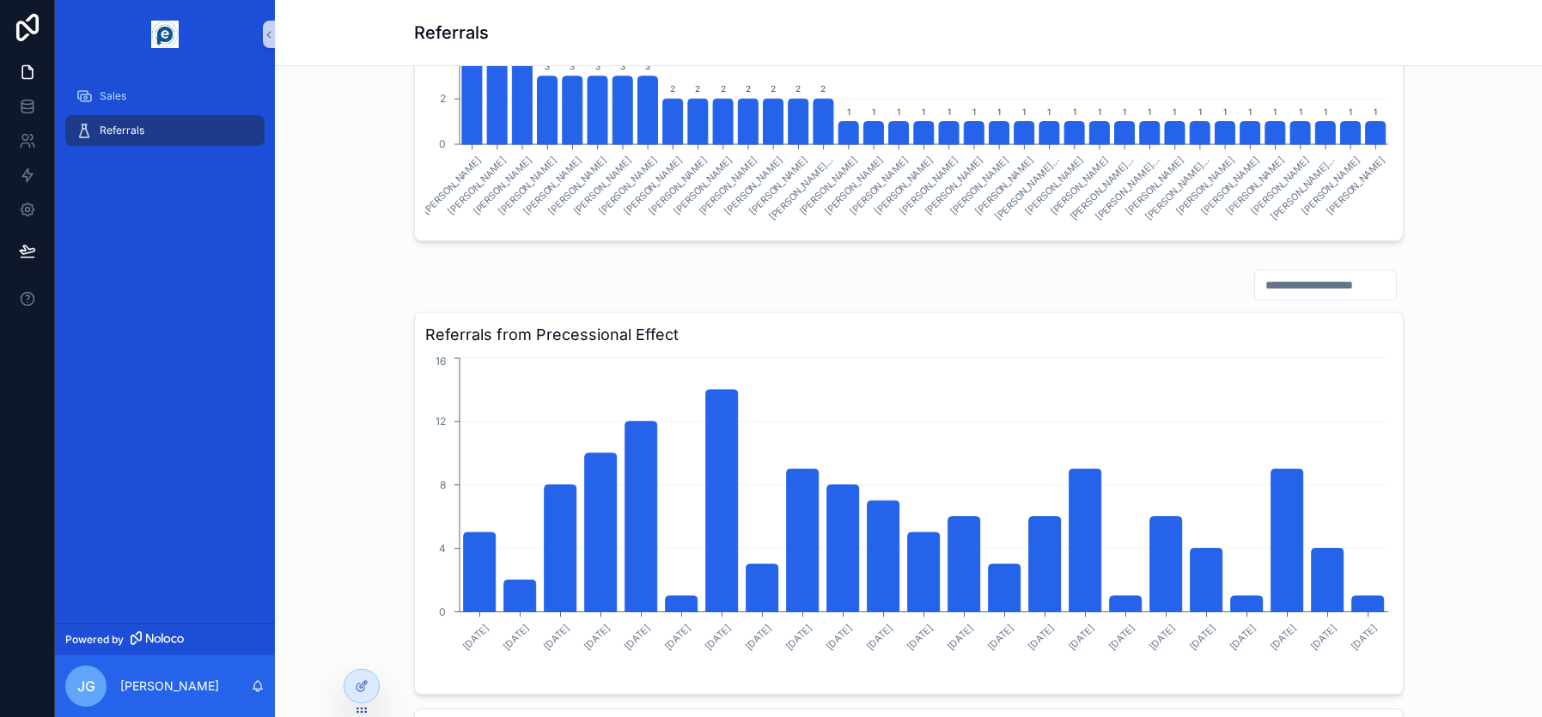
scroll to position [641, 0]
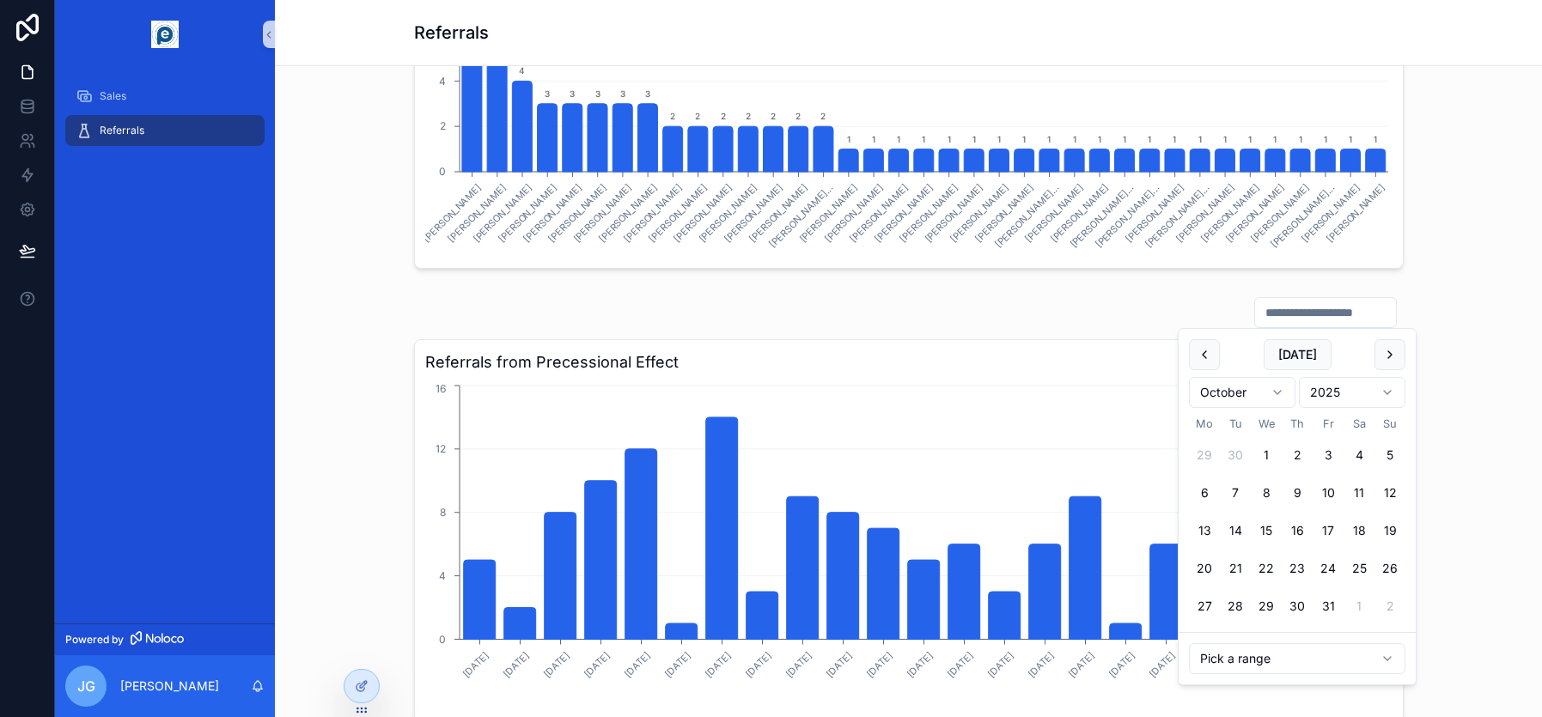
click at [1297, 317] on input "scrollable content" at bounding box center [1325, 313] width 141 height 24
click at [1297, 661] on html "Sales Referrals Powered by [PERSON_NAME] Referrals Referrals to [PERSON_NAME] B…" at bounding box center [771, 358] width 1542 height 717
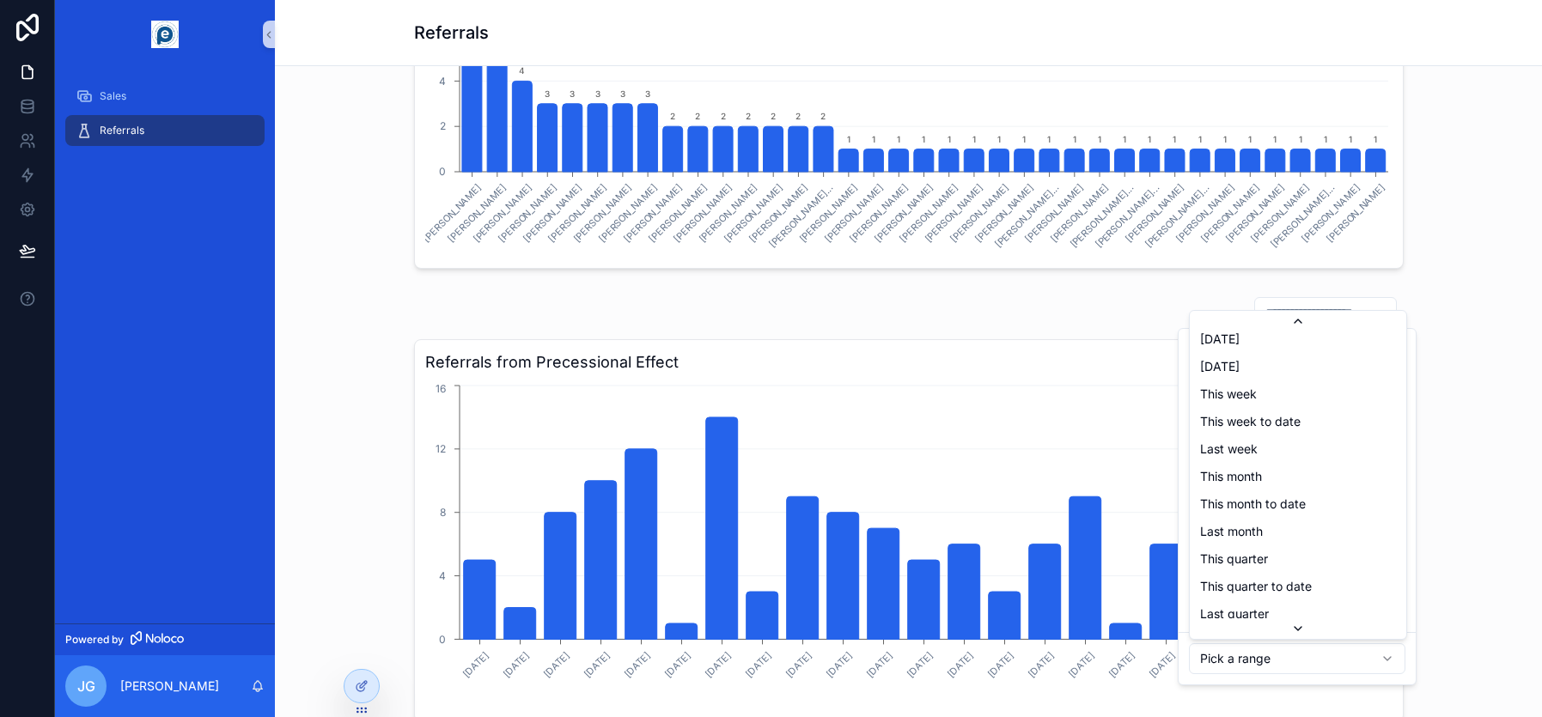
scroll to position [199, 0]
type input "**********"
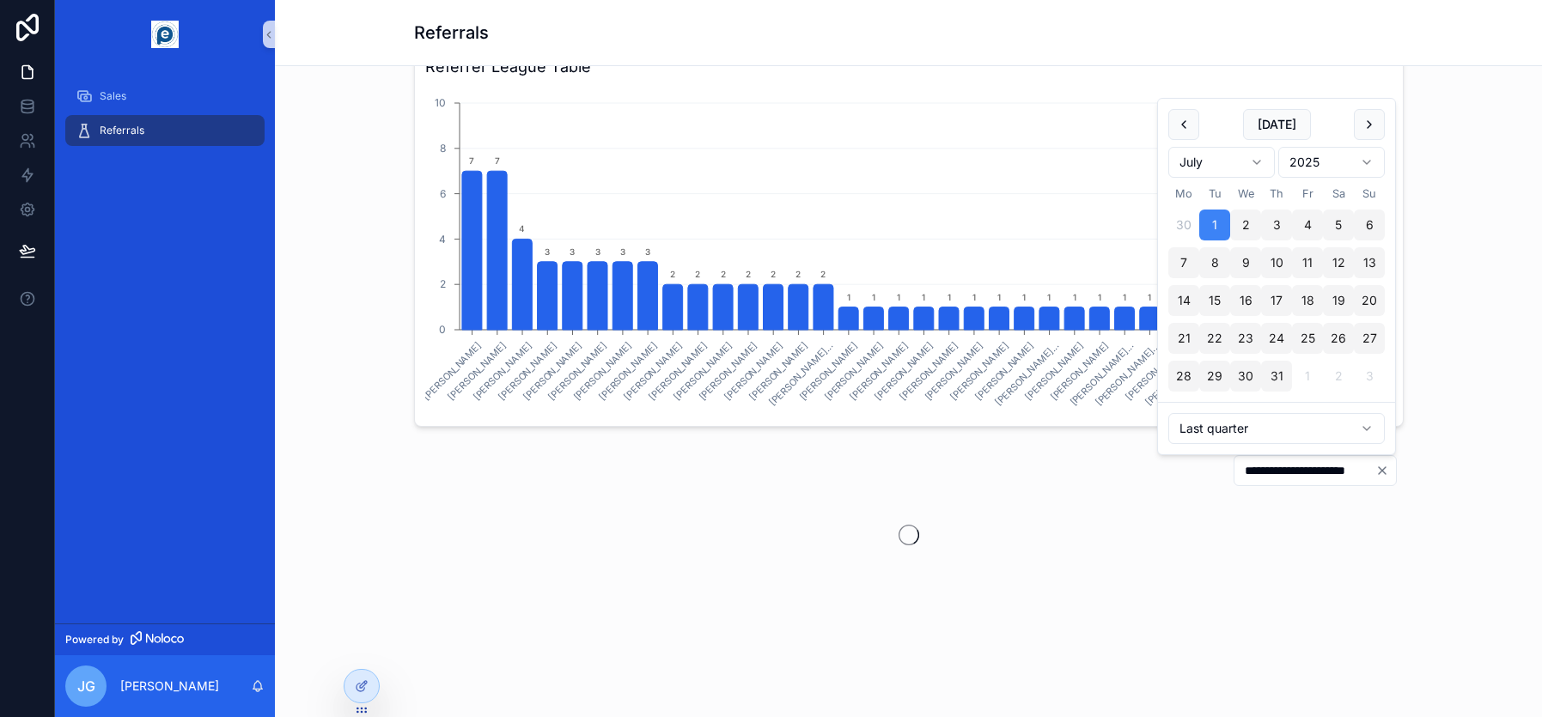
scroll to position [641, 0]
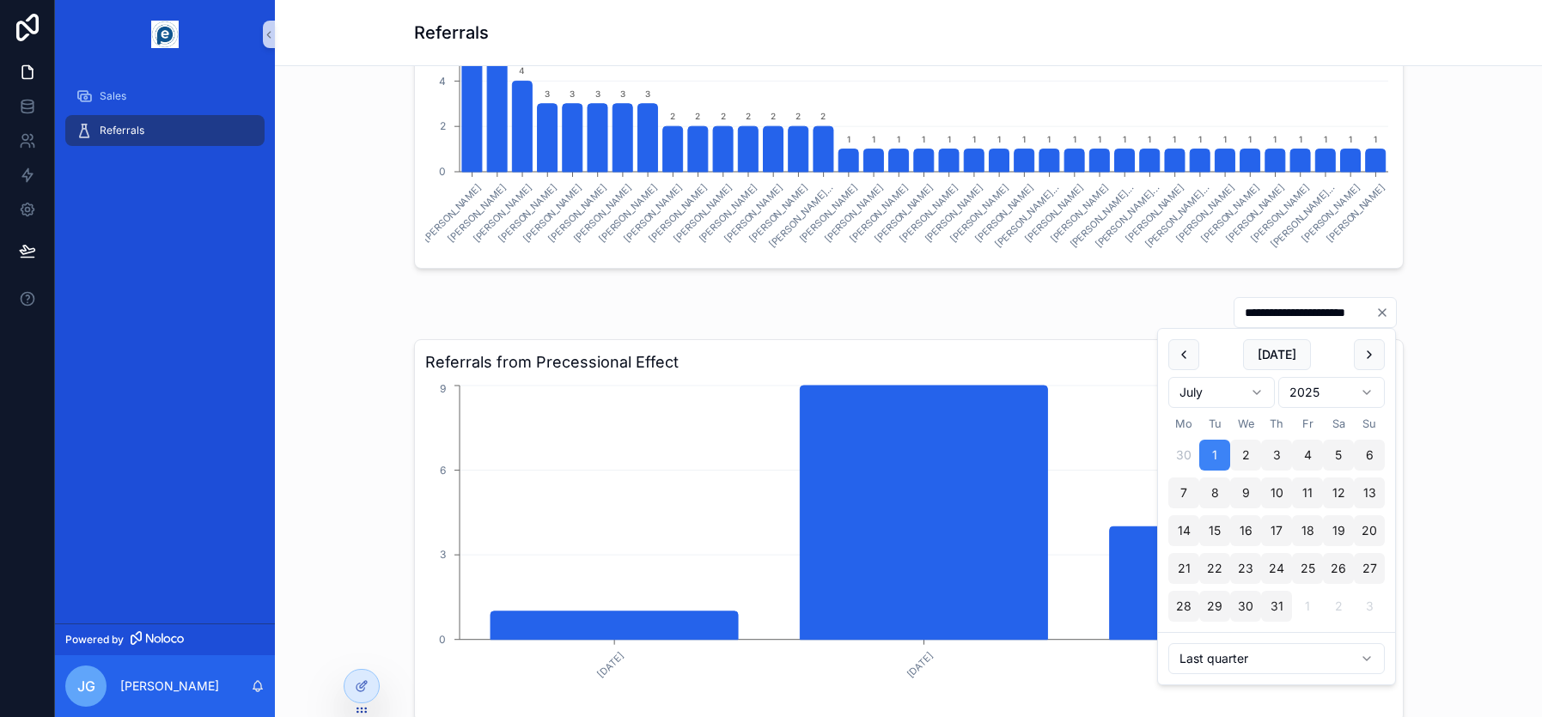
click at [1443, 369] on div "**********" at bounding box center [909, 692] width 1240 height 806
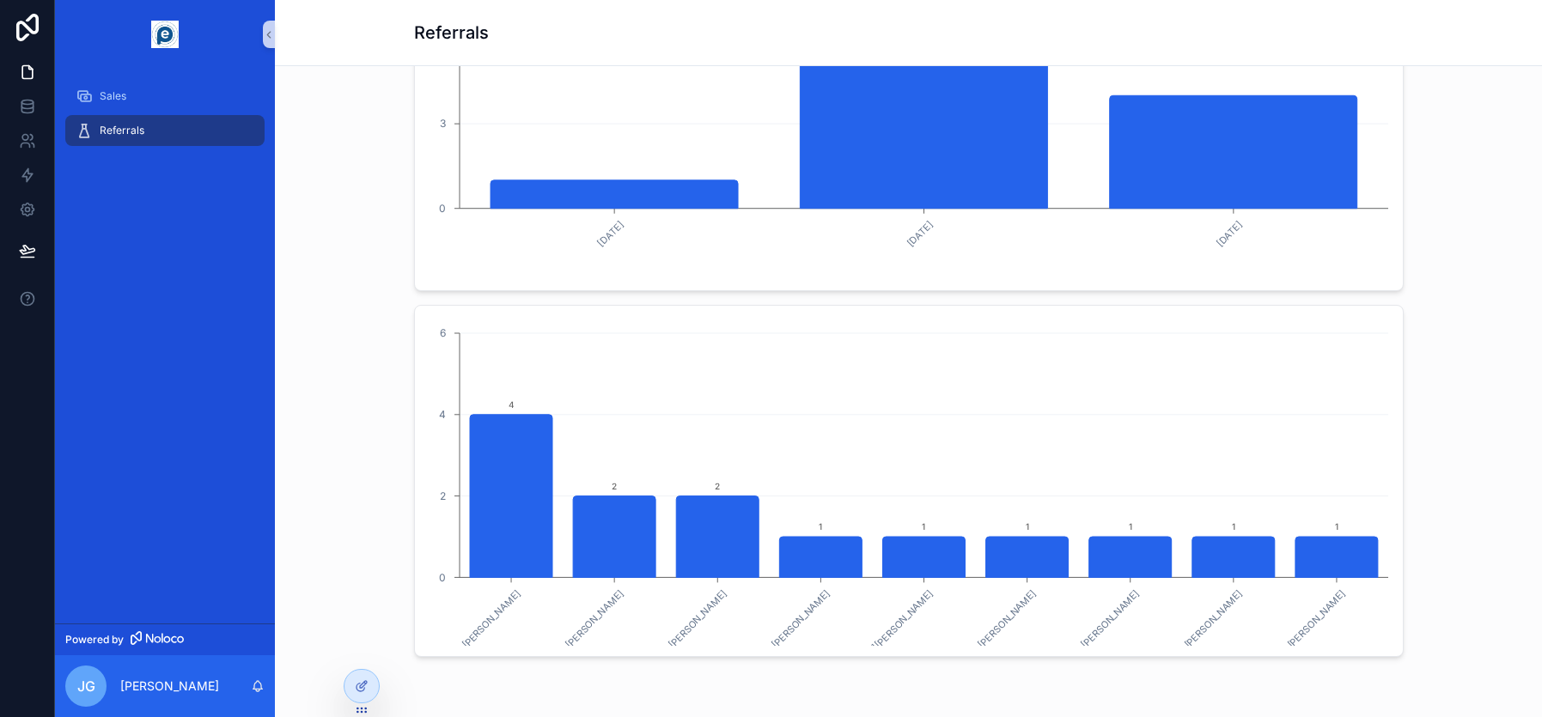
scroll to position [1156, 0]
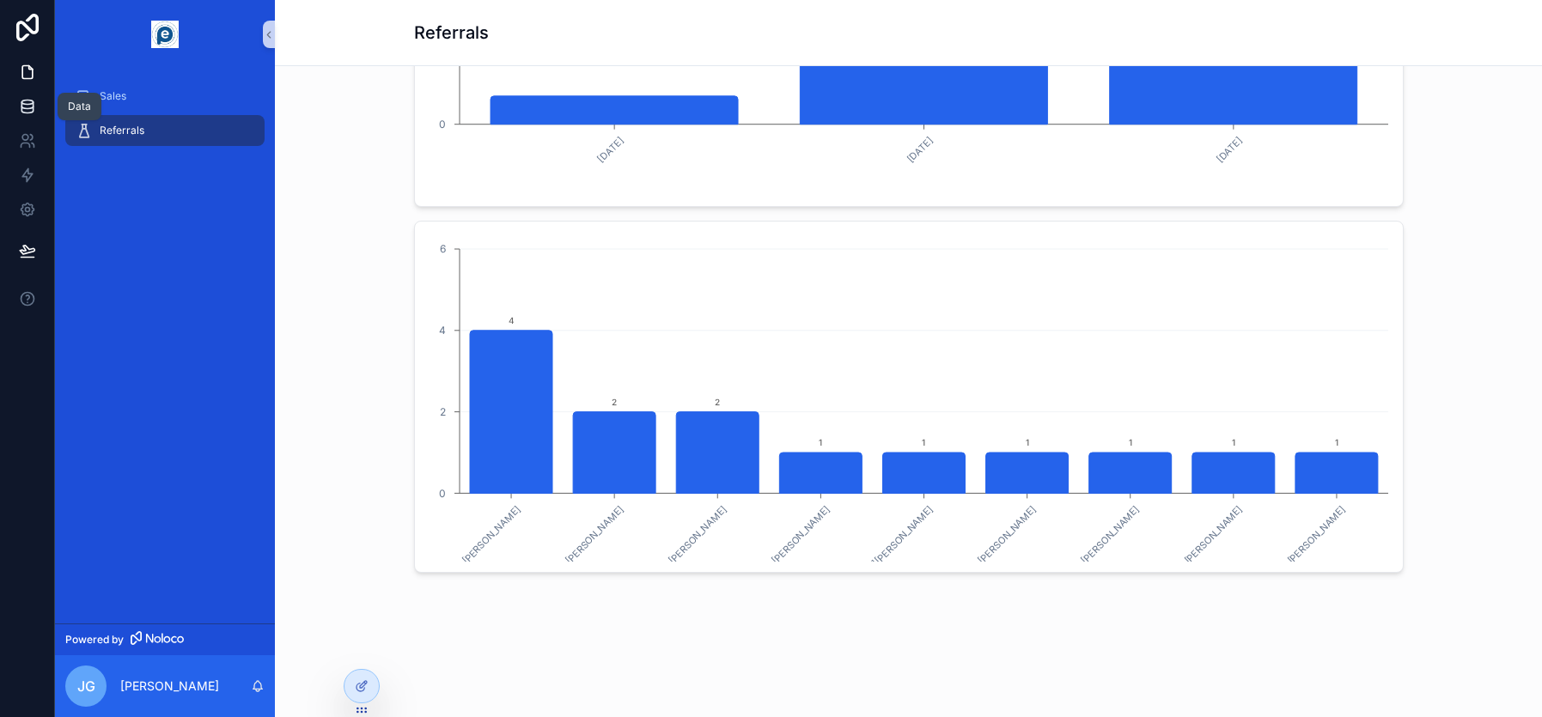
click at [24, 103] on icon at bounding box center [27, 106] width 17 height 17
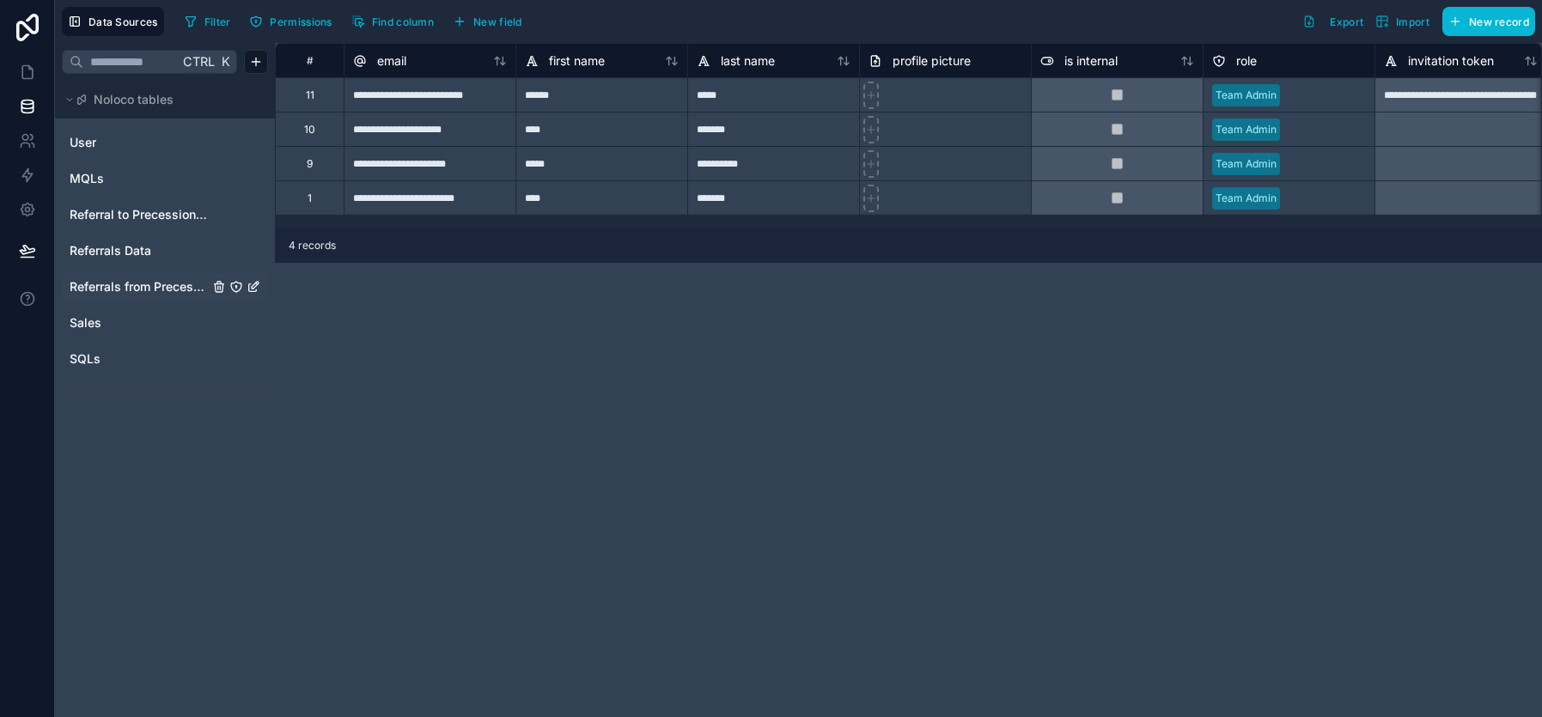
click at [137, 281] on span "Referrals from Precessional Effect" at bounding box center [139, 286] width 139 height 17
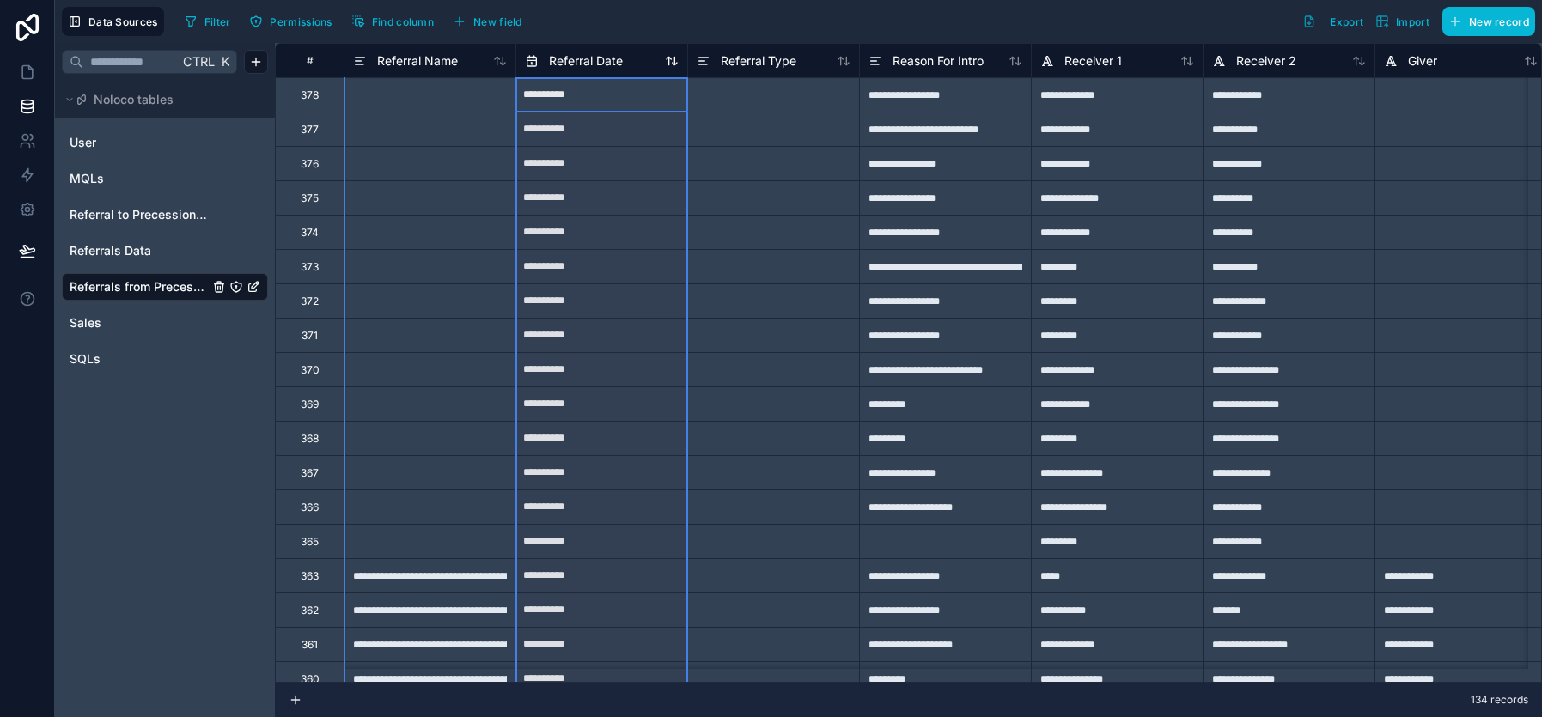
click at [674, 63] on icon at bounding box center [675, 61] width 4 height 8
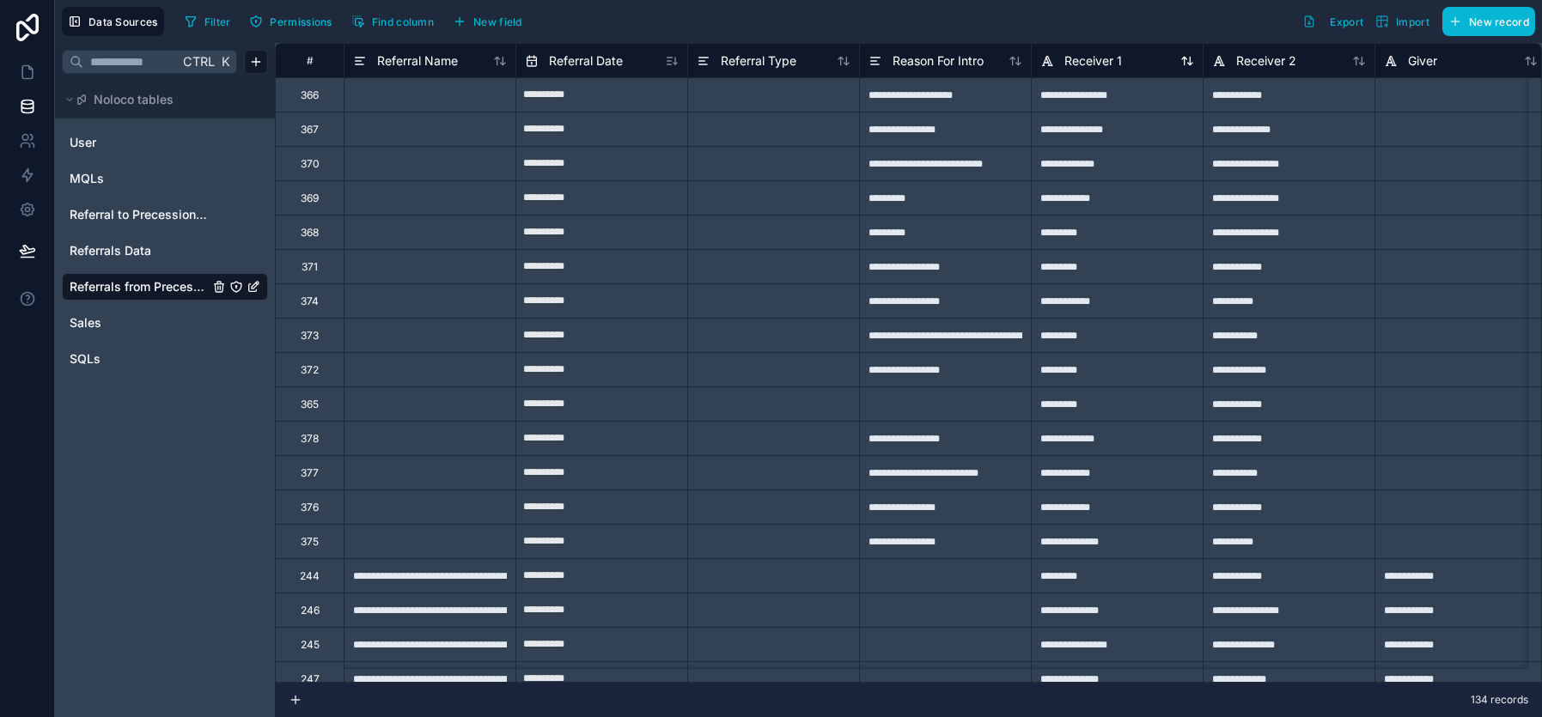
click at [1191, 68] on div "Receiver 1" at bounding box center [1117, 61] width 154 height 21
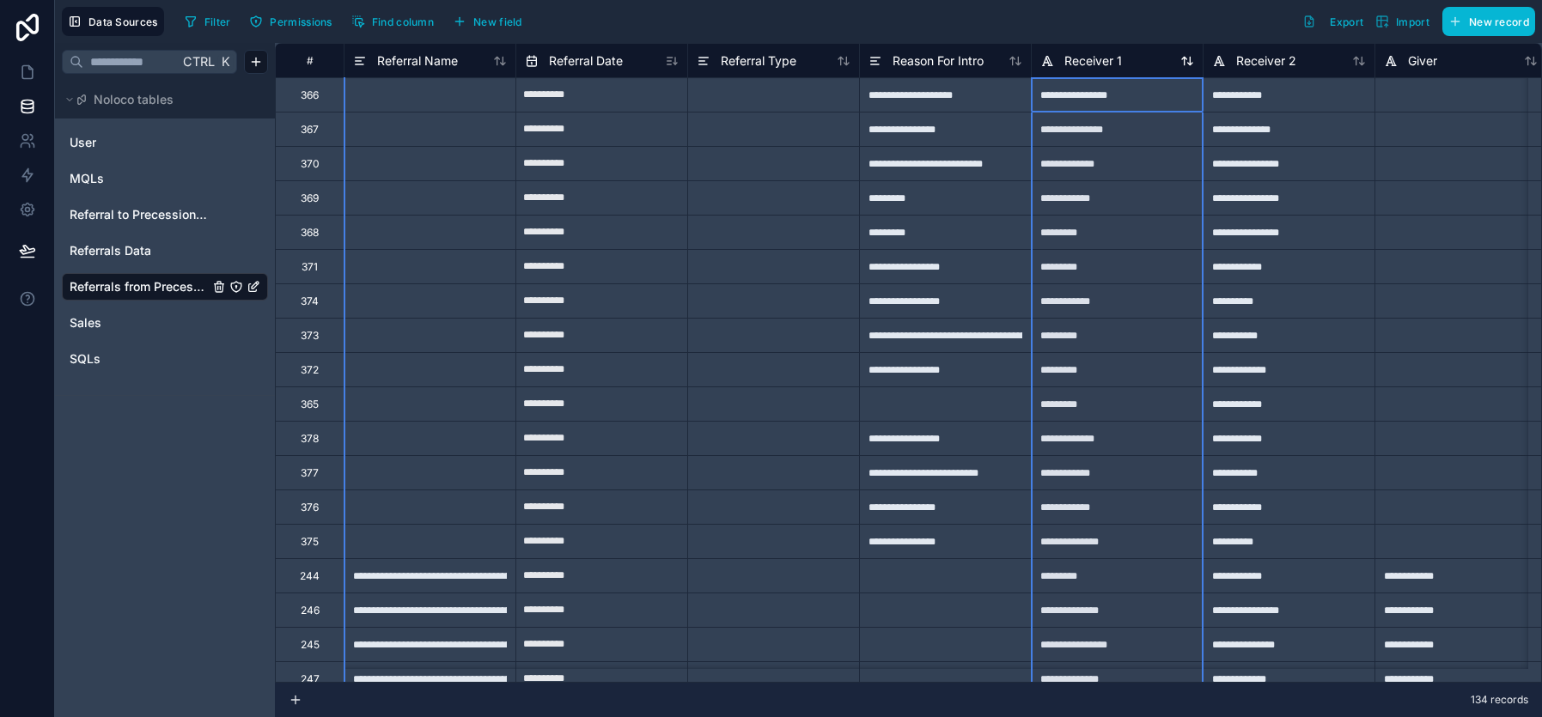
click at [1184, 64] on icon at bounding box center [1184, 61] width 4 height 8
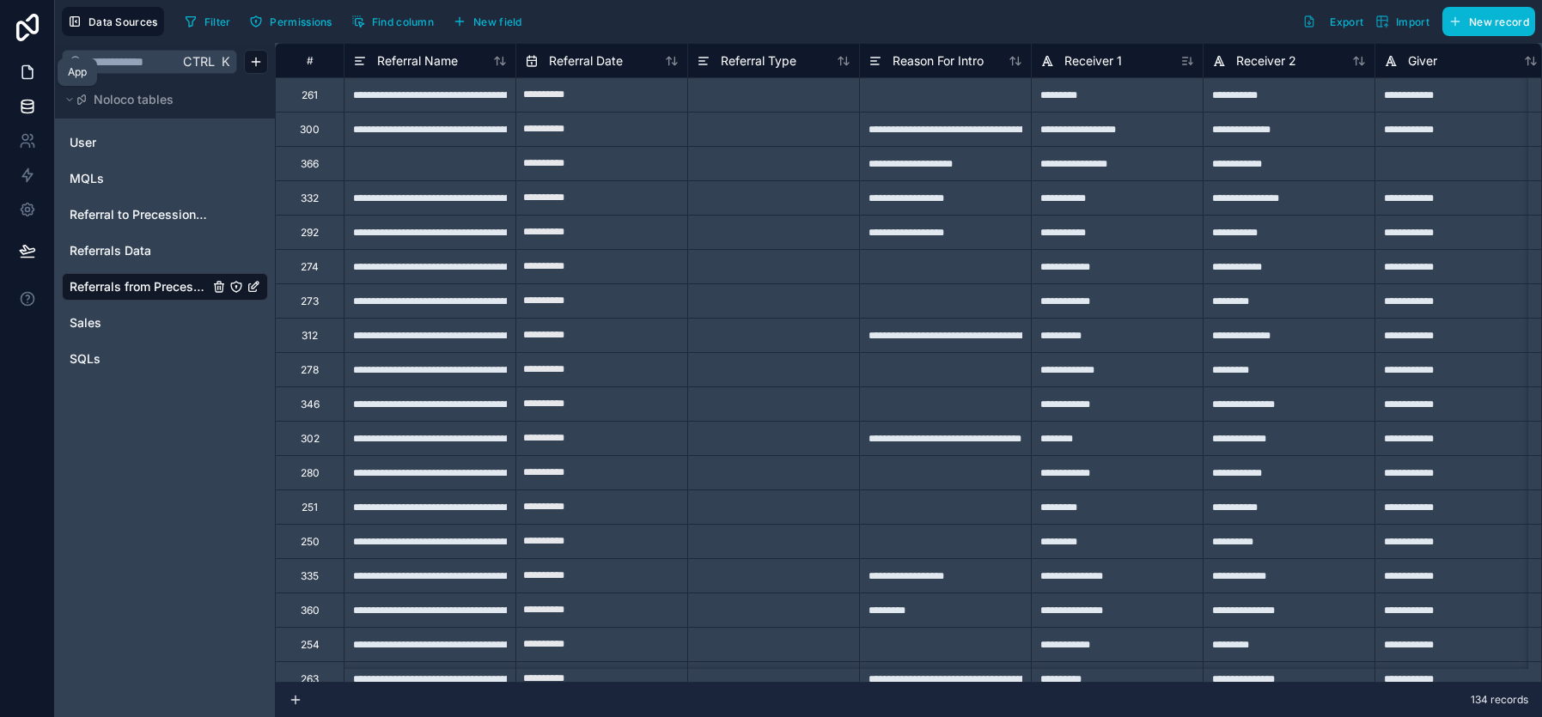
click at [28, 73] on icon at bounding box center [27, 72] width 17 height 17
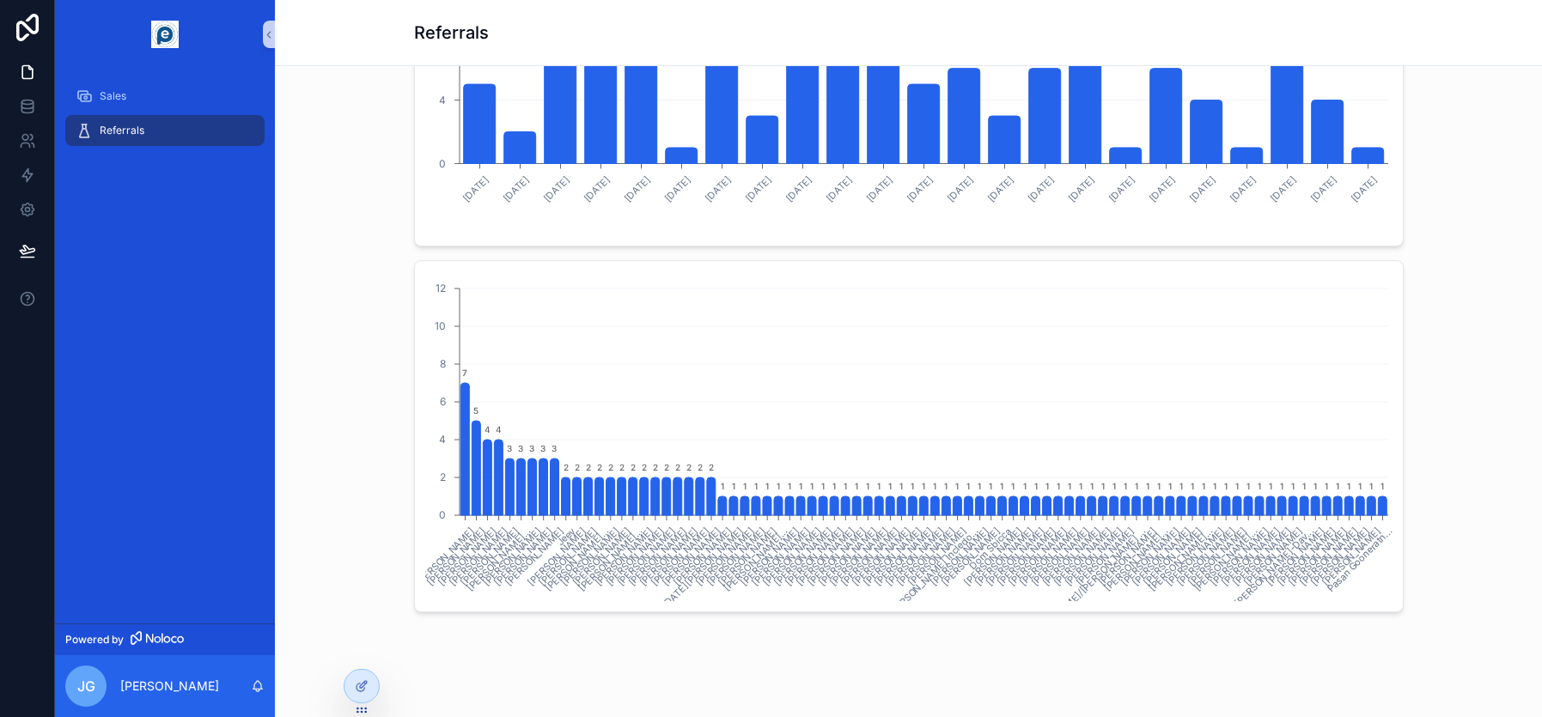
scroll to position [859, 0]
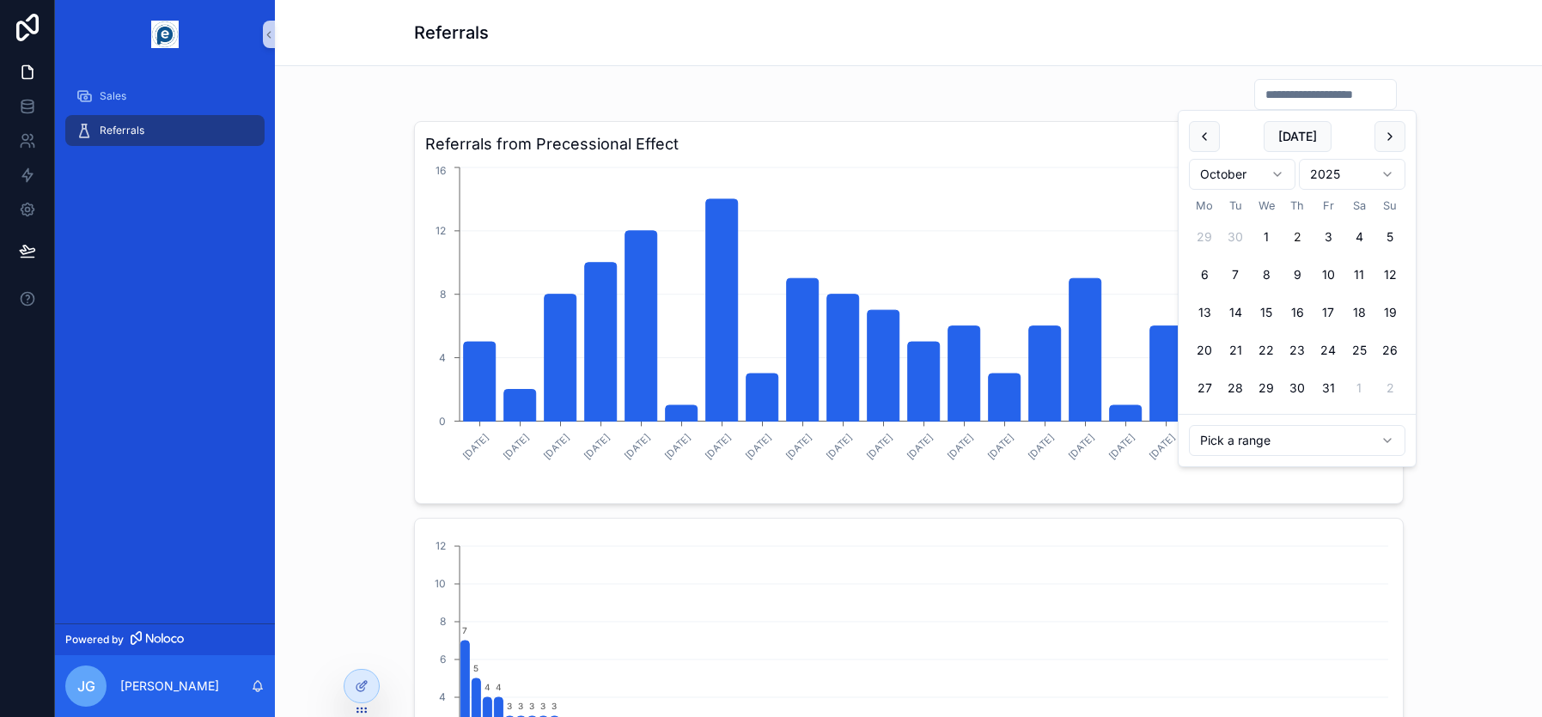
click at [1320, 92] on input "scrollable content" at bounding box center [1325, 94] width 141 height 24
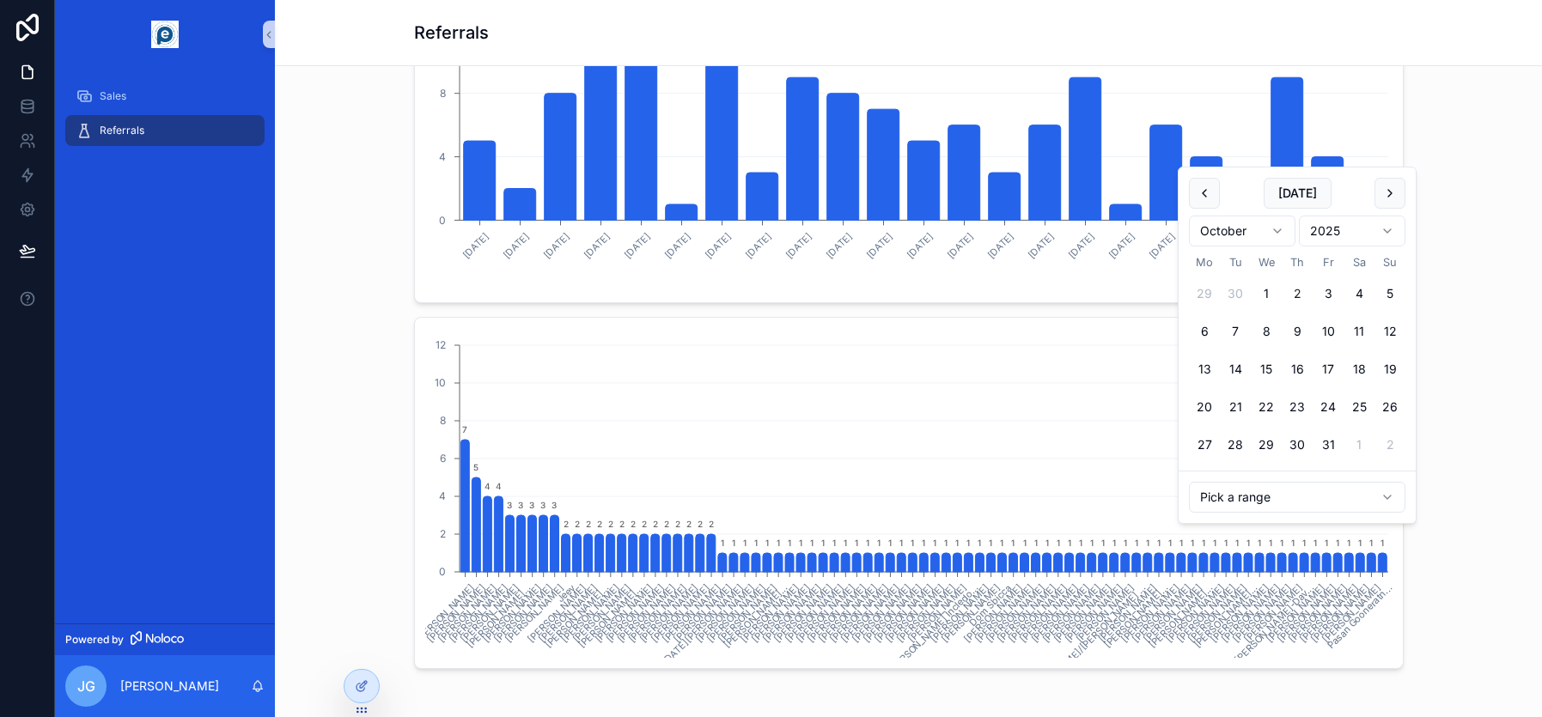
scroll to position [727, 0]
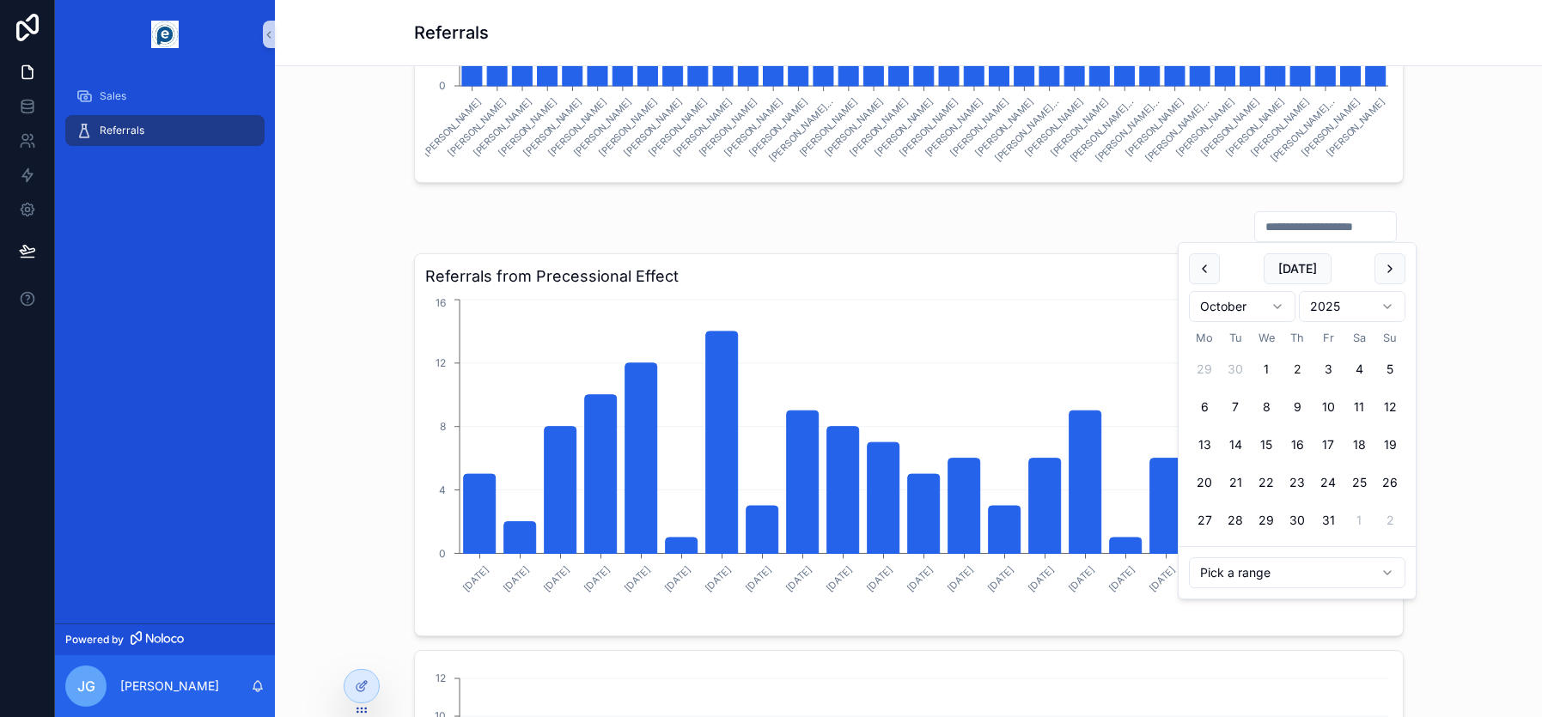
click at [1305, 574] on html "Sales Referrals Powered by [PERSON_NAME] Referrals Referrals to [PERSON_NAME] B…" at bounding box center [771, 358] width 1542 height 717
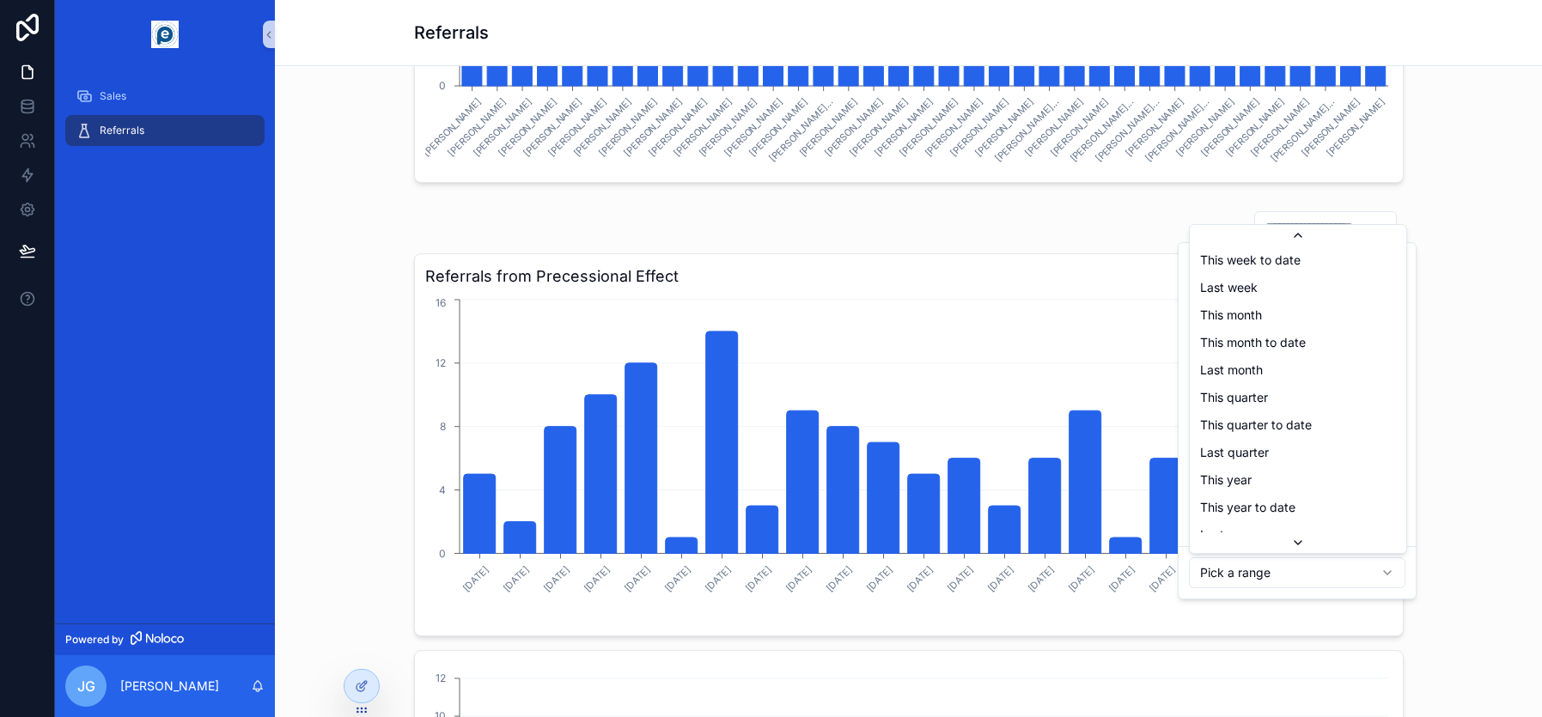
scroll to position [194, 0]
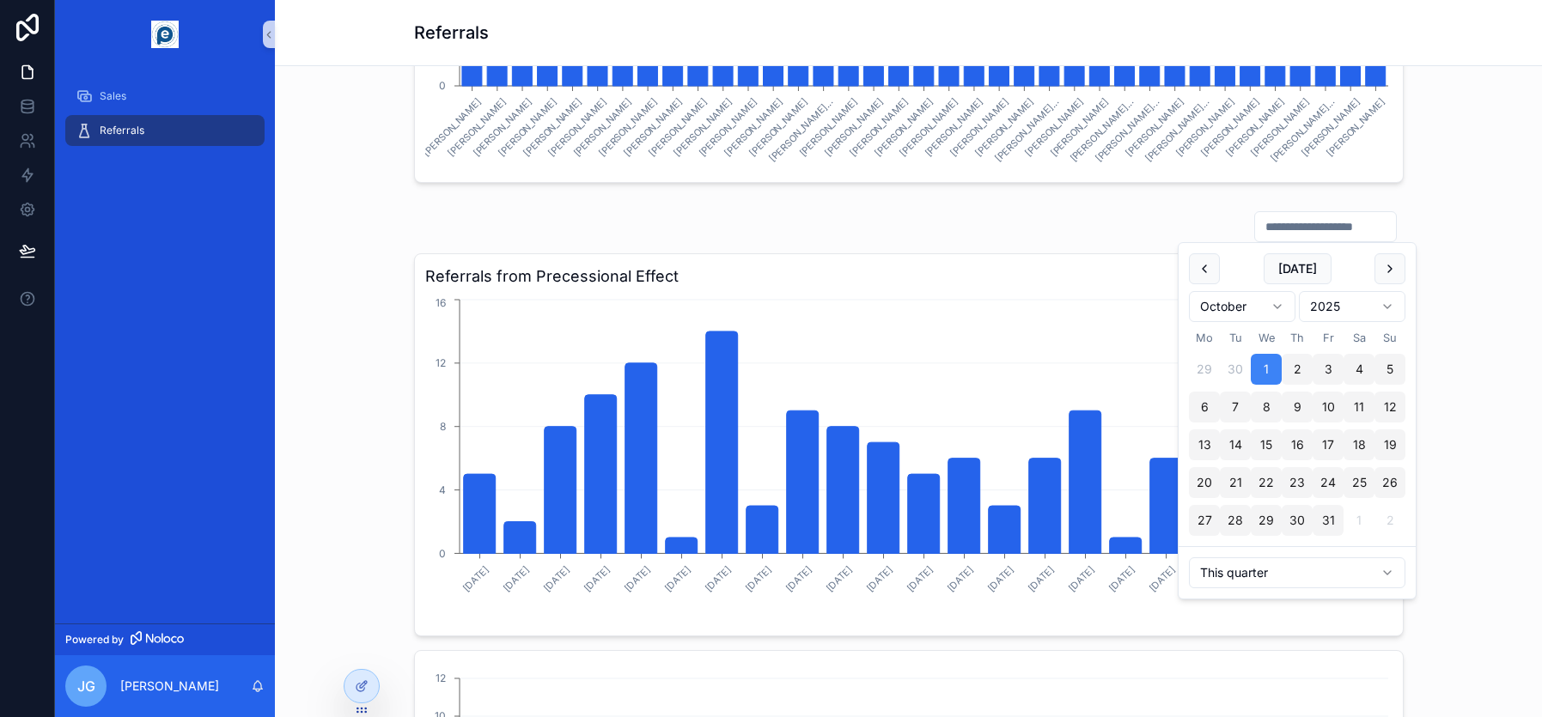
type input "**********"
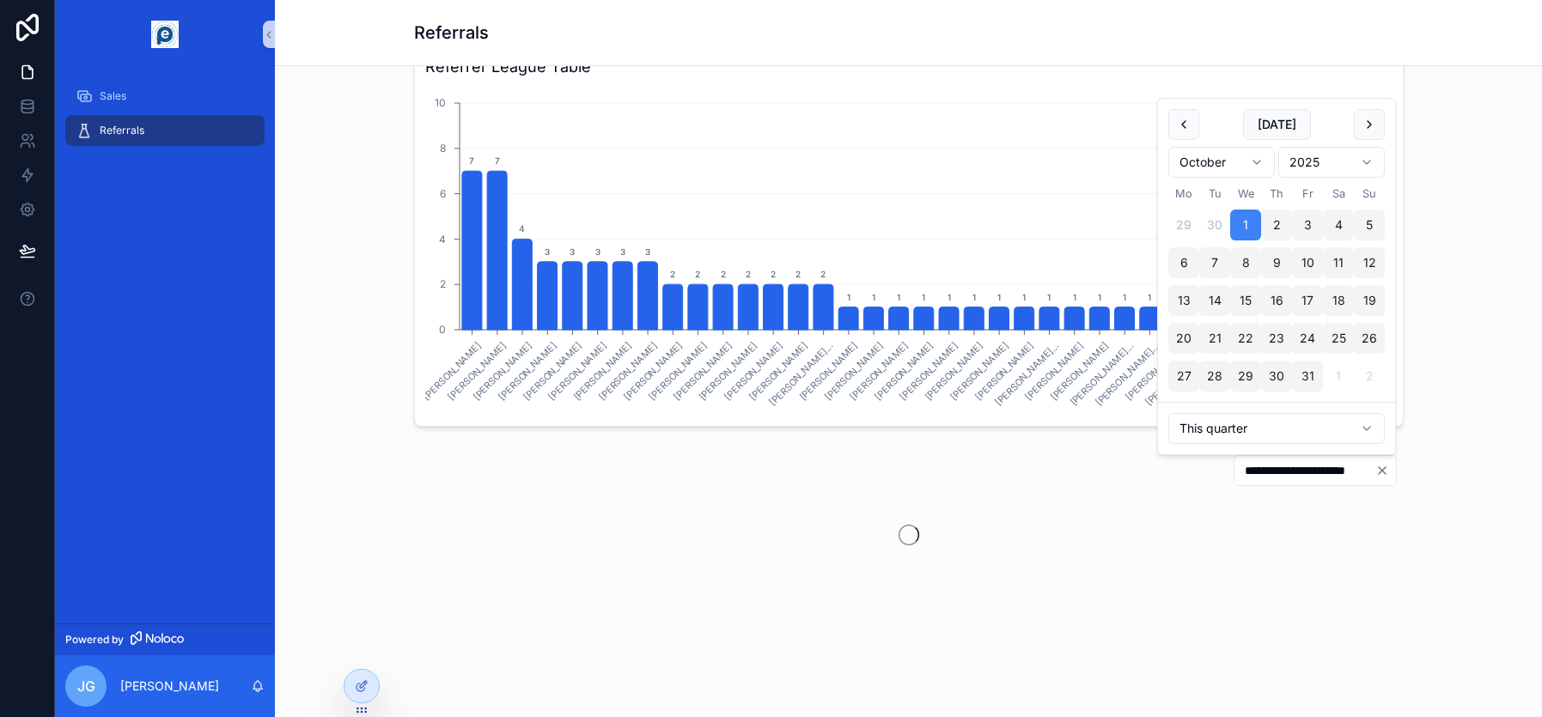
scroll to position [727, 0]
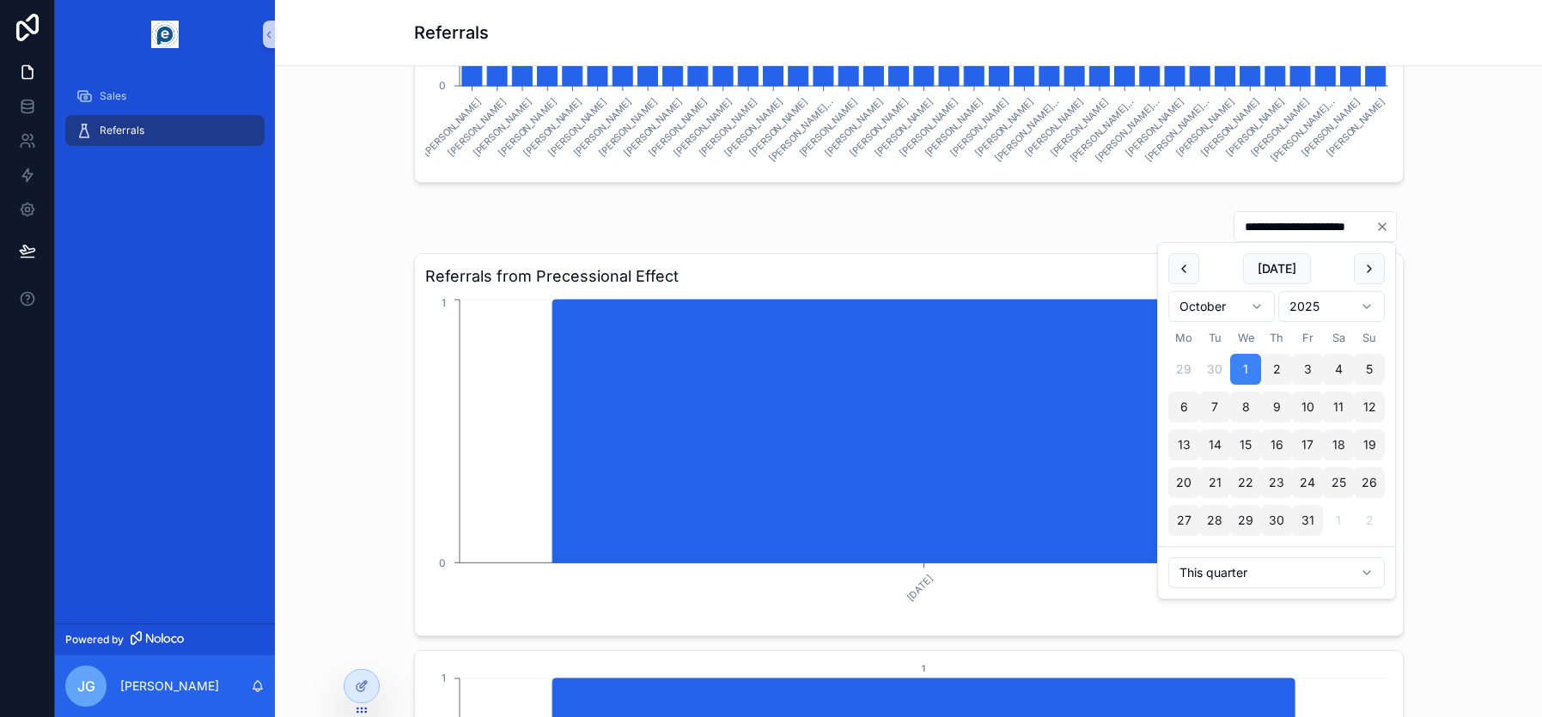
click at [1380, 225] on icon "Clear" at bounding box center [1382, 227] width 14 height 14
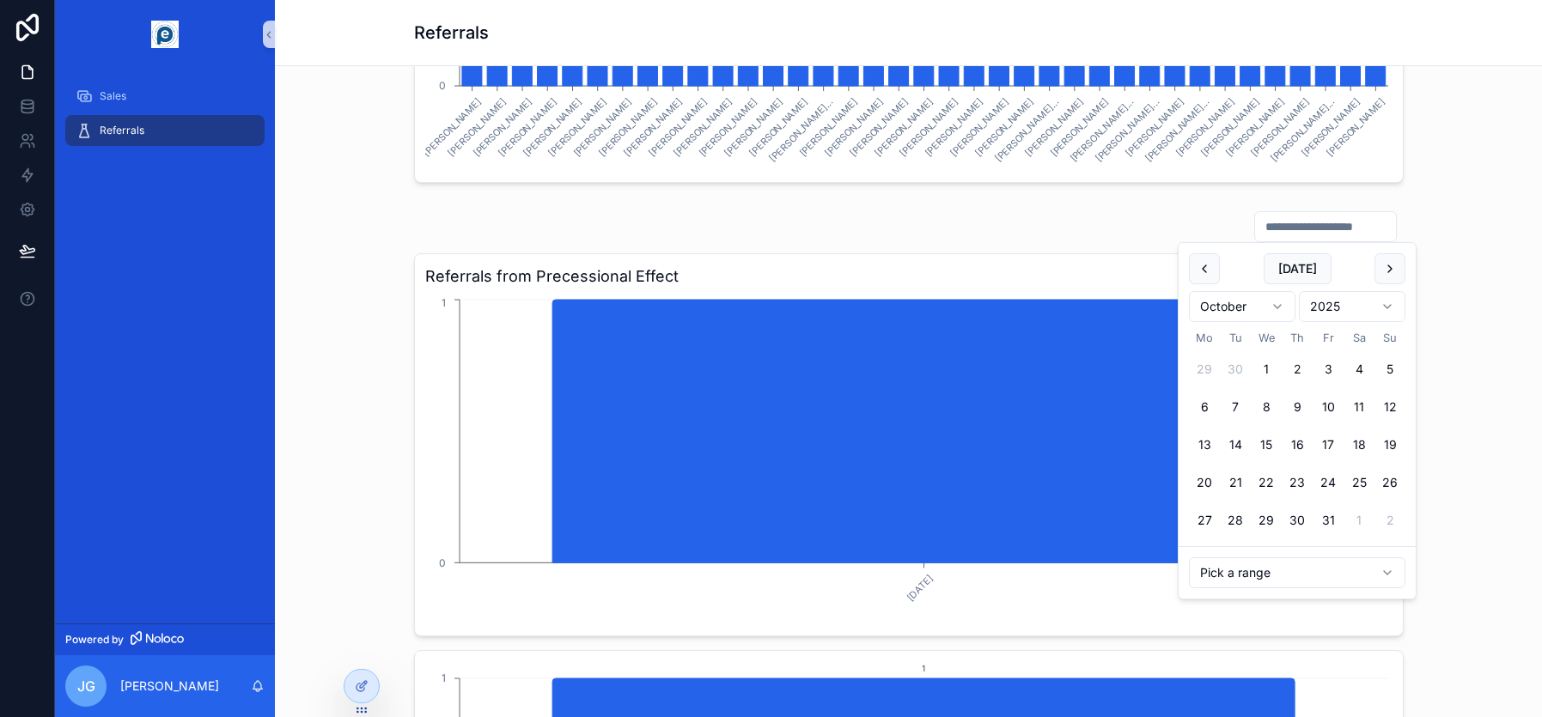
click at [1321, 228] on input "scrollable content" at bounding box center [1325, 227] width 141 height 24
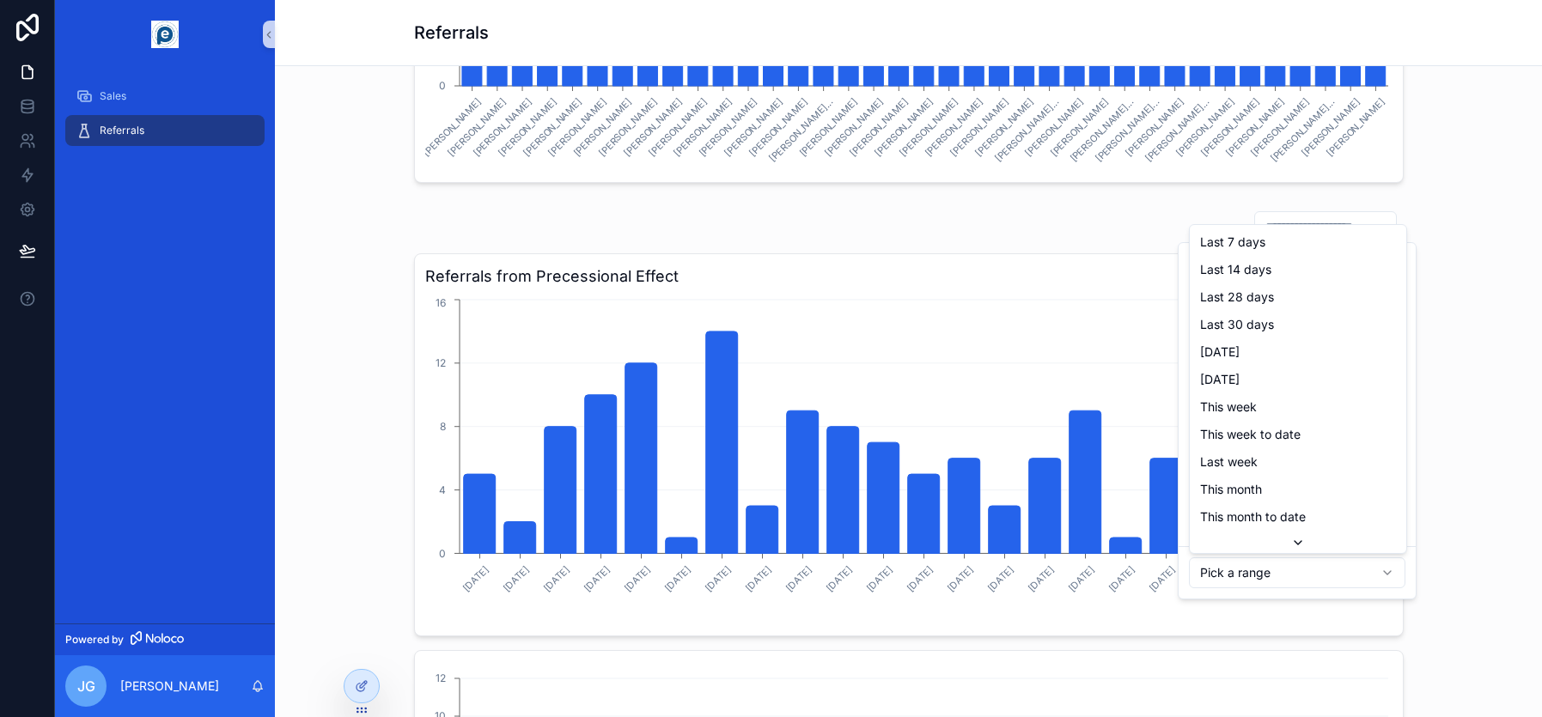
click at [1281, 577] on html "Sales Referrals Powered by [PERSON_NAME] Referrals Referrals to [PERSON_NAME] B…" at bounding box center [771, 358] width 1542 height 717
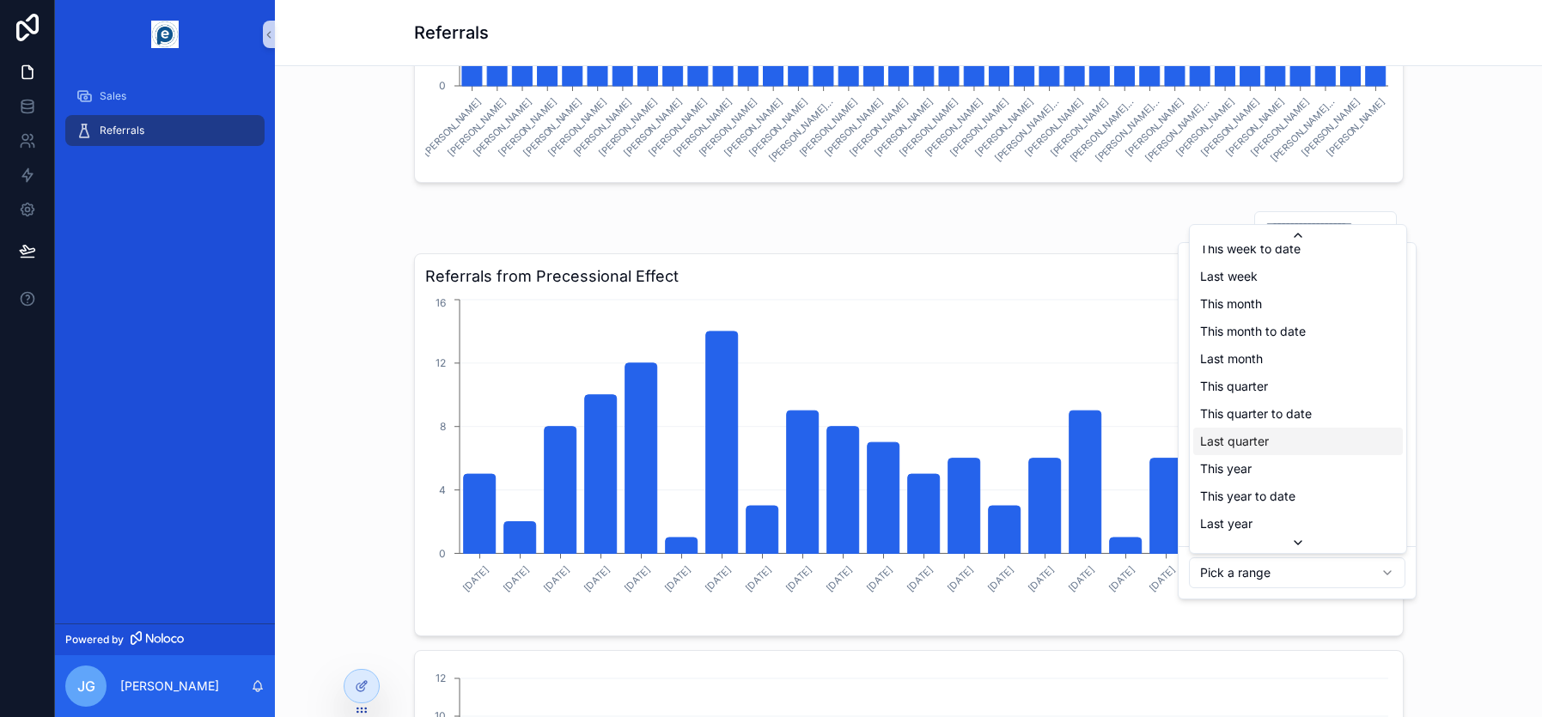
scroll to position [194, 0]
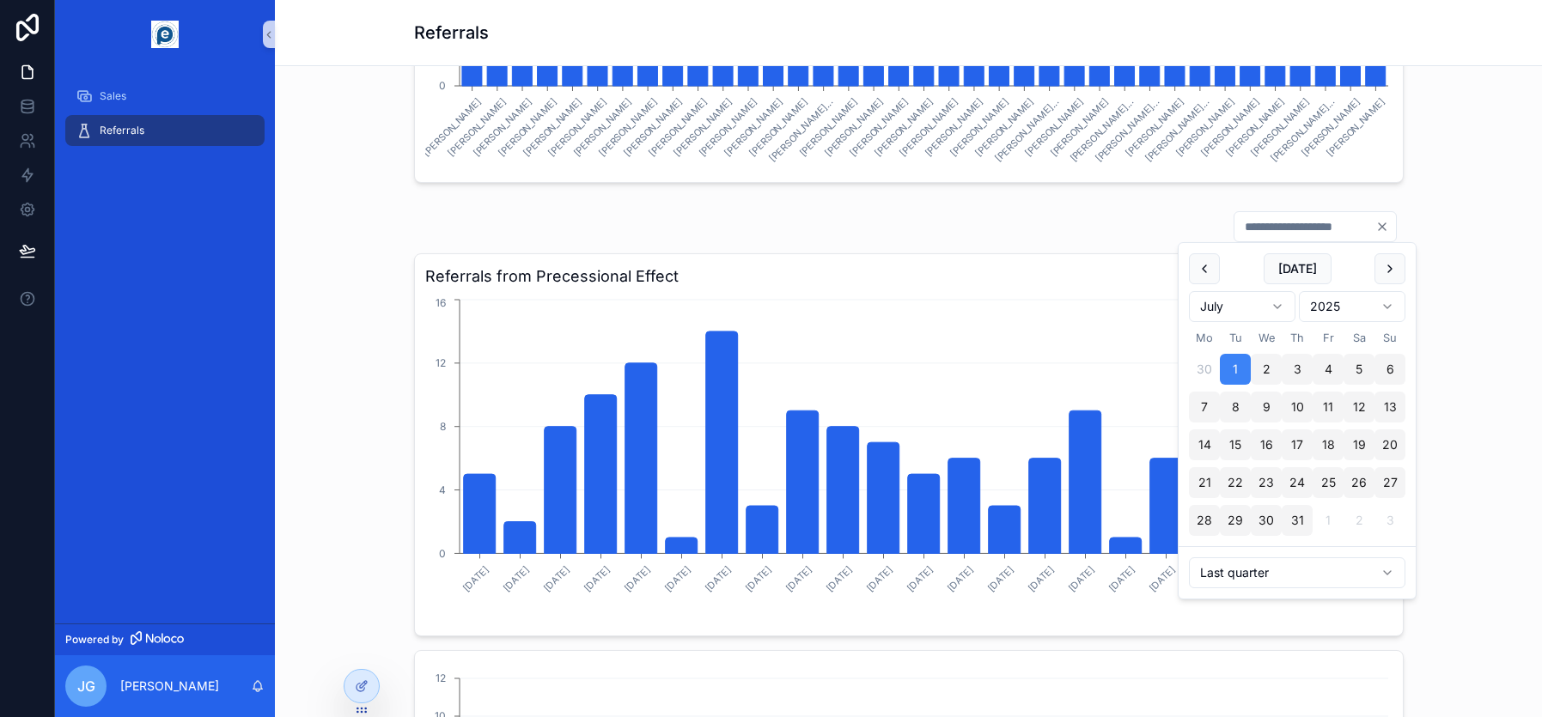
type input "**********"
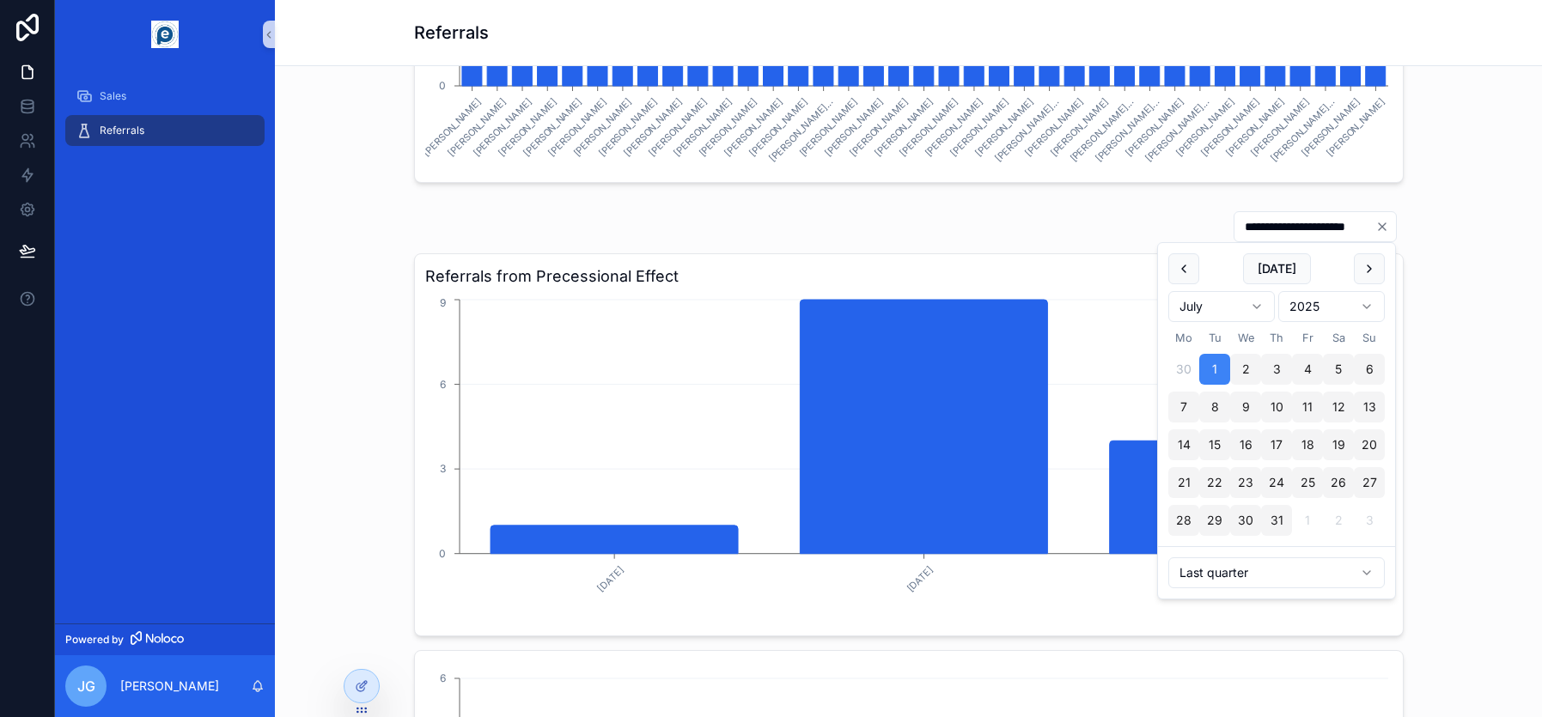
click at [1438, 406] on div "**********" at bounding box center [909, 607] width 1240 height 806
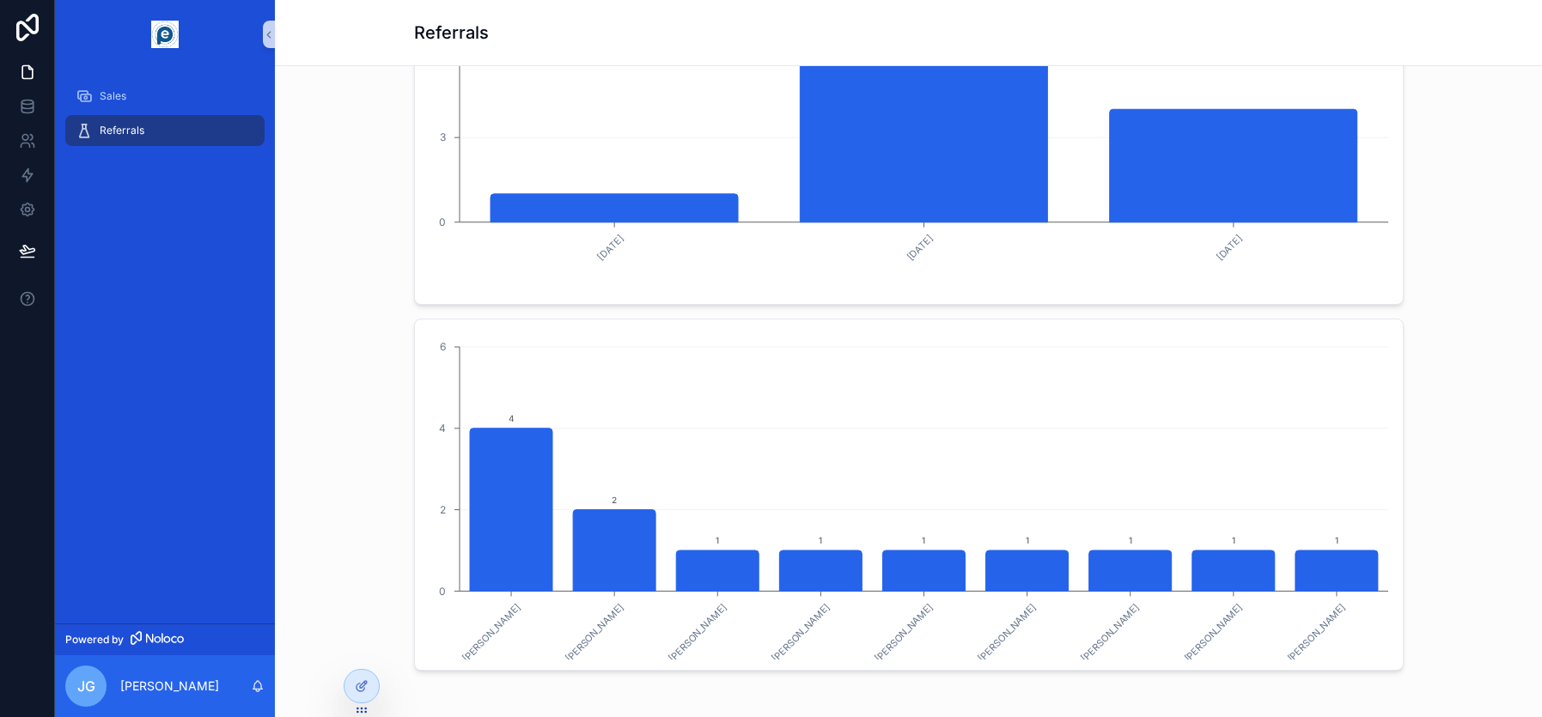
scroll to position [1156, 0]
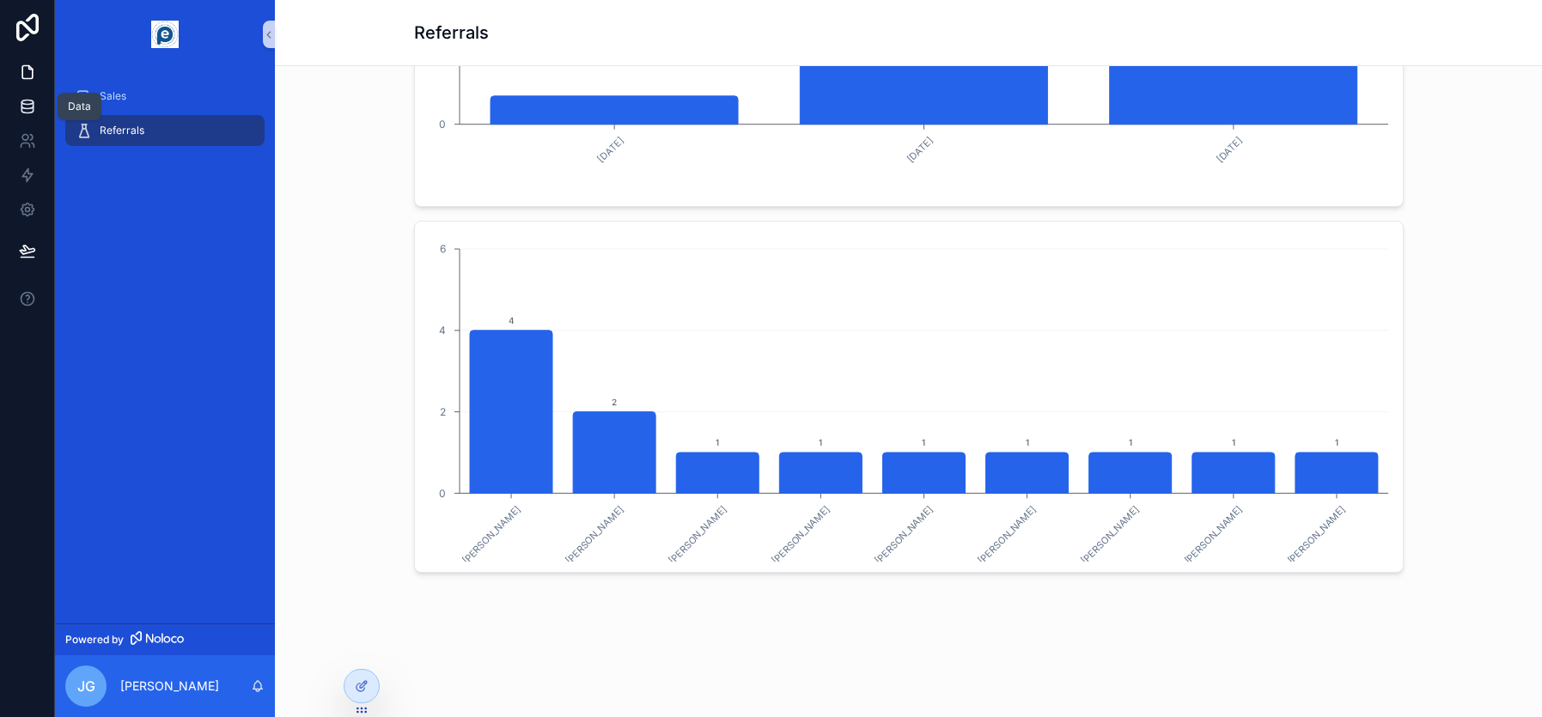
click at [29, 101] on icon at bounding box center [26, 103] width 11 height 4
